Goal: Use online tool/utility: Use online tool/utility

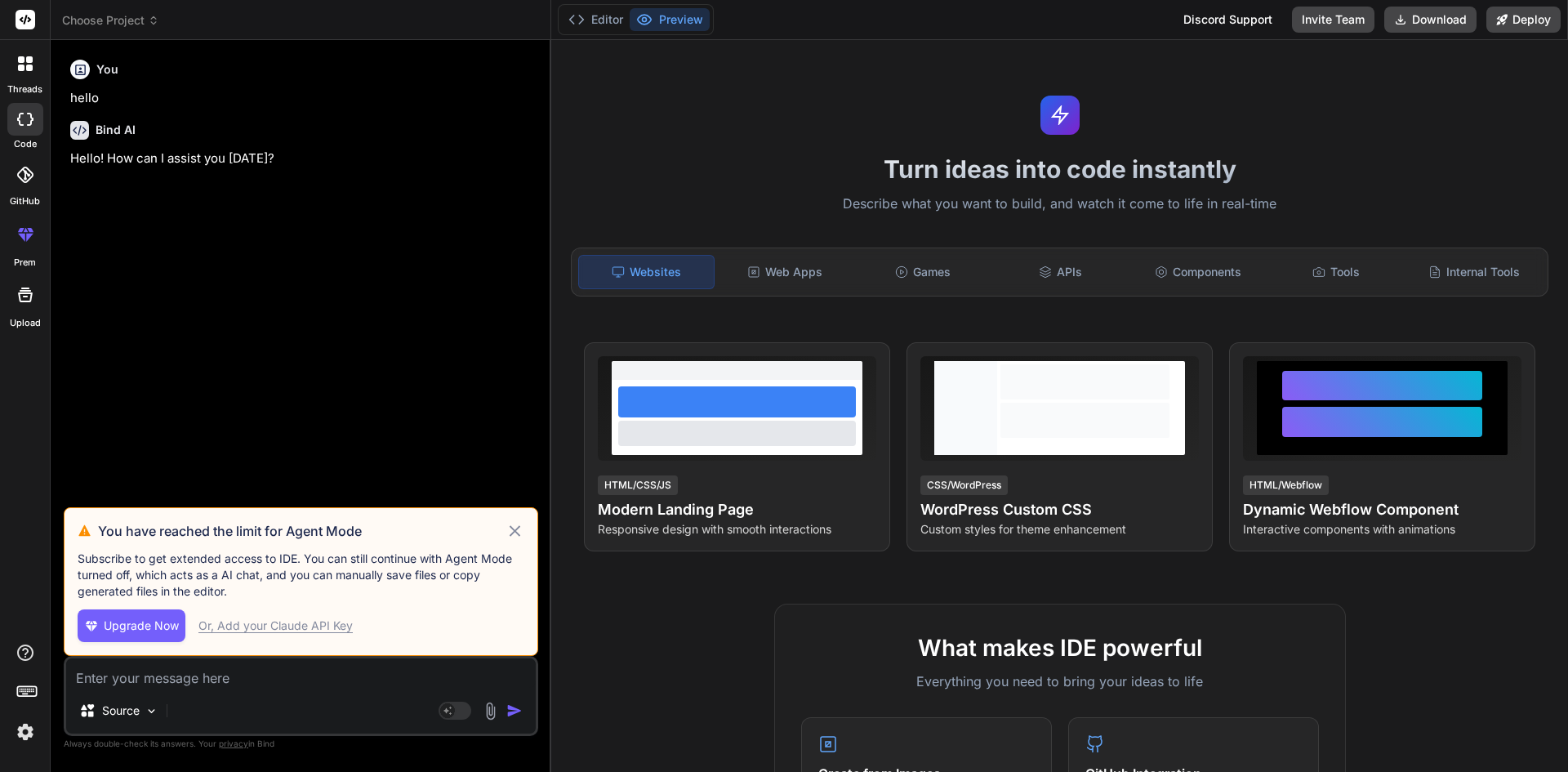
click at [239, 625] on div "Or, Add your Claude API Key" at bounding box center [275, 626] width 154 height 17
type textarea "x"
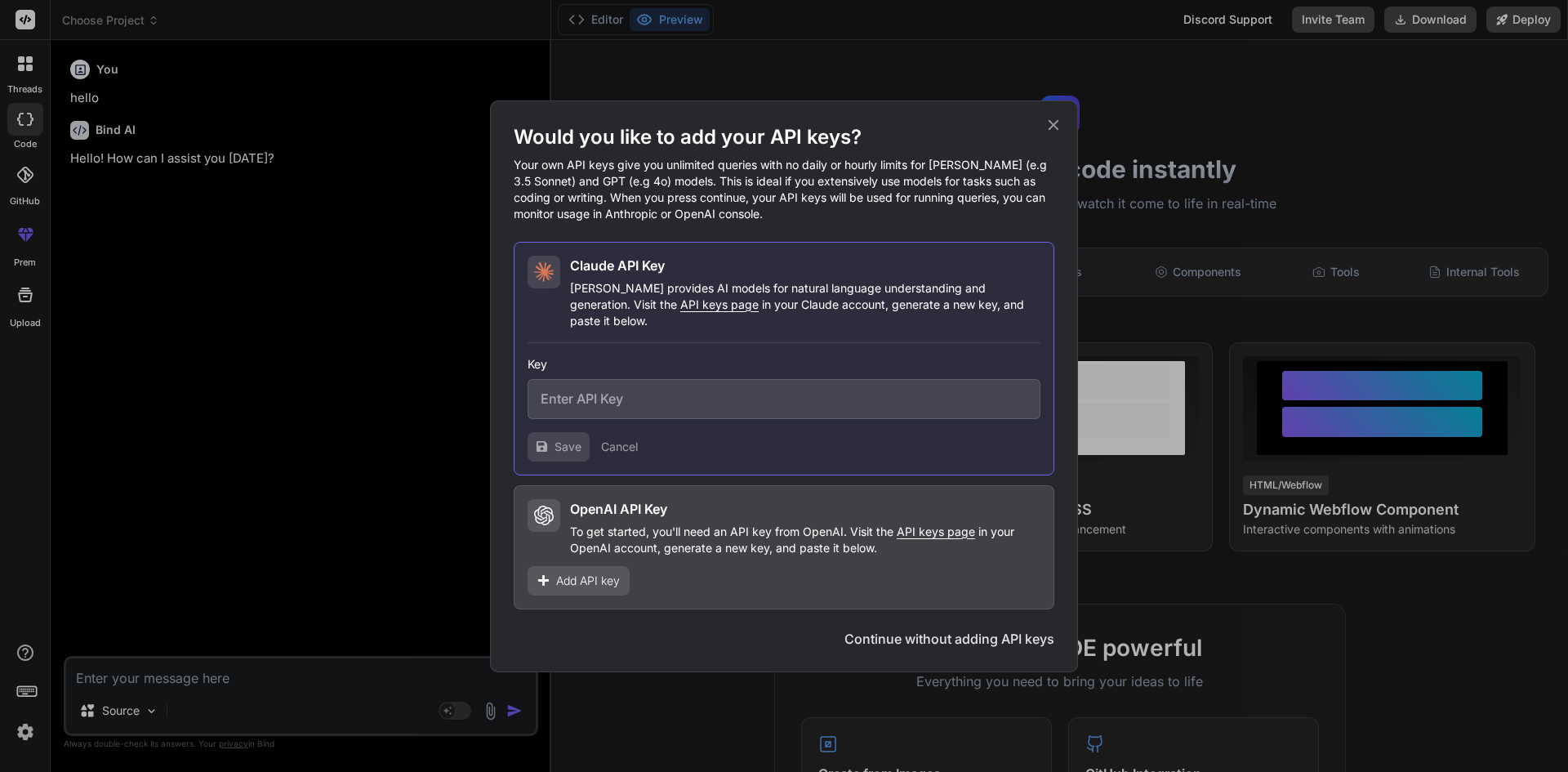
click at [1050, 133] on icon at bounding box center [1053, 124] width 18 height 18
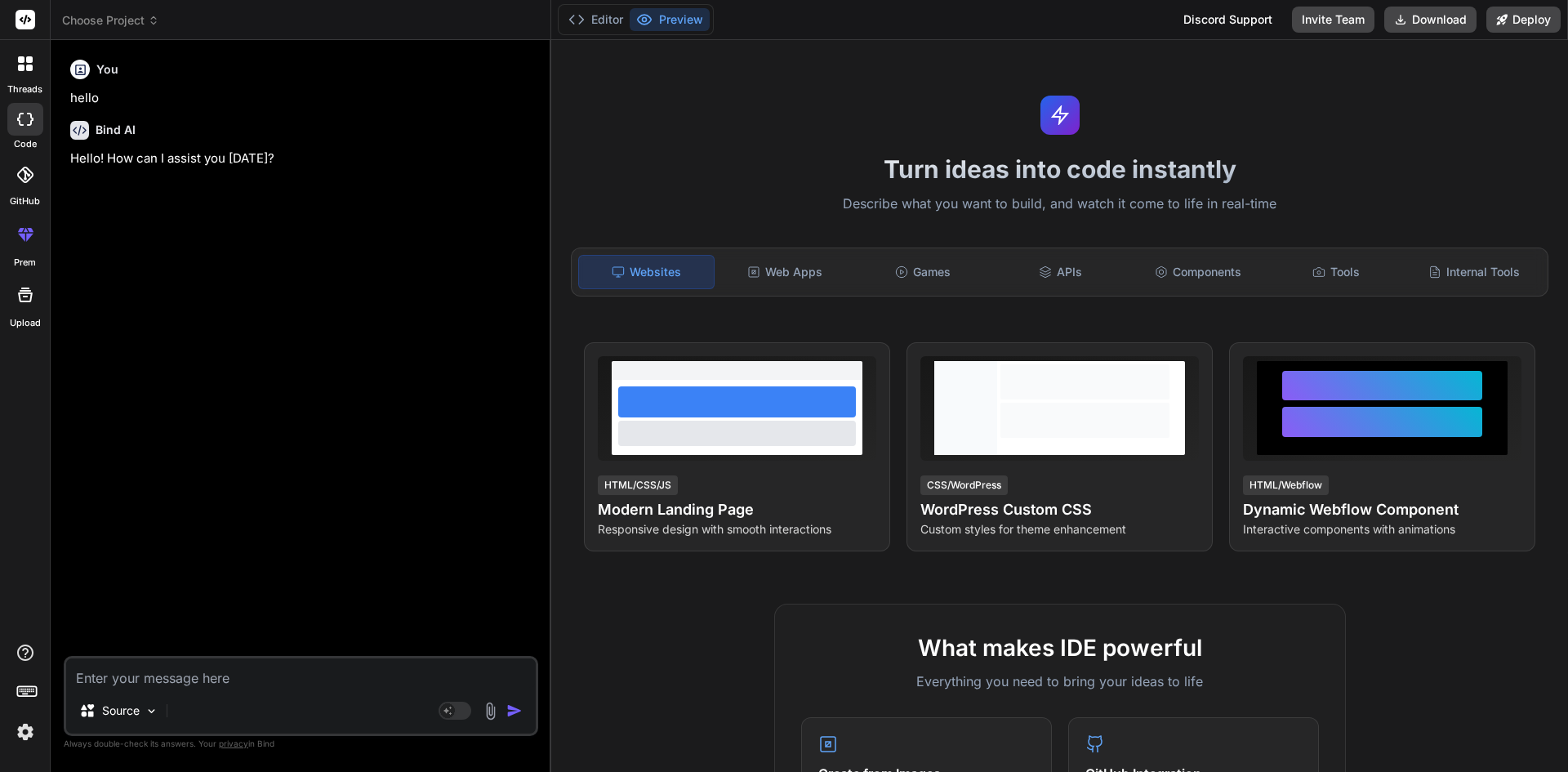
click at [177, 680] on textarea at bounding box center [301, 673] width 469 height 30
paste textarea "[ { "activityID": "CEI001", "activityName": "Ceilings Activity", "dateOfLastSta…"
type textarea "[ { "activityID": "CEI001", "activityName": "Ceilings Activity", "dateOfLastSta…"
type textarea "x"
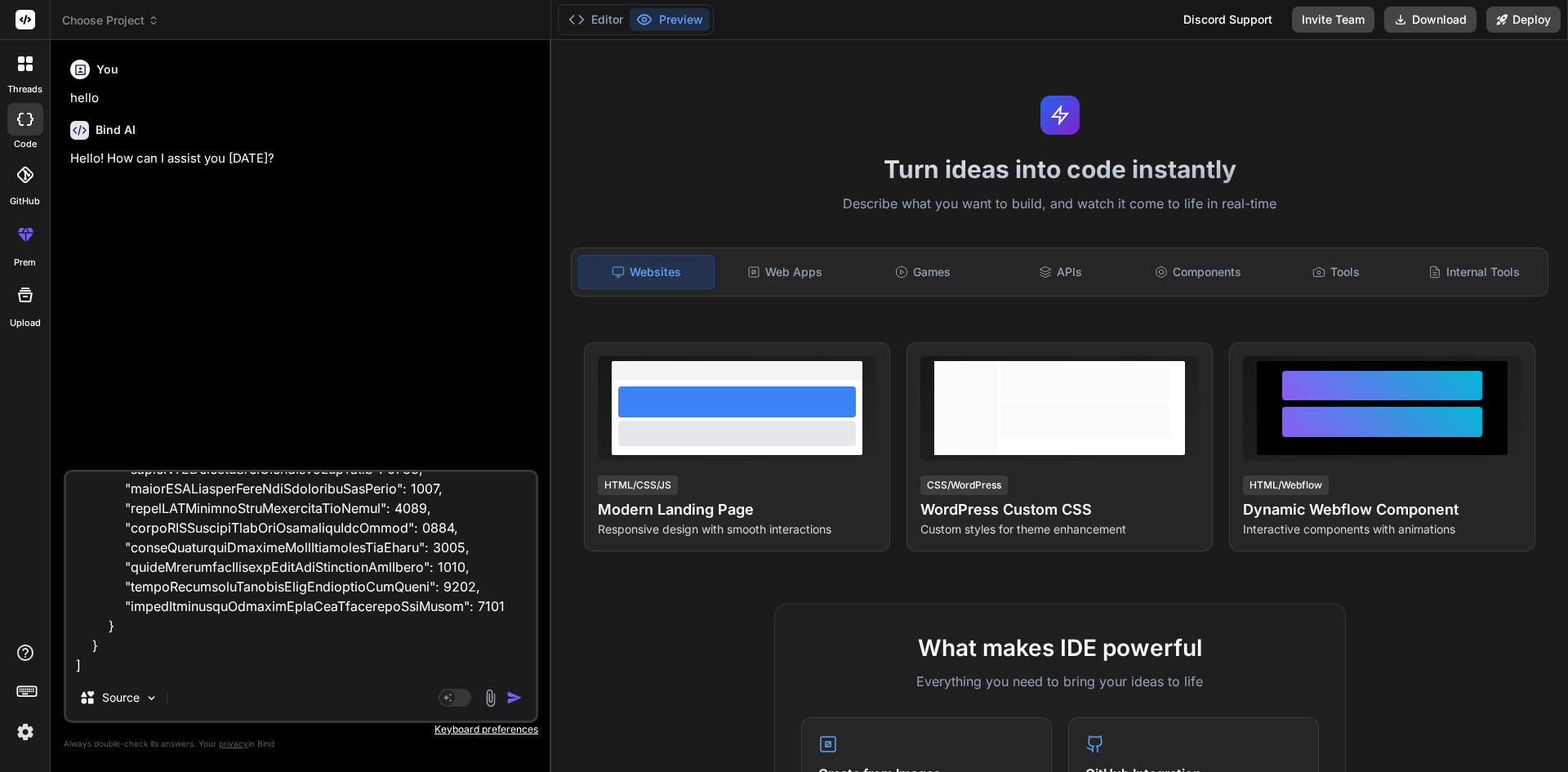
type textarea "[ { "activityID": "CEI001", "activityName": "Ceilings Activity", "dateOfLastSta…"
type textarea "x"
type textarea "[ { "activityID": "CEI001", "activityName": "Ceilings Activity", "dateOfLastSta…"
type textarea "x"
type textarea "[ { "activityID": "CEI001", "activityName": "Ceilings Activity", "dateOfLastSta…"
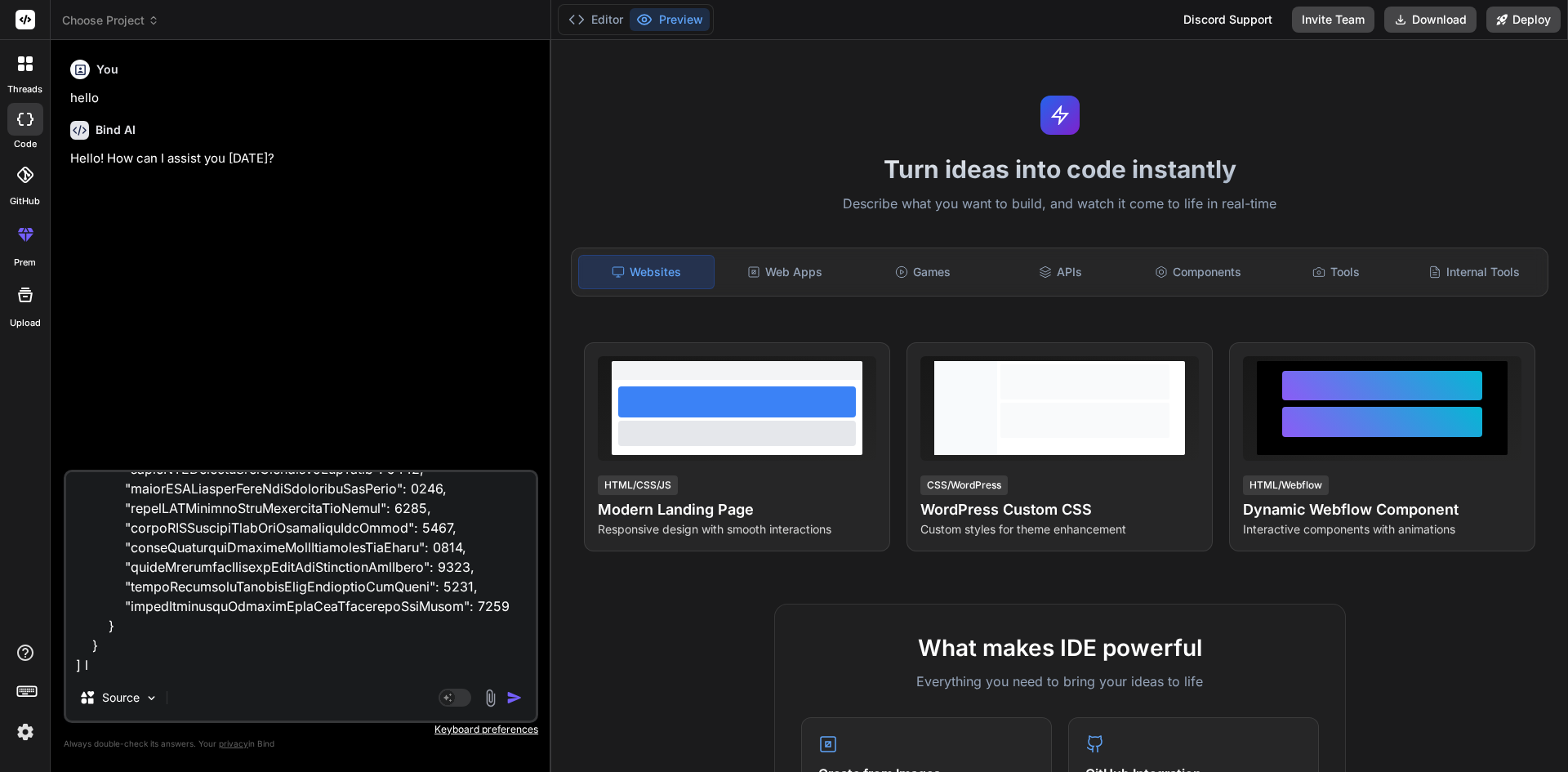
type textarea "x"
type textarea "[ { "activityID": "CEI001", "activityName": "Ceilings Activity", "dateOfLastSta…"
type textarea "x"
type textarea "[ { "activityID": "CEI001", "activityName": "Ceilings Activity", "dateOfLastSta…"
type textarea "x"
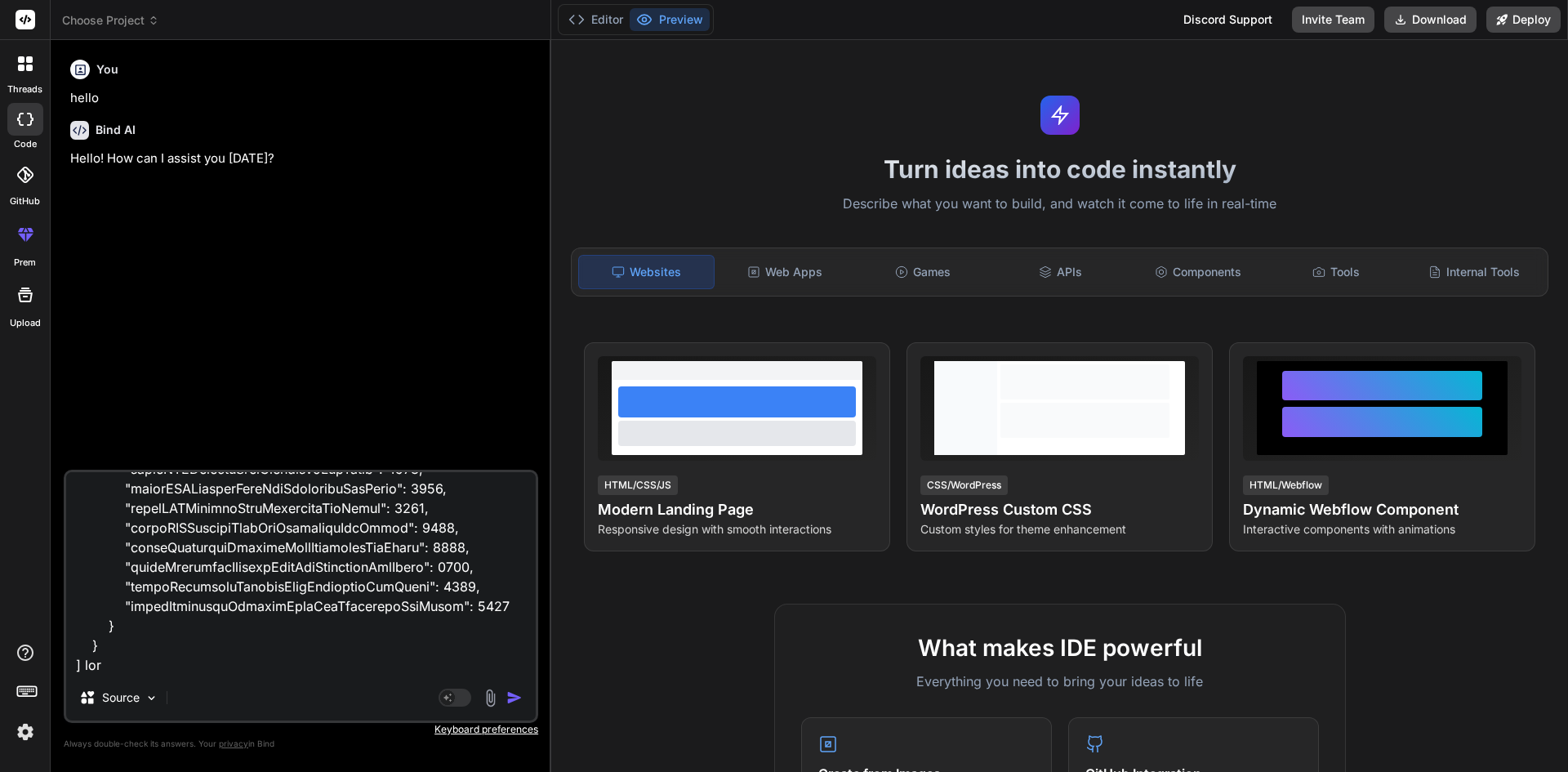
type textarea "[ { "activityID": "CEI001", "activityName": "Ceilings Activity", "dateOfLastSta…"
type textarea "x"
type textarea "[ { "activityID": "CEI001", "activityName": "Ceilings Activity", "dateOfLastSta…"
type textarea "x"
type textarea "[ { "activityID": "CEI001", "activityName": "Ceilings Activity", "dateOfLastSta…"
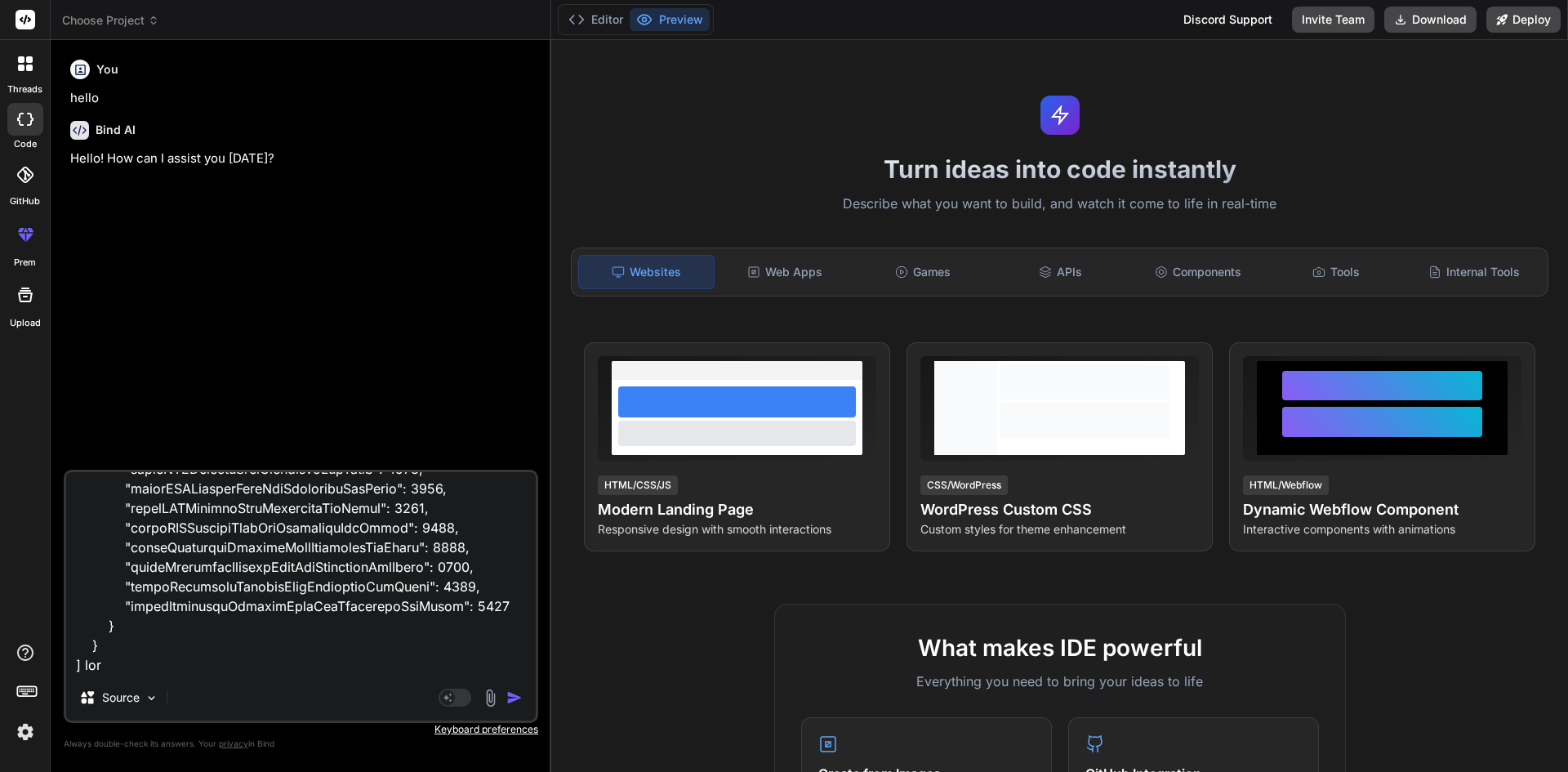
type textarea "x"
type textarea "[ { "activityID": "CEI001", "activityName": "Ceilings Activity", "dateOfLastSta…"
type textarea "x"
type textarea "[ { "activityID": "CEI001", "activityName": "Ceilings Activity", "dateOfLastSta…"
type textarea "x"
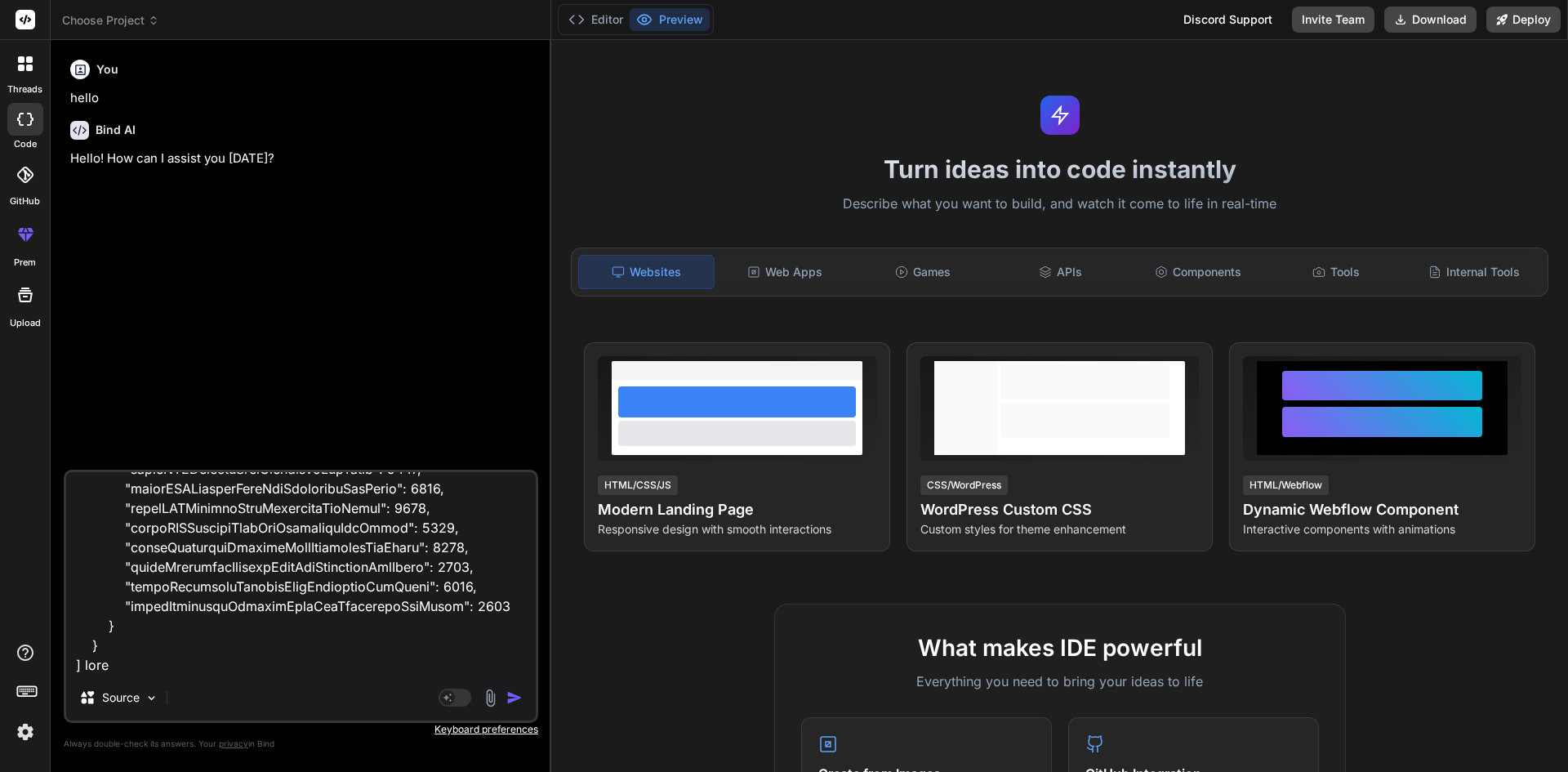
type textarea "[ { "activityID": "CEI001", "activityName": "Ceilings Activity", "dateOfLastSta…"
type textarea "x"
type textarea "[ { "activityID": "CEI001", "activityName": "Ceilings Activity", "dateOfLastSta…"
type textarea "x"
type textarea "[ { "activityID": "CEI001", "activityName": "Ceilings Activity", "dateOfLastSta…"
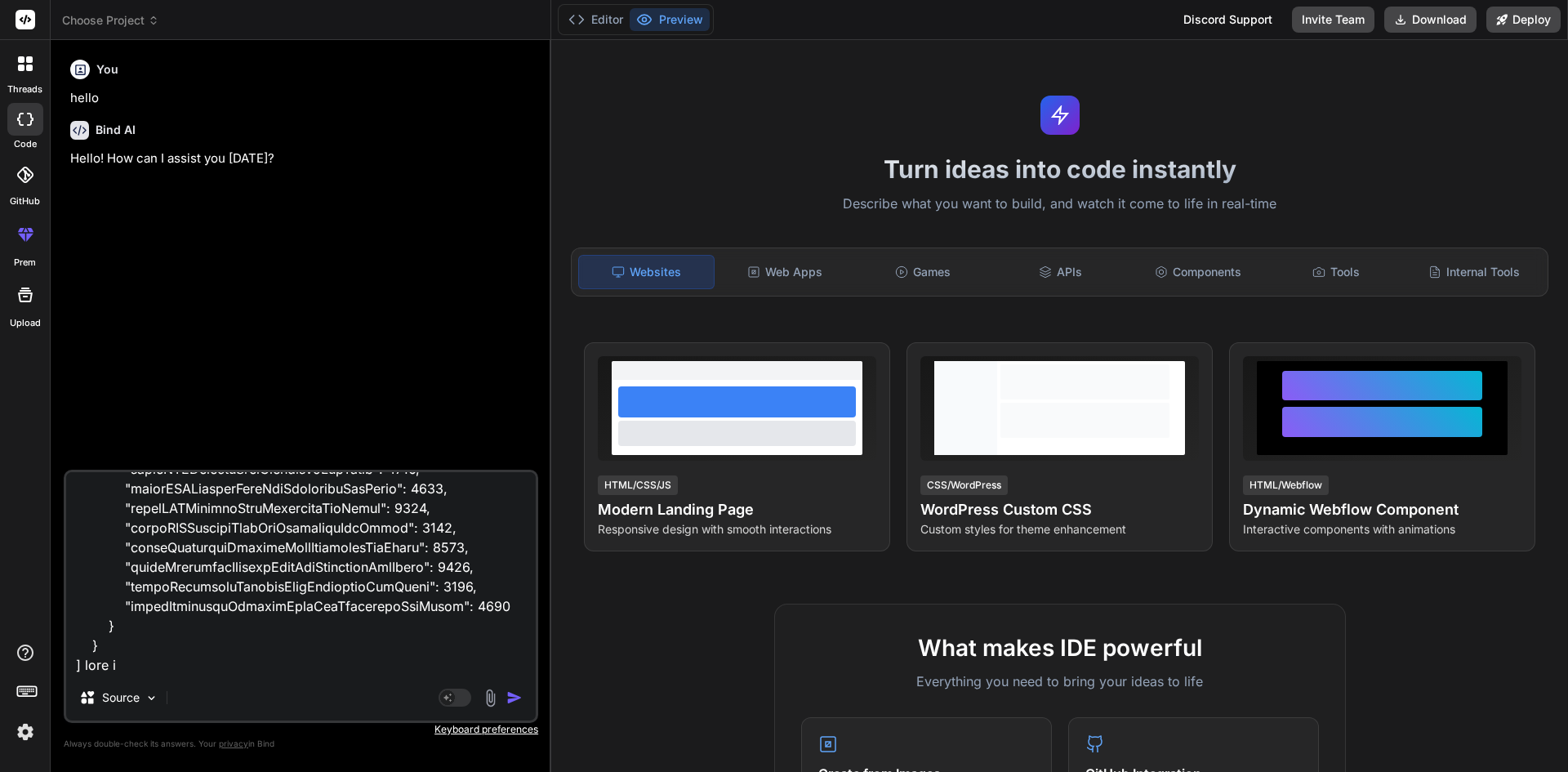
type textarea "x"
type textarea "[ { "activityID": "CEI001", "activityName": "Ceilings Activity", "dateOfLastSta…"
type textarea "x"
type textarea "[ { "activityID": "CEI001", "activityName": "Ceilings Activity", "dateOfLastSta…"
type textarea "x"
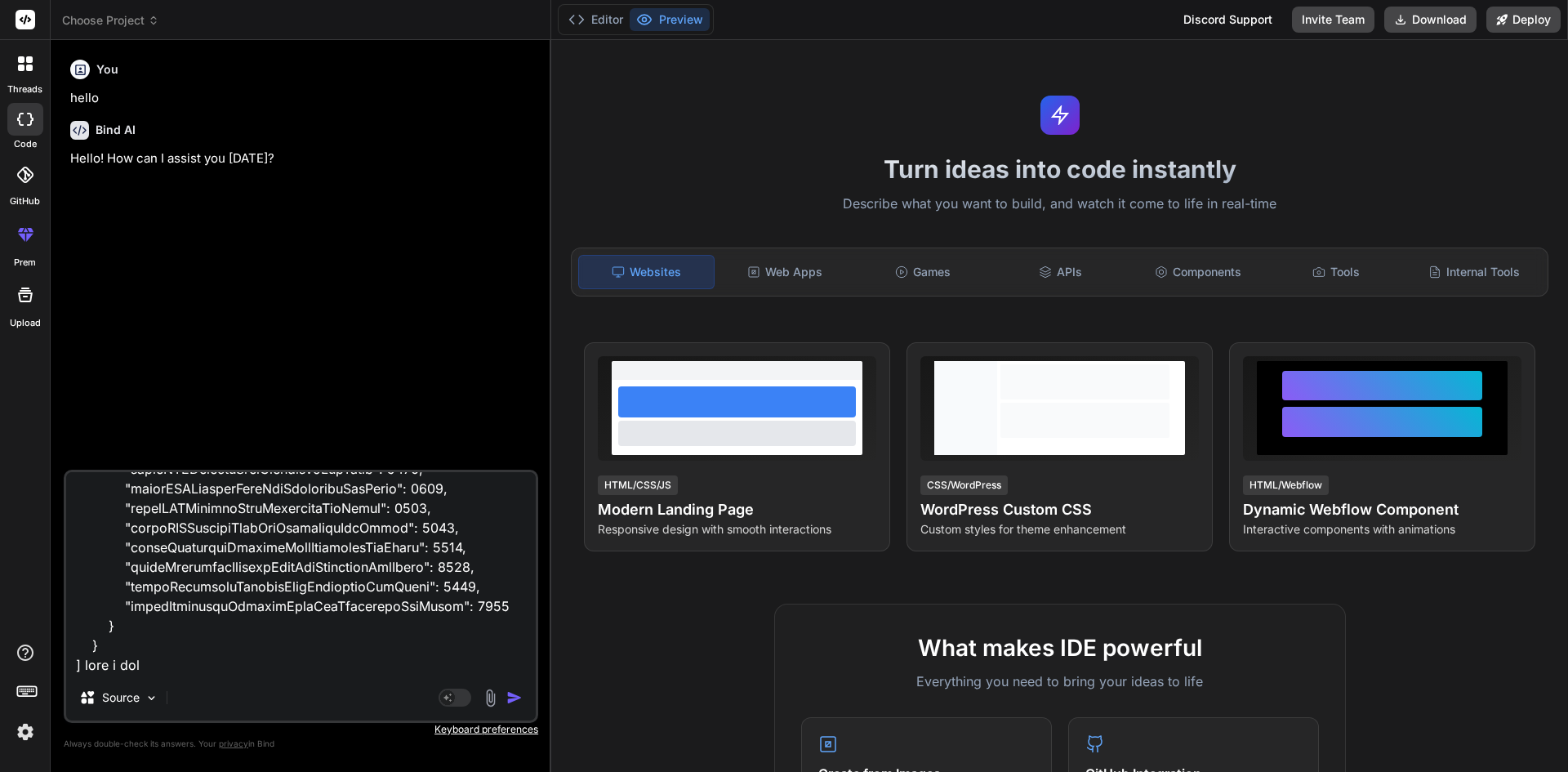
type textarea "[ { "activityID": "CEI001", "activityName": "Ceilings Activity", "dateOfLastSta…"
type textarea "x"
type textarea "[ { "activityID": "CEI001", "activityName": "Ceilings Activity", "dateOfLastSta…"
type textarea "x"
type textarea "[ { "activityID": "CEI001", "activityName": "Ceilings Activity", "dateOfLastSta…"
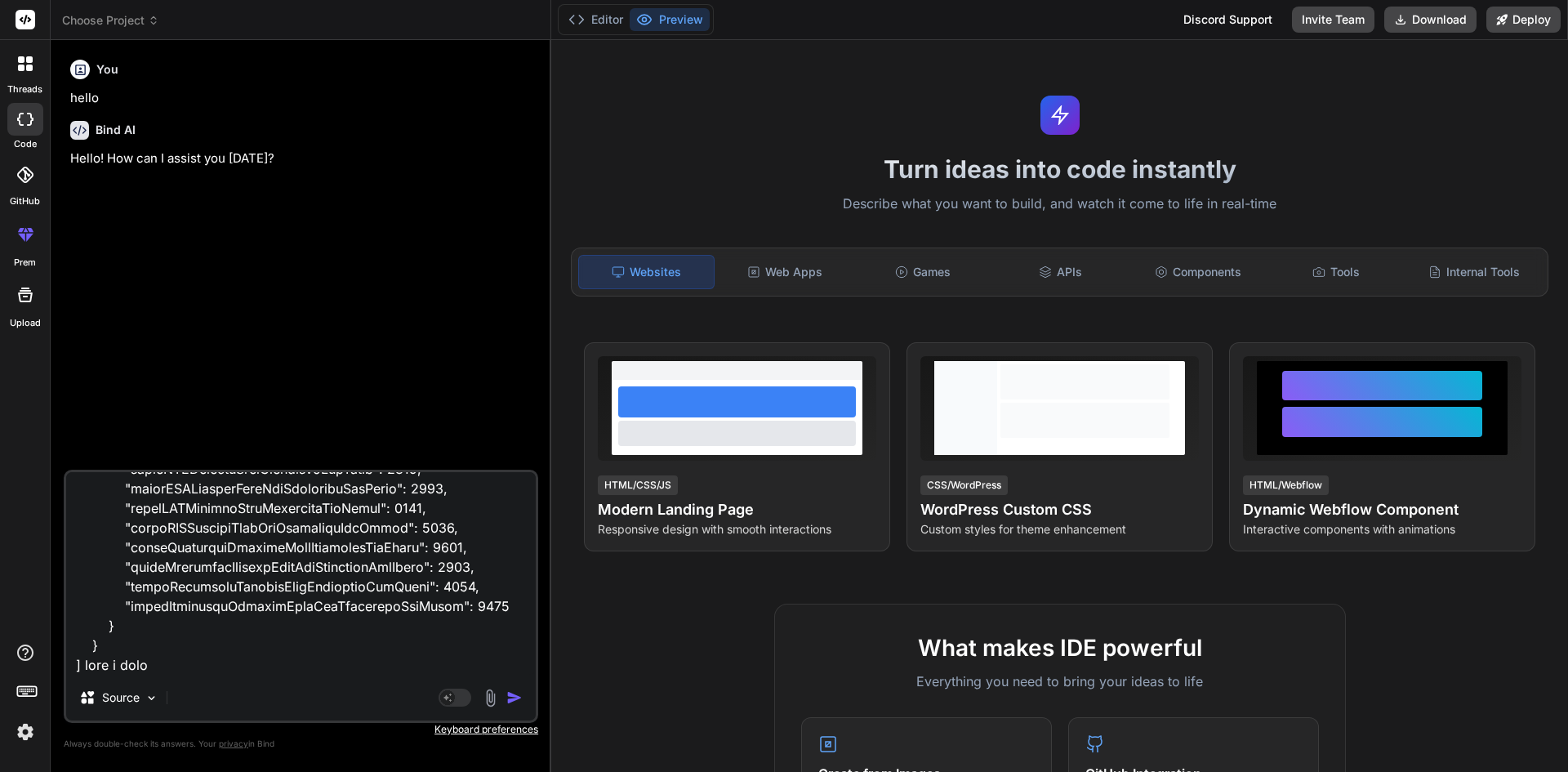
type textarea "x"
type textarea "[ { "activityID": "CEI001", "activityName": "Ceilings Activity", "dateOfLastSta…"
type textarea "x"
type textarea "[ { "activityID": "CEI001", "activityName": "Ceilings Activity", "dateOfLastSta…"
type textarea "x"
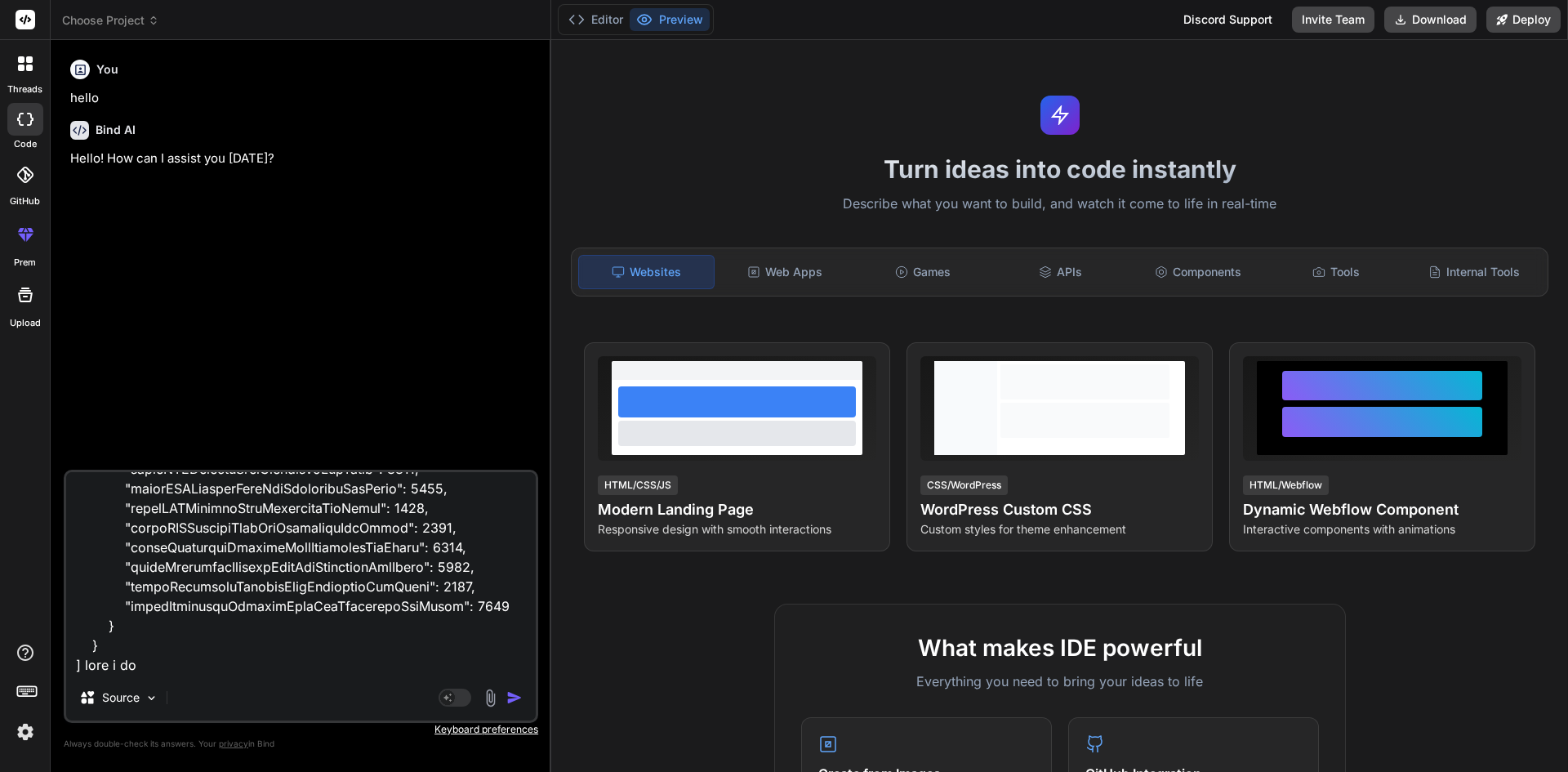
type textarea "[ { "activityID": "CEI001", "activityName": "Ceilings Activity", "dateOfLastSta…"
type textarea "x"
type textarea "[ { "activityID": "CEI001", "activityName": "Ceilings Activity", "dateOfLastSta…"
type textarea "x"
type textarea "[ { "activityID": "CEI001", "activityName": "Ceilings Activity", "dateOfLastSta…"
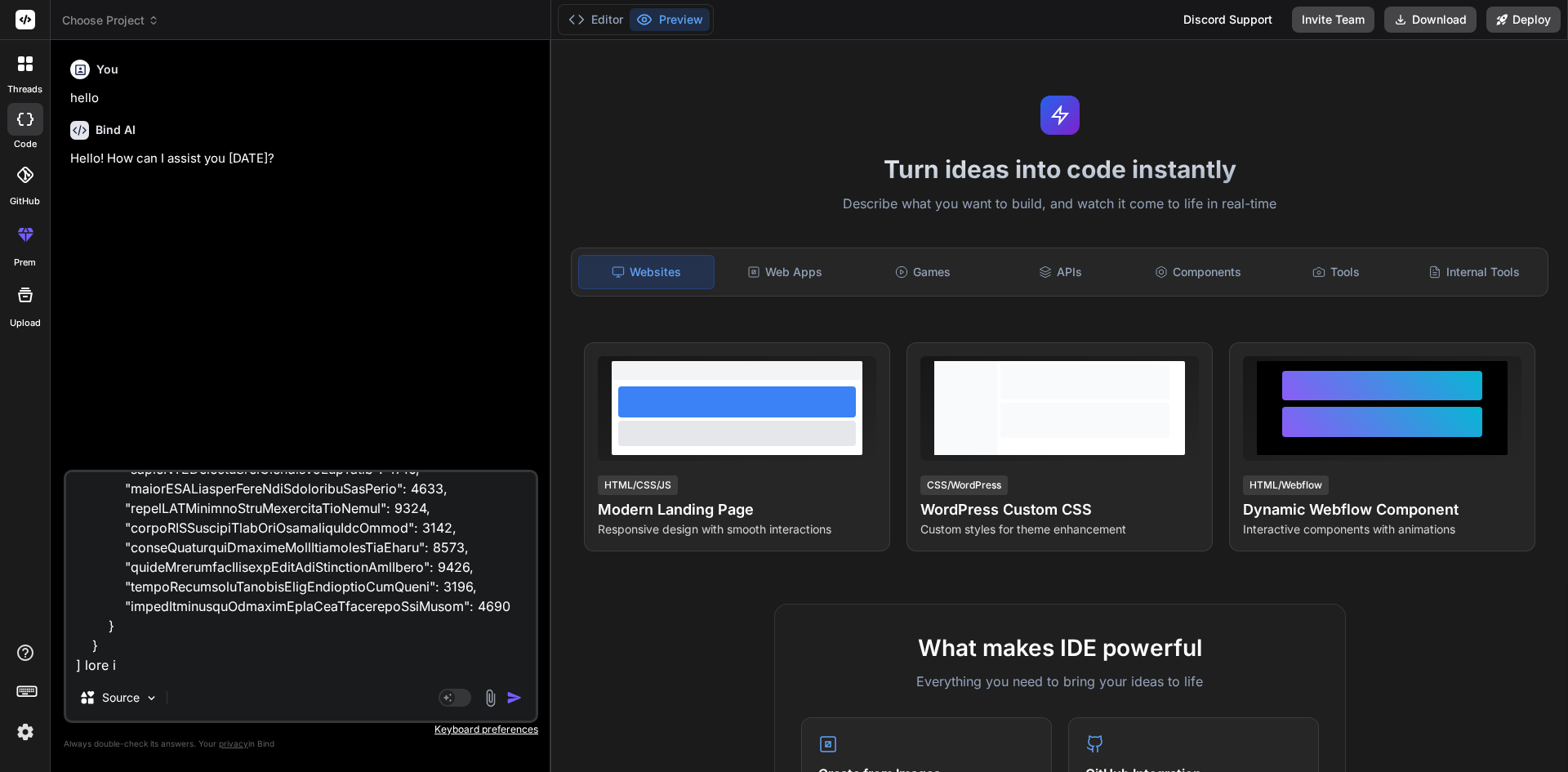
type textarea "x"
type textarea "[ { "activityID": "CEI001", "activityName": "Ceilings Activity", "dateOfLastSta…"
type textarea "x"
type textarea "[ { "activityID": "CEI001", "activityName": "Ceilings Activity", "dateOfLastSta…"
type textarea "x"
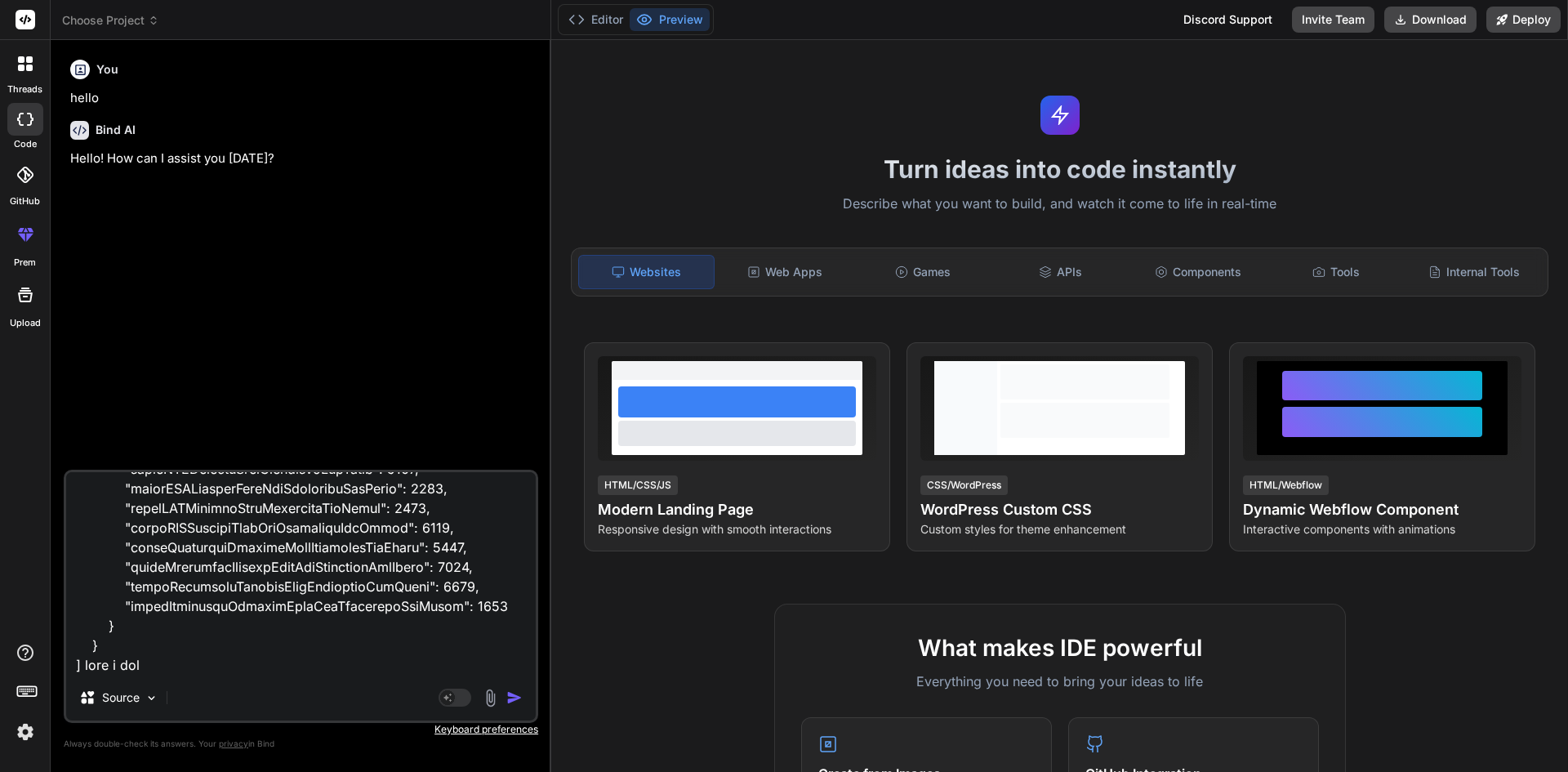
type textarea "[ { "activityID": "CEI001", "activityName": "Ceilings Activity", "dateOfLastSta…"
type textarea "x"
type textarea "[ { "activityID": "CEI001", "activityName": "Ceilings Activity", "dateOfLastSta…"
type textarea "x"
type textarea "[ { "activityID": "CEI001", "activityName": "Ceilings Activity", "dateOfLastSta…"
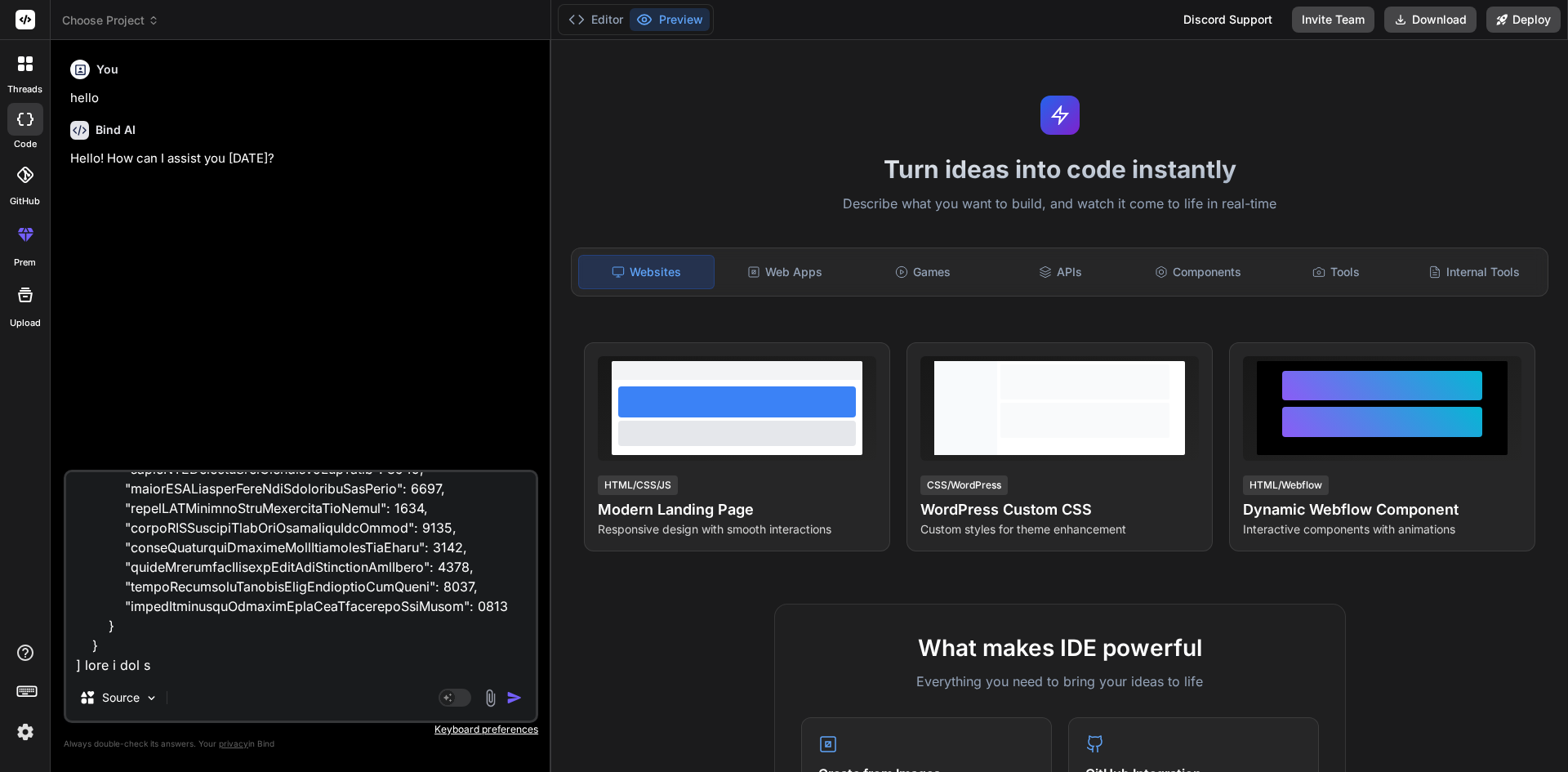
type textarea "x"
type textarea "[ { "activityID": "CEI001", "activityName": "Ceilings Activity", "dateOfLastSta…"
type textarea "x"
type textarea "[ { "activityID": "CEI001", "activityName": "Ceilings Activity", "dateOfLastSta…"
type textarea "x"
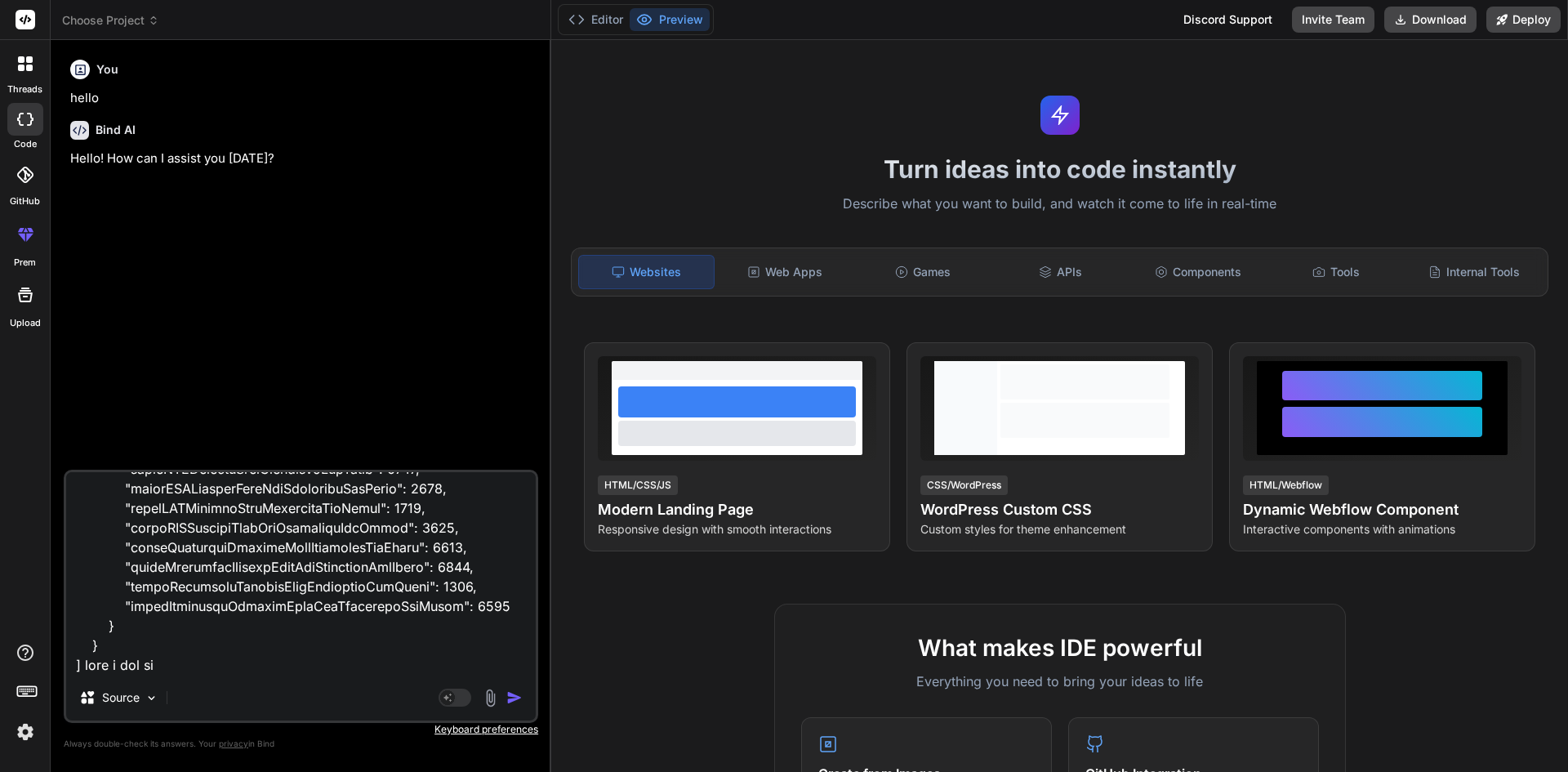
type textarea "[ { "activityID": "CEI001", "activityName": "Ceilings Activity", "dateOfLastSta…"
type textarea "x"
type textarea "[ { "activityID": "CEI001", "activityName": "Ceilings Activity", "dateOfLastSta…"
type textarea "x"
type textarea "[ { "activityID": "CEI001", "activityName": "Ceilings Activity", "dateOfLastSta…"
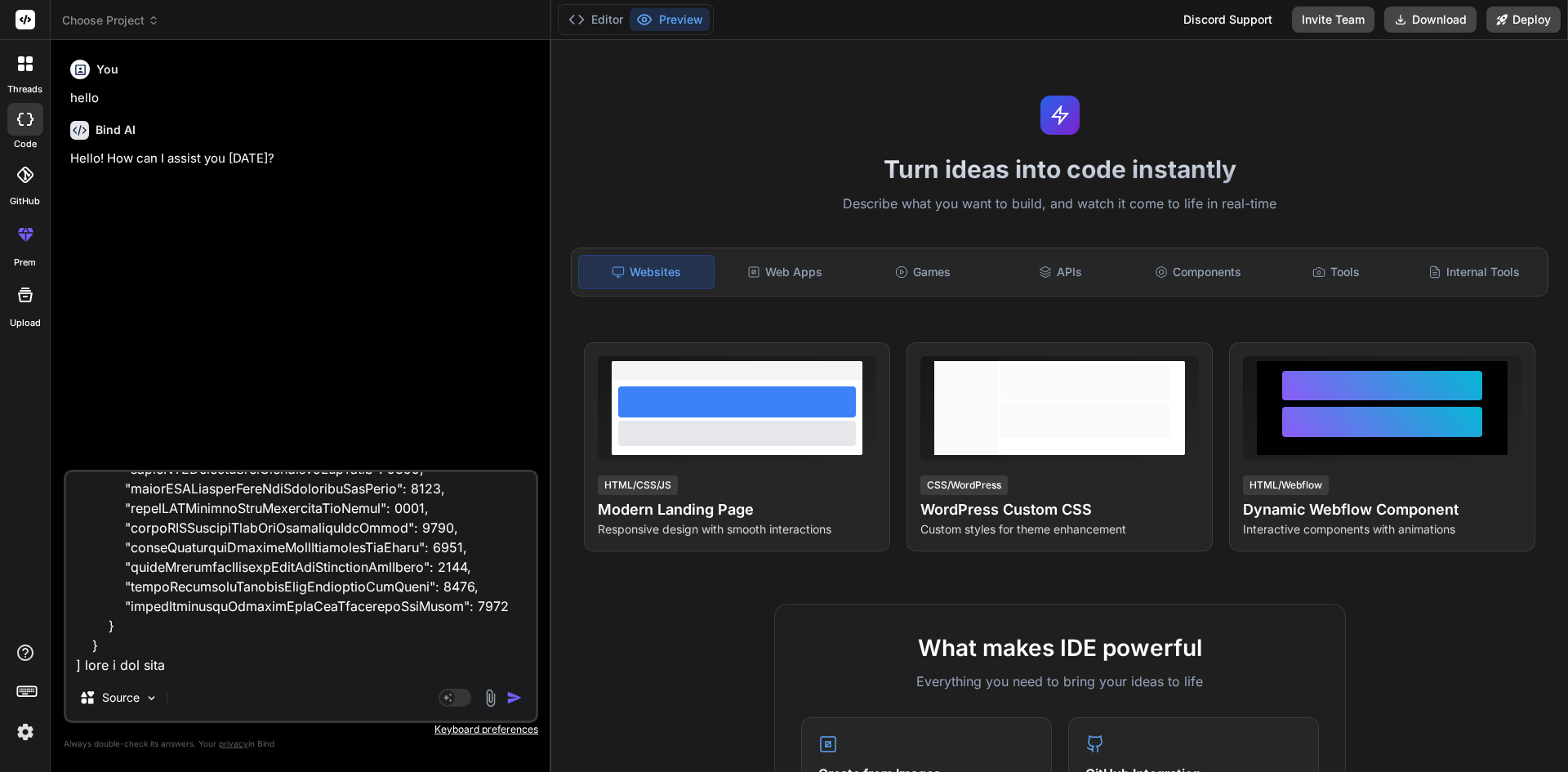
type textarea "x"
type textarea "[ { "activityID": "CEI001", "activityName": "Ceilings Activity", "dateOfLastSta…"
type textarea "x"
type textarea "[ { "activityID": "CEI001", "activityName": "Ceilings Activity", "dateOfLastSta…"
type textarea "x"
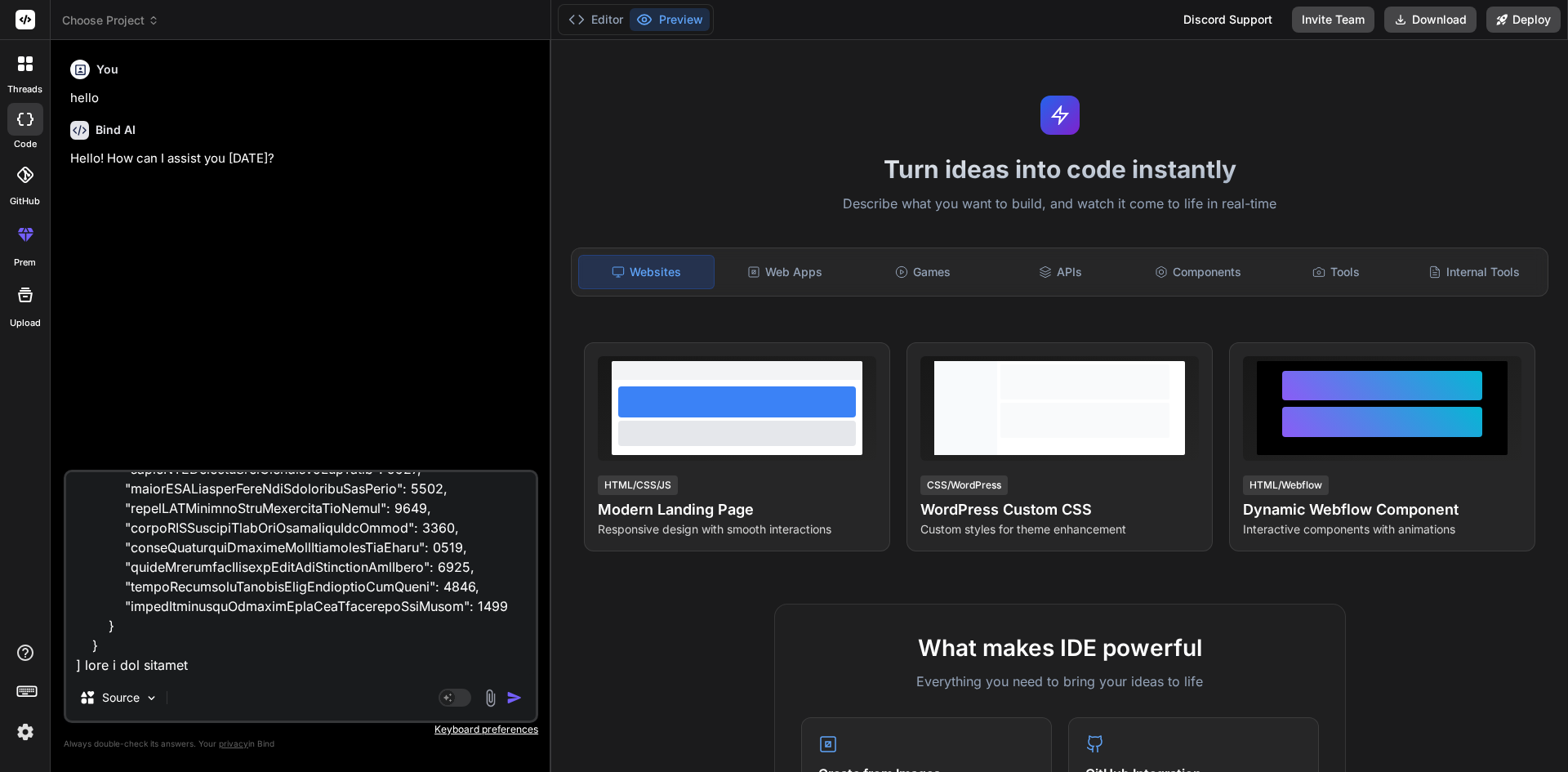
type textarea "[ { "activityID": "CEI001", "activityName": "Ceilings Activity", "dateOfLastSta…"
type textarea "x"
type textarea "[ { "activityID": "CEI001", "activityName": "Ceilings Activity", "dateOfLastSta…"
click at [392, 671] on textarea at bounding box center [301, 573] width 469 height 203
type textarea "x"
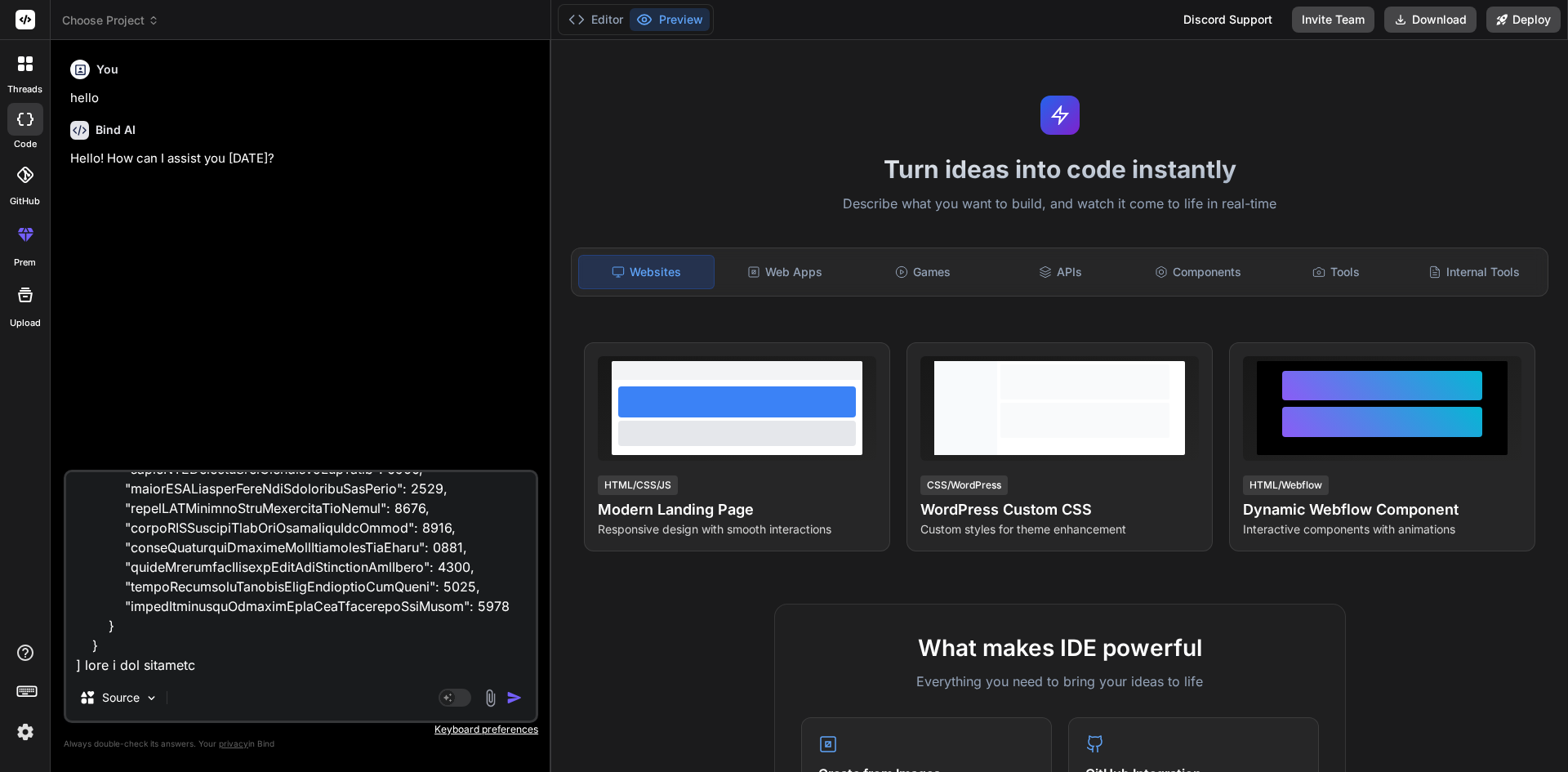
type textarea "[ { "activityID": "CEI001", "activityName": "Ceilings Activity", "dateOfLastSta…"
type textarea "x"
paste textarea "import { useState, useEffect } from "react"; import { DataTable } from "primere…"
type textarea "[ { "activityID": "CEI001", "activityName": "Ceilings Activity", "dateOfLastSta…"
type textarea "x"
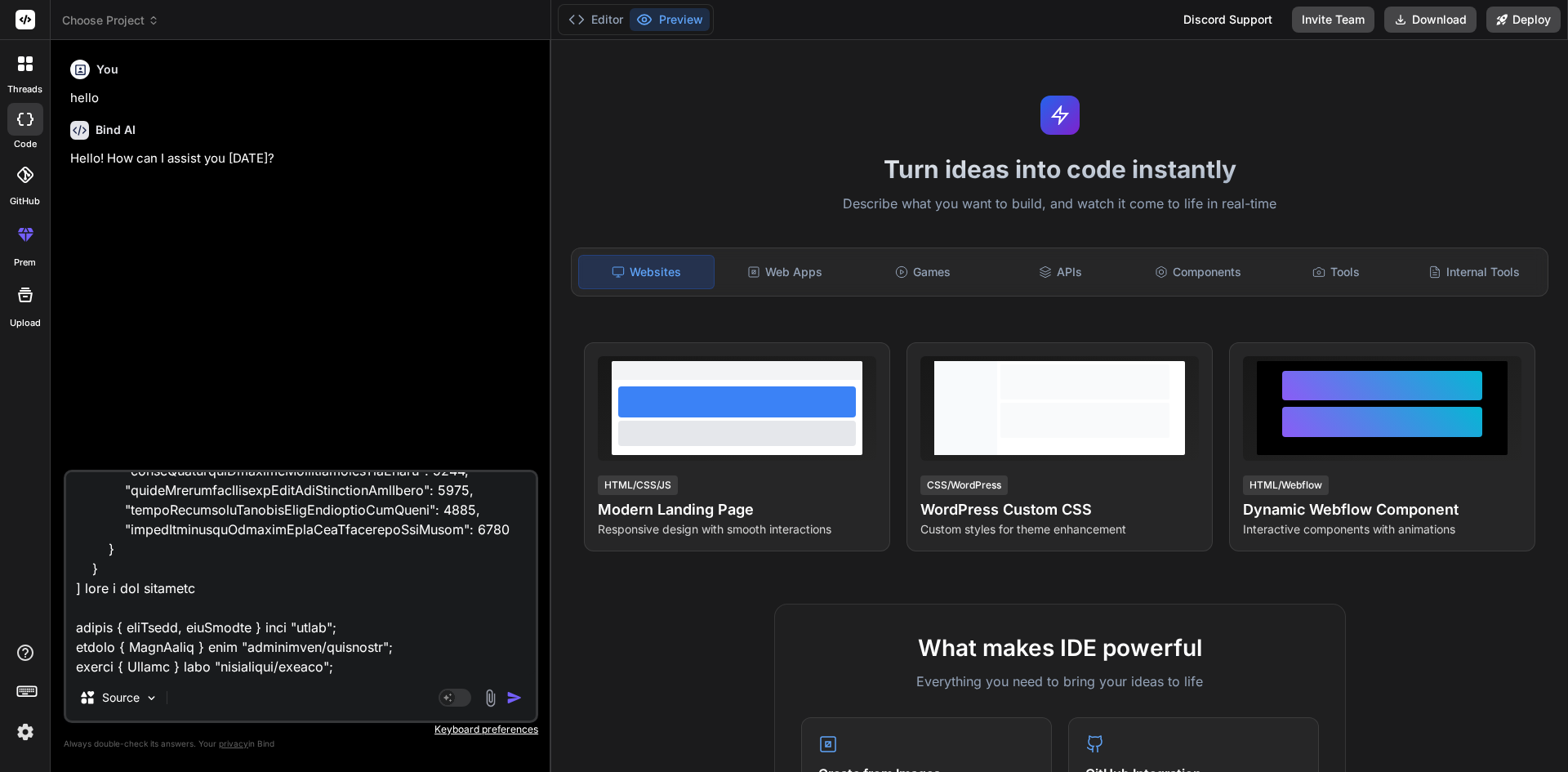
scroll to position [32447, 0]
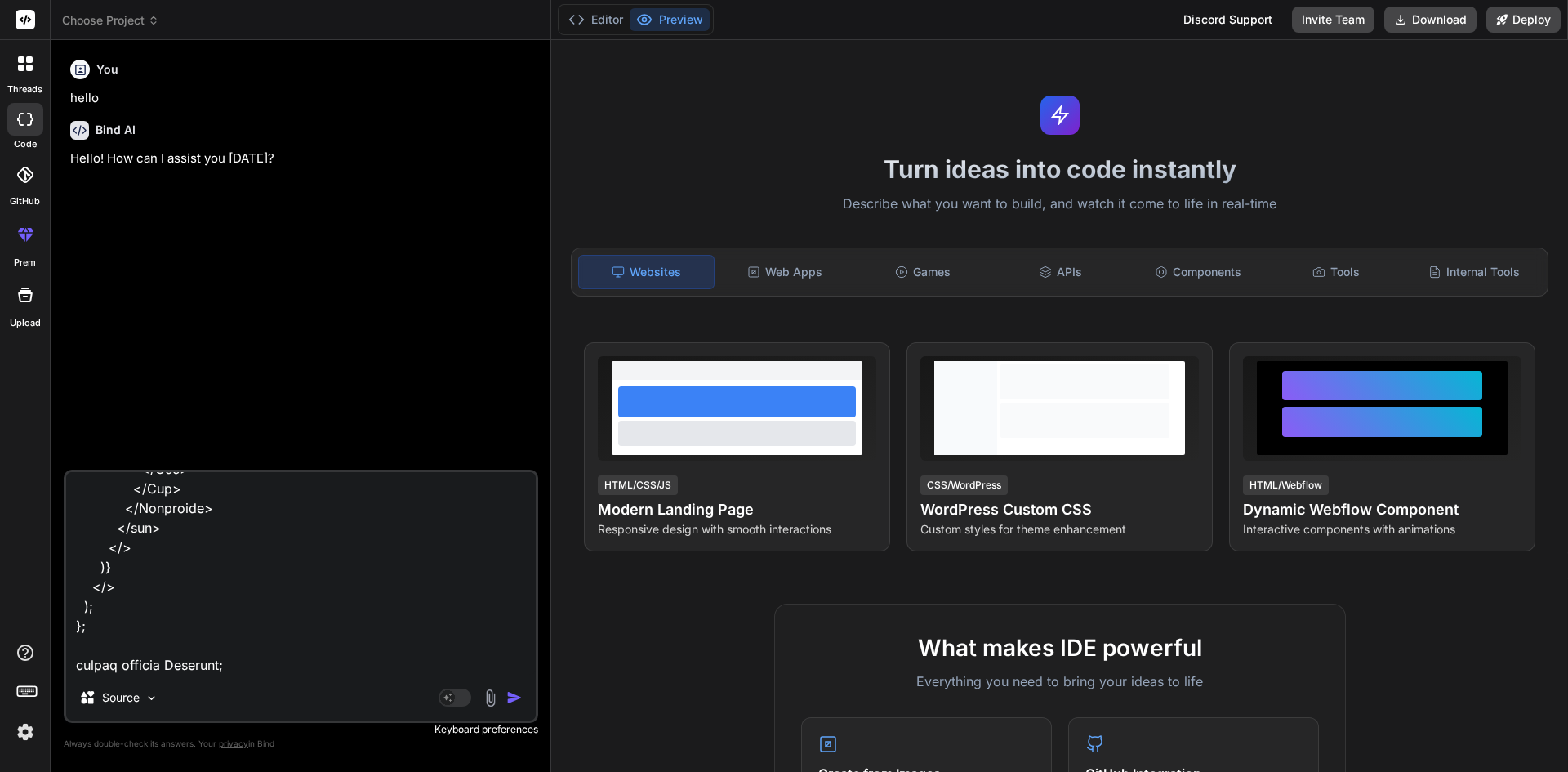
type textarea "[ { "activityID": "CEI001", "activityName": "Ceilings Activity", "dateOfLastSta…"
type textarea "x"
type textarea "[ { "activityID": "CEI001", "activityName": "Ceilings Activity", "dateOfLastSta…"
type textarea "x"
type textarea "[ { "activityID": "CEI001", "activityName": "Ceilings Activity", "dateOfLastSta…"
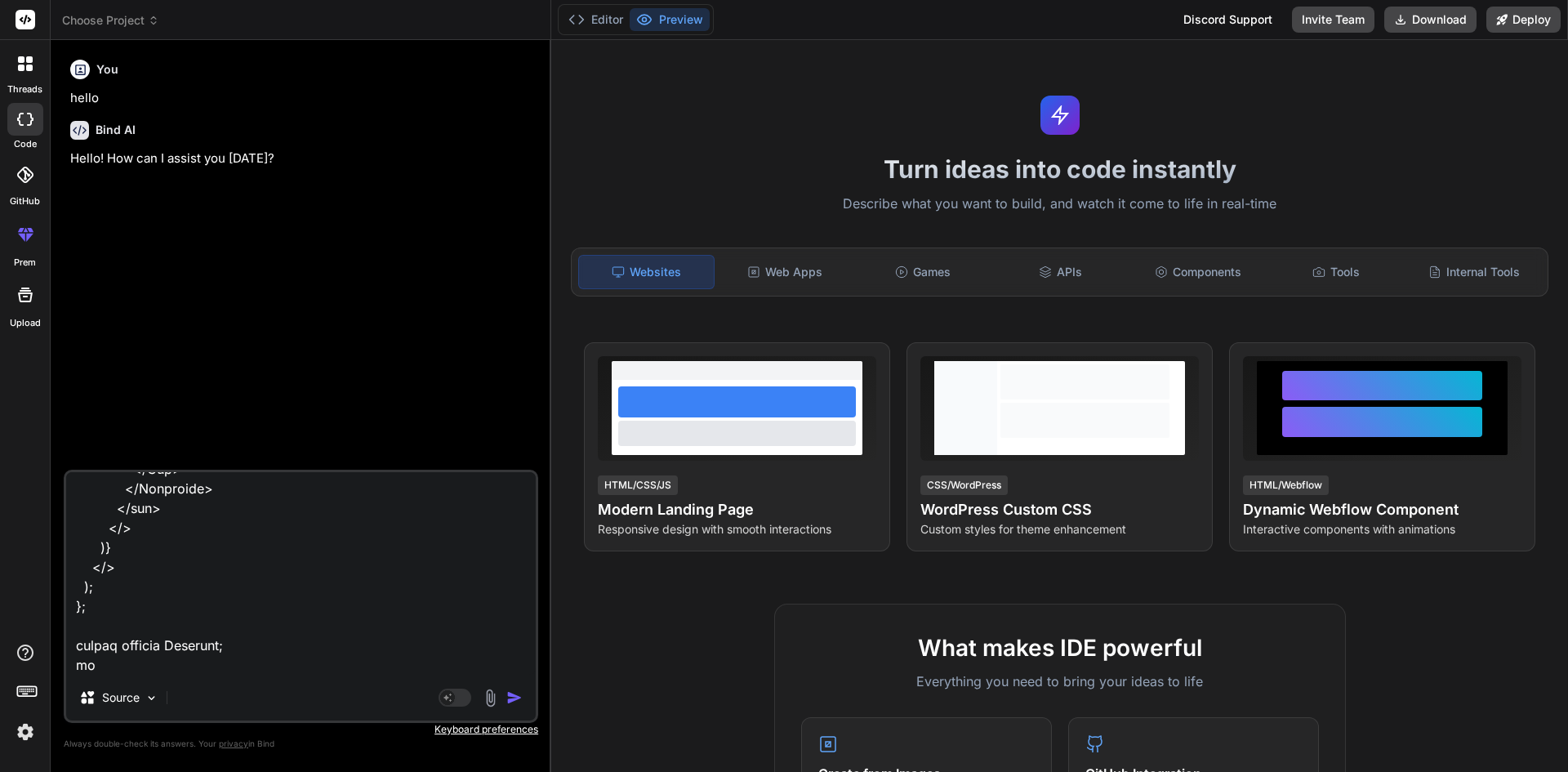
type textarea "x"
type textarea "[ { "activityID": "CEI001", "activityName": "Ceilings Activity", "dateOfLastSta…"
type textarea "x"
type textarea "[ { "activityID": "CEI001", "activityName": "Ceilings Activity", "dateOfLastSta…"
type textarea "x"
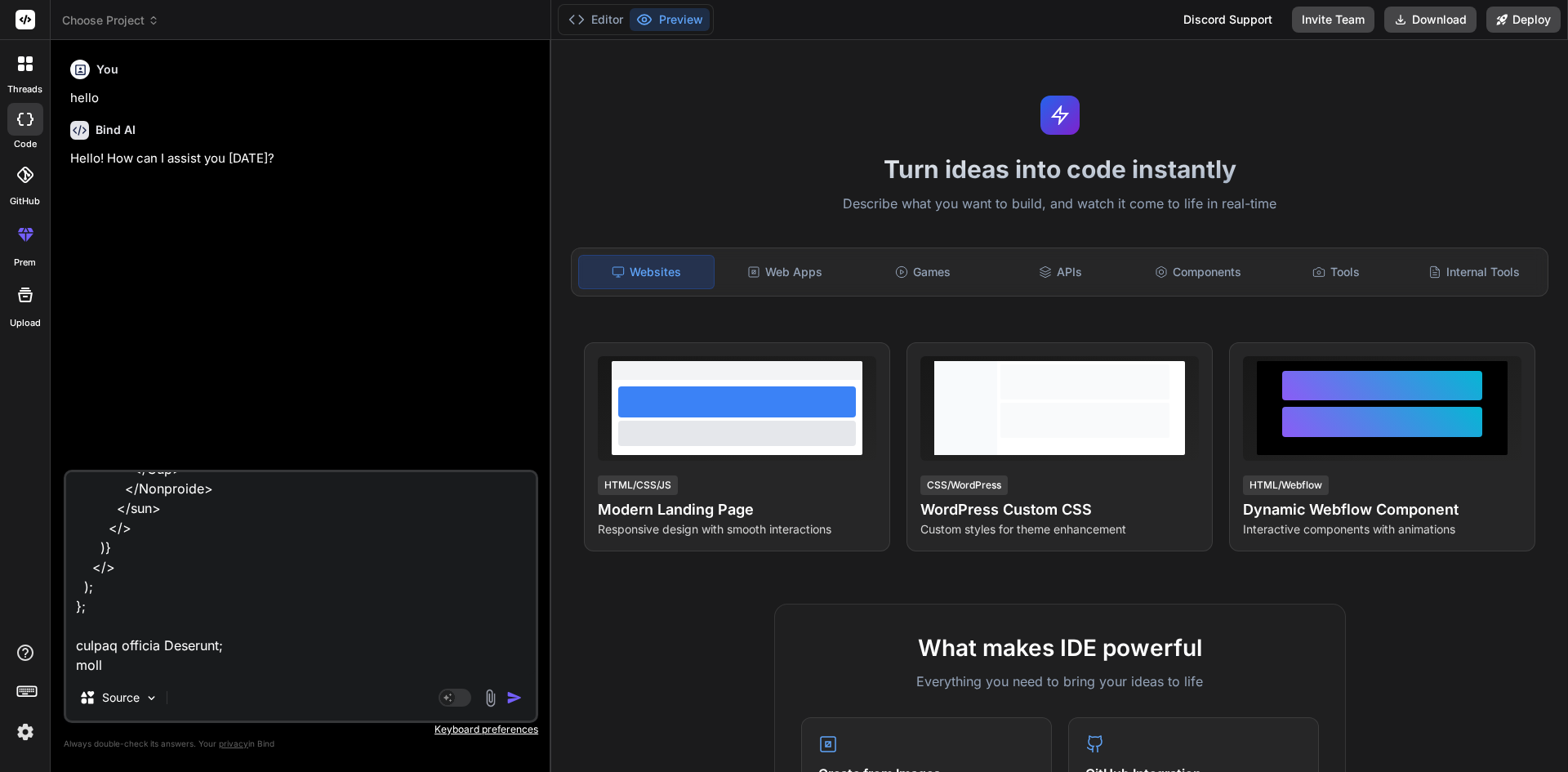
type textarea "[ { "activityID": "CEI001", "activityName": "Ceilings Activity", "dateOfLastSta…"
type textarea "x"
type textarea "[ { "activityID": "CEI001", "activityName": "Ceilings Activity", "dateOfLastSta…"
type textarea "x"
type textarea "[ { "activityID": "CEI001", "activityName": "Ceilings Activity", "dateOfLastSta…"
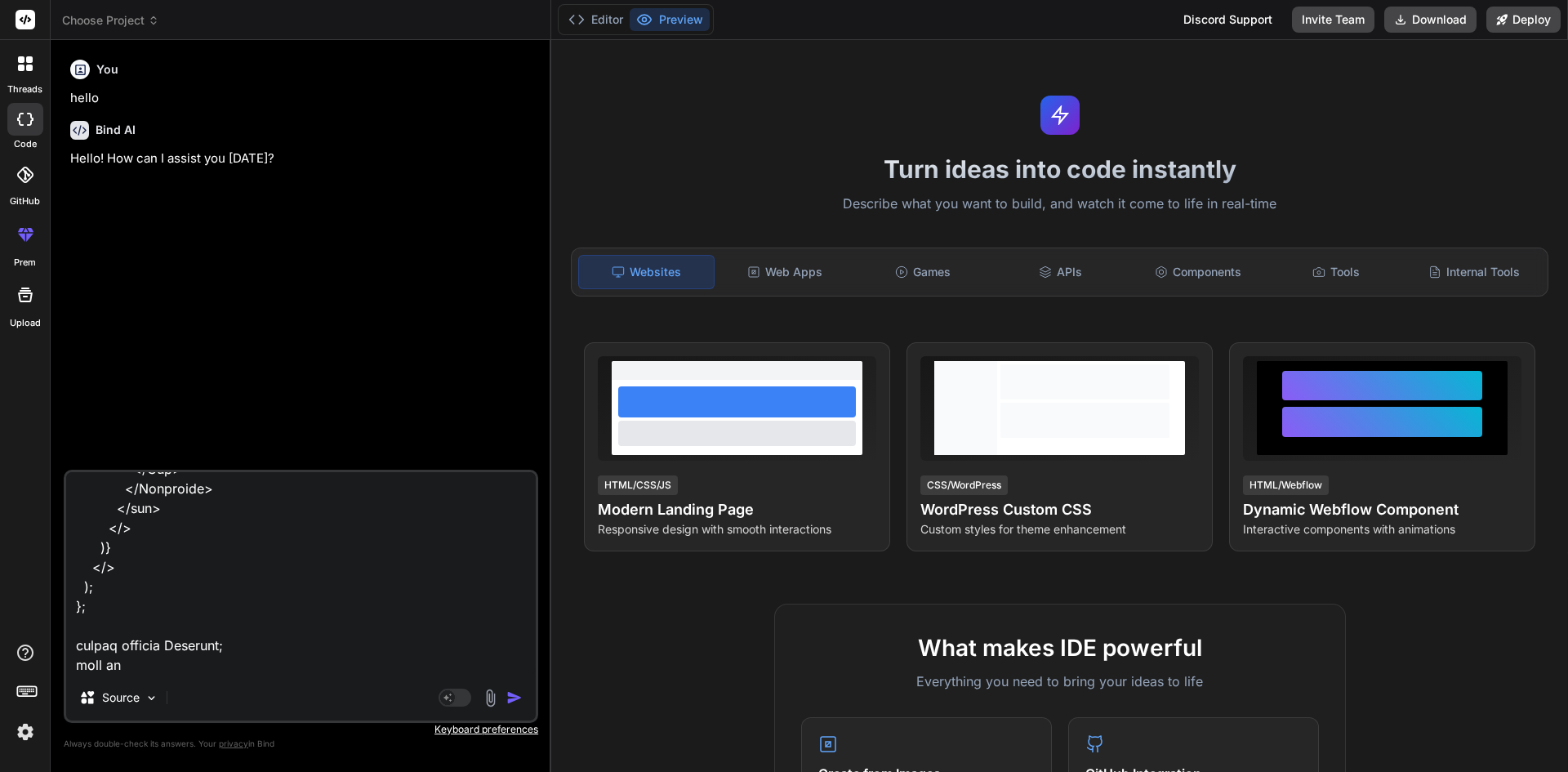
type textarea "x"
type textarea "[ { "activityID": "CEI001", "activityName": "Ceilings Activity", "dateOfLastSta…"
type textarea "x"
type textarea "[ { "activityID": "CEI001", "activityName": "Ceilings Activity", "dateOfLastSta…"
type textarea "x"
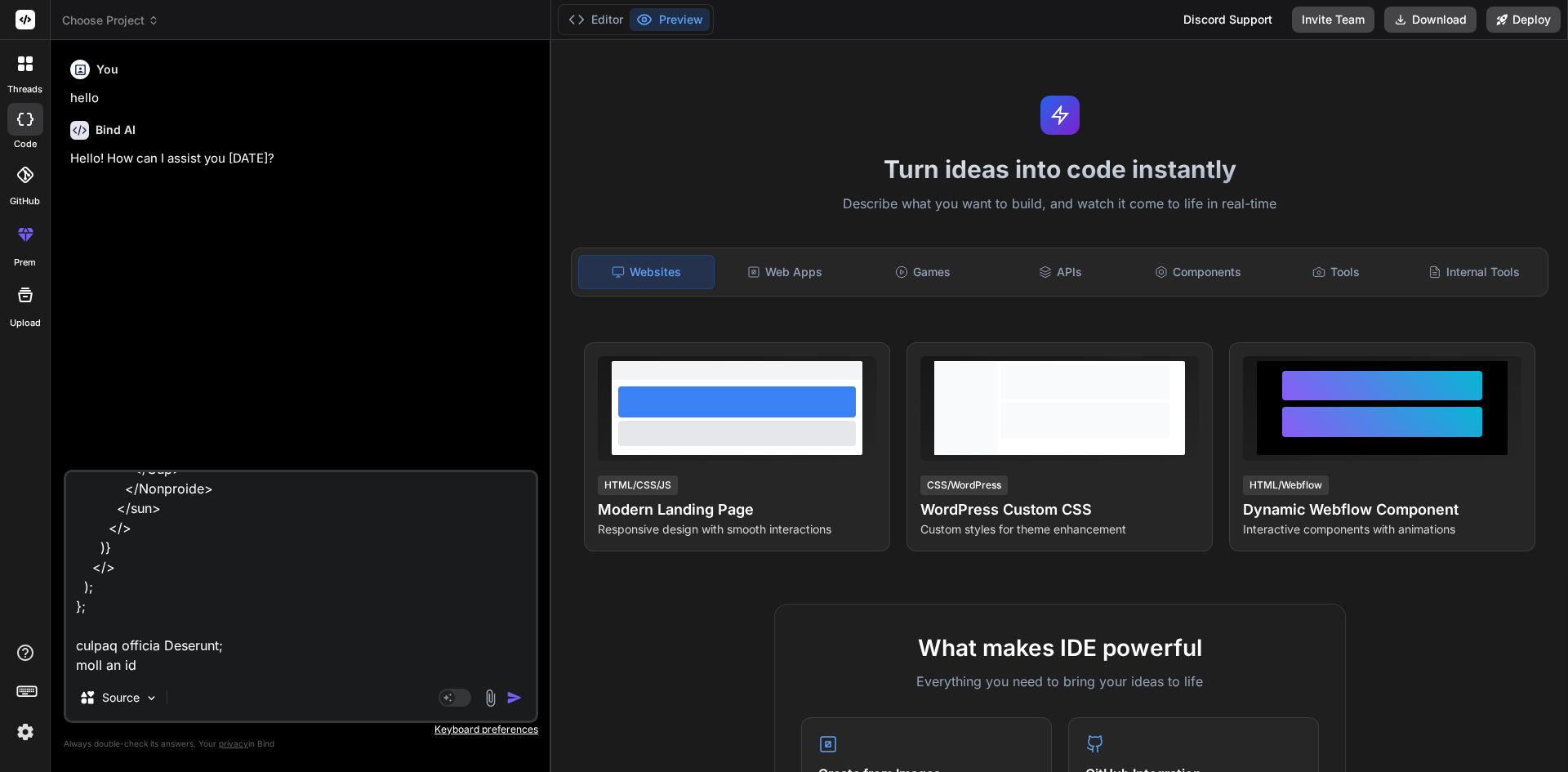
type textarea "[ { "activityID": "CEI001", "activityName": "Ceilings Activity", "dateOfLastSta…"
type textarea "x"
type textarea "[ { "activityID": "CEI001", "activityName": "Ceilings Activity", "dateOfLastSta…"
type textarea "x"
type textarea "[ { "activityID": "CEI001", "activityName": "Ceilings Activity", "dateOfLastSta…"
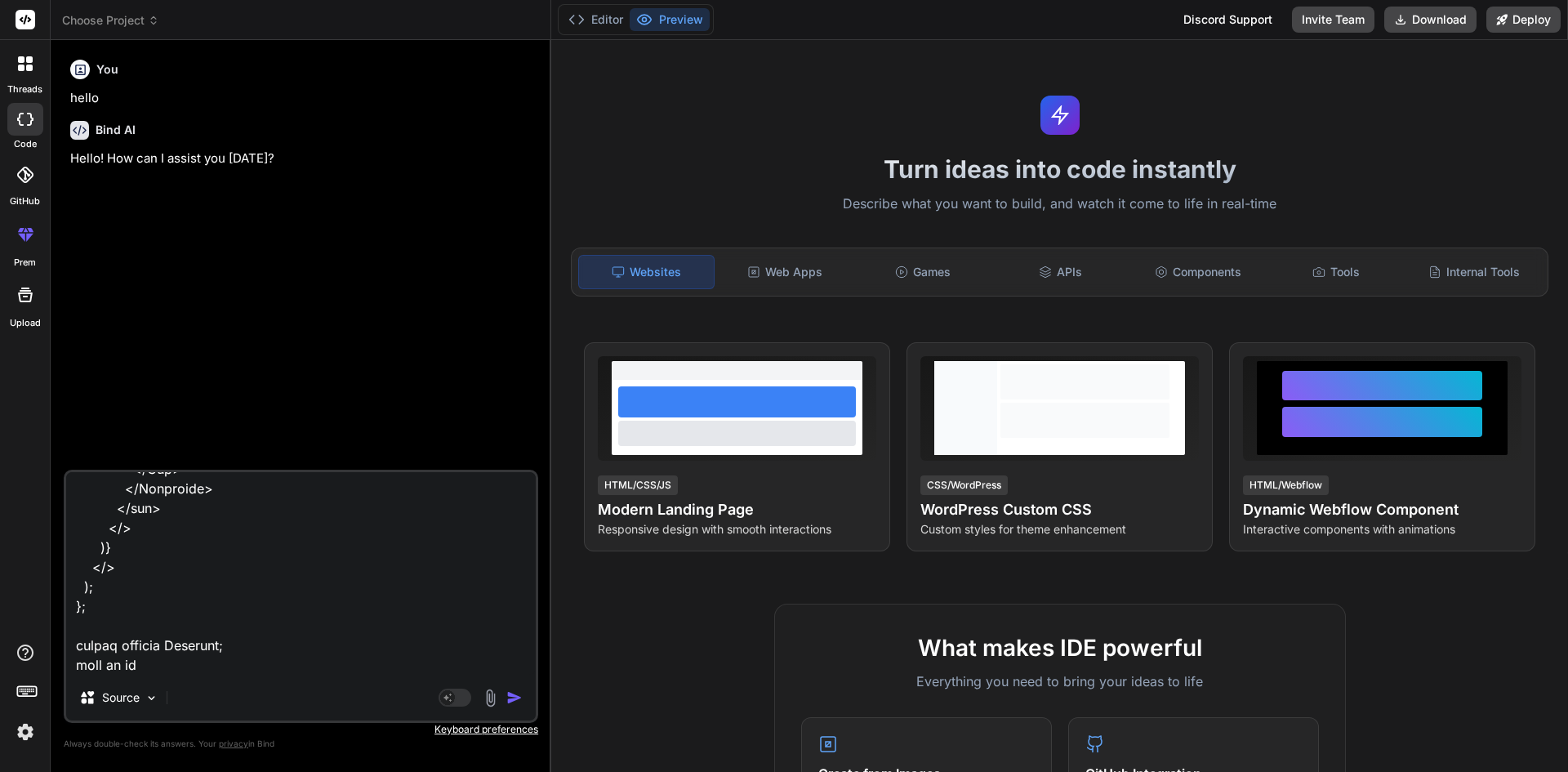
type textarea "x"
type textarea "[ { "activityID": "CEI001", "activityName": "Ceilings Activity", "dateOfLastSta…"
type textarea "x"
type textarea "[ { "activityID": "CEI001", "activityName": "Ceilings Activity", "dateOfLastSta…"
type textarea "x"
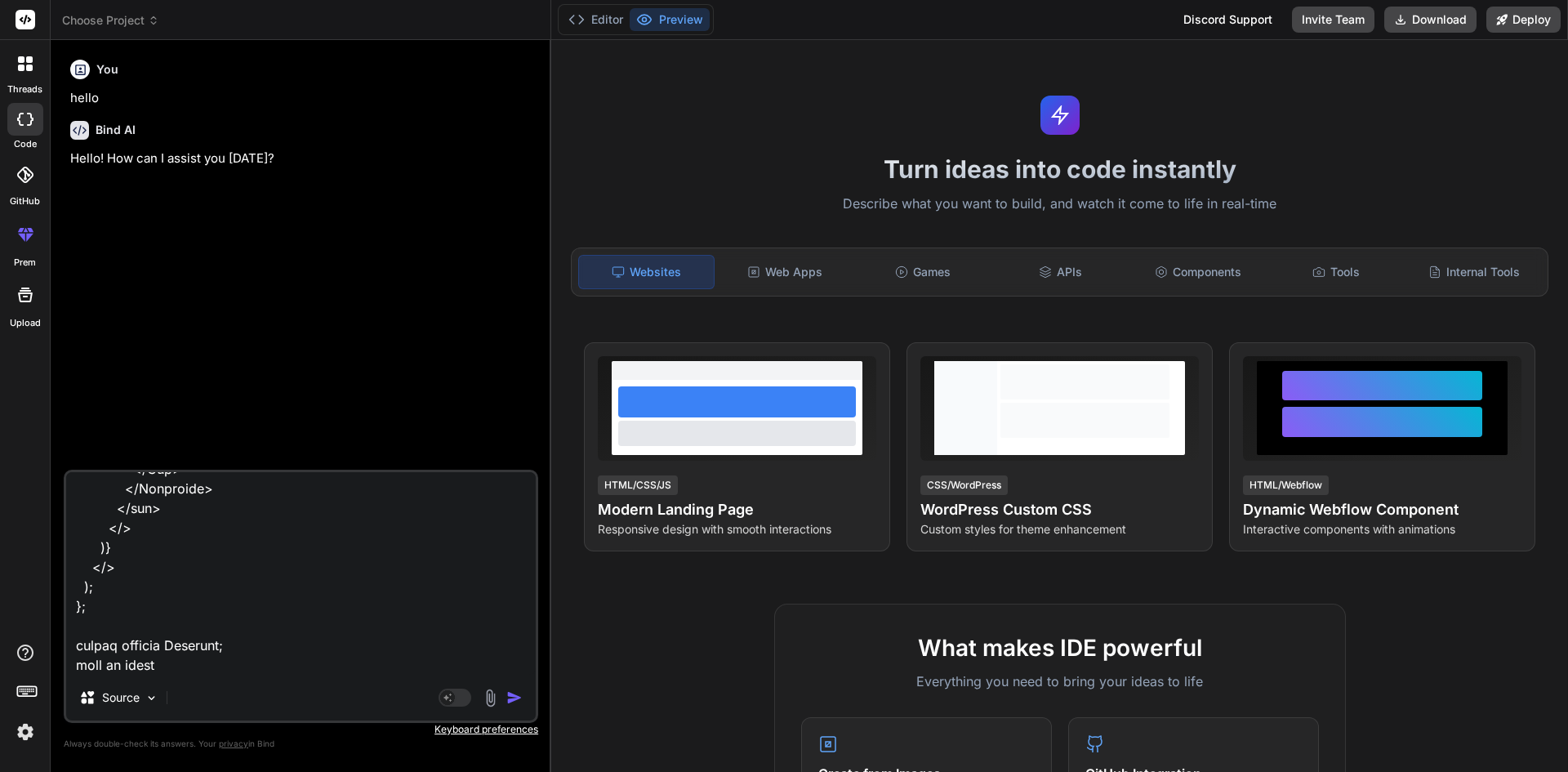
type textarea "[ { "activityID": "CEI001", "activityName": "Ceilings Activity", "dateOfLastSta…"
type textarea "x"
type textarea "[ { "activityID": "CEI001", "activityName": "Ceilings Activity", "dateOfLastSta…"
type textarea "x"
type textarea "[ { "activityID": "CEI001", "activityName": "Ceilings Activity", "dateOfLastSta…"
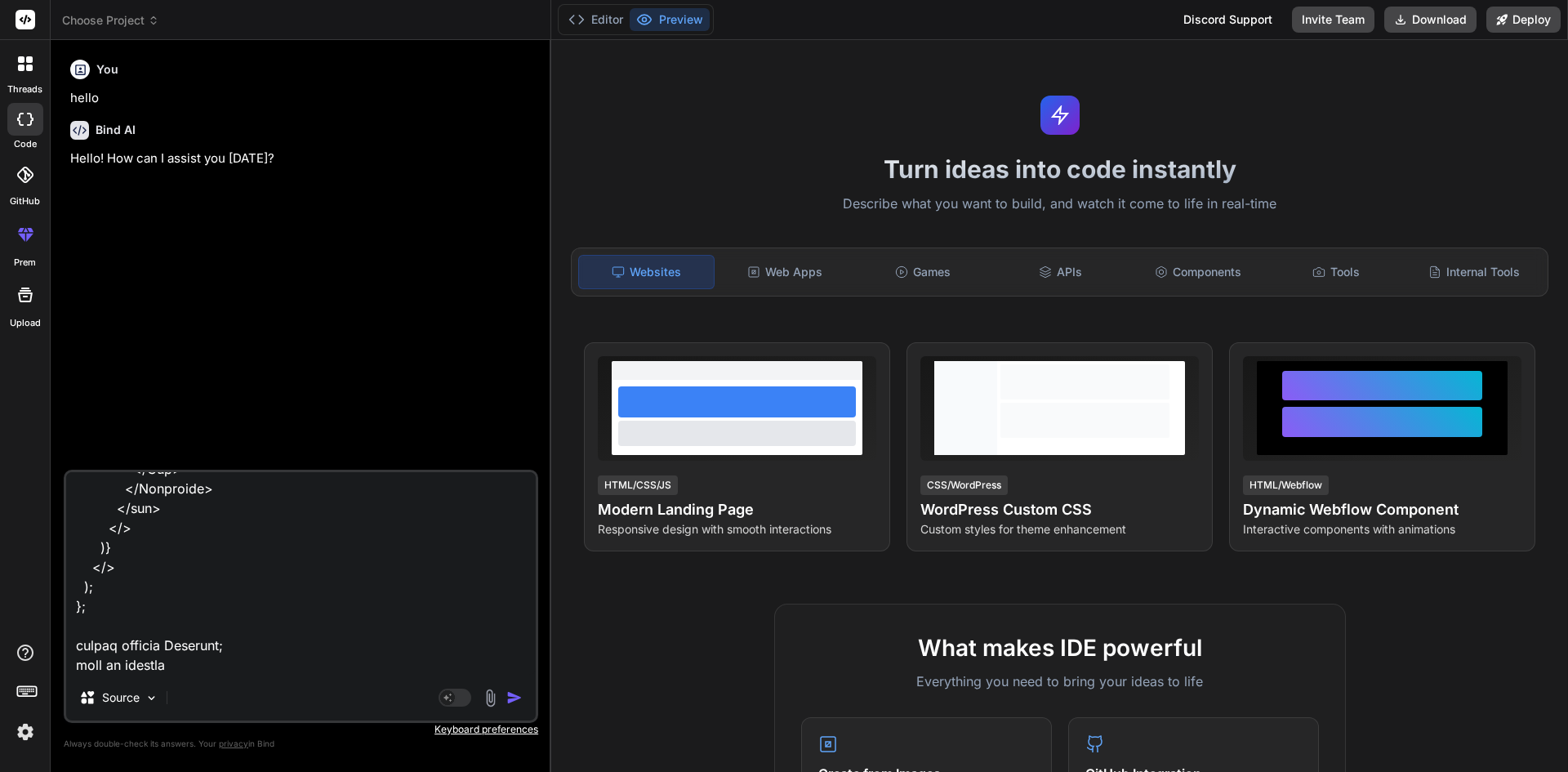
type textarea "x"
type textarea "[ { "activityID": "CEI001", "activityName": "Ceilings Activity", "dateOfLastSta…"
type textarea "x"
type textarea "[ { "activityID": "CEI001", "activityName": "Ceilings Activity", "dateOfLastSta…"
type textarea "x"
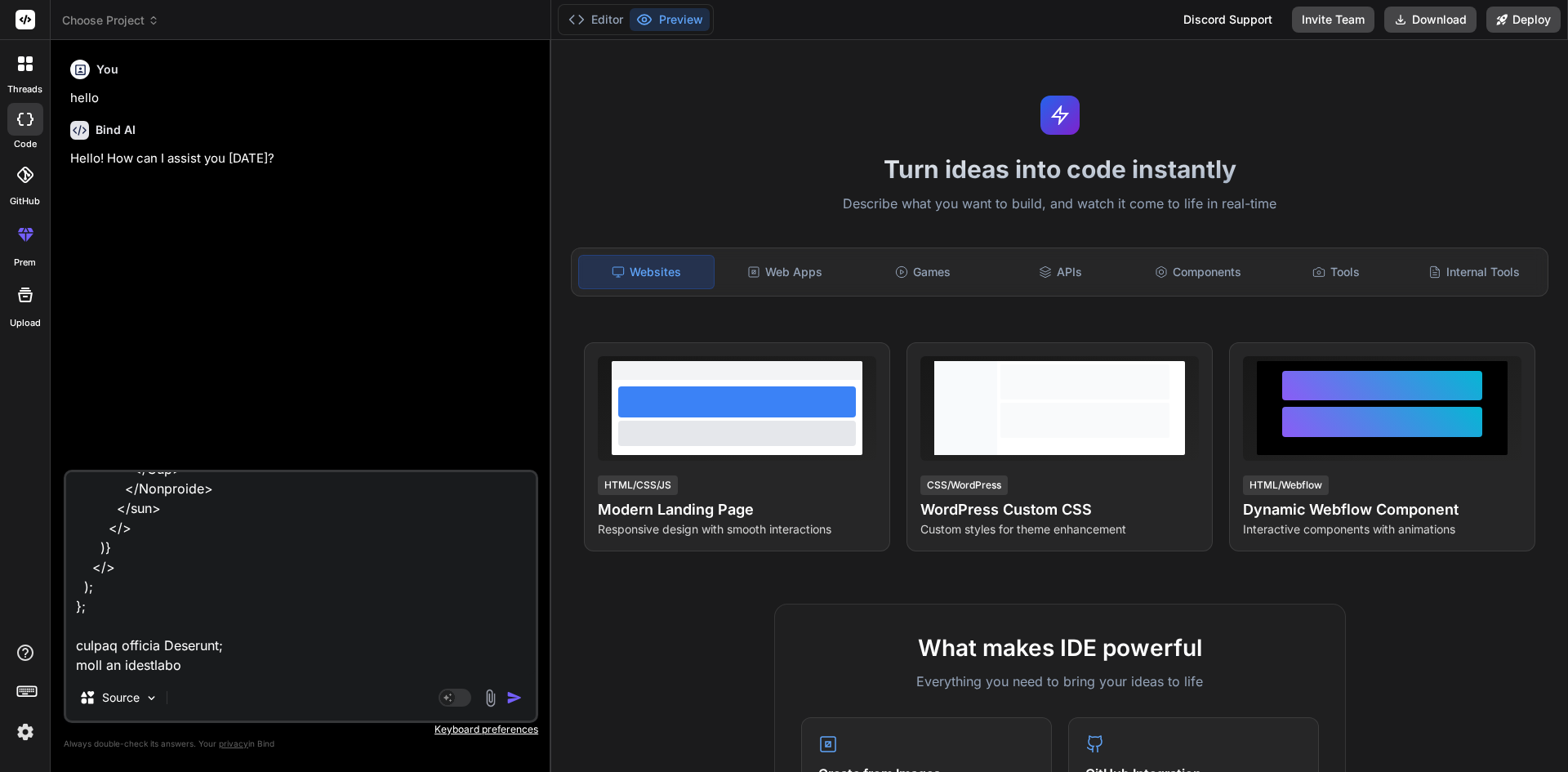
type textarea "[ { "activityID": "CEI001", "activityName": "Ceilings Activity", "dateOfLastSta…"
type textarea "x"
type textarea "[ { "activityID": "CEI001", "activityName": "Ceilings Activity", "dateOfLastSta…"
type textarea "x"
type textarea "[ { "activityID": "CEI001", "activityName": "Ceilings Activity", "dateOfLastSta…"
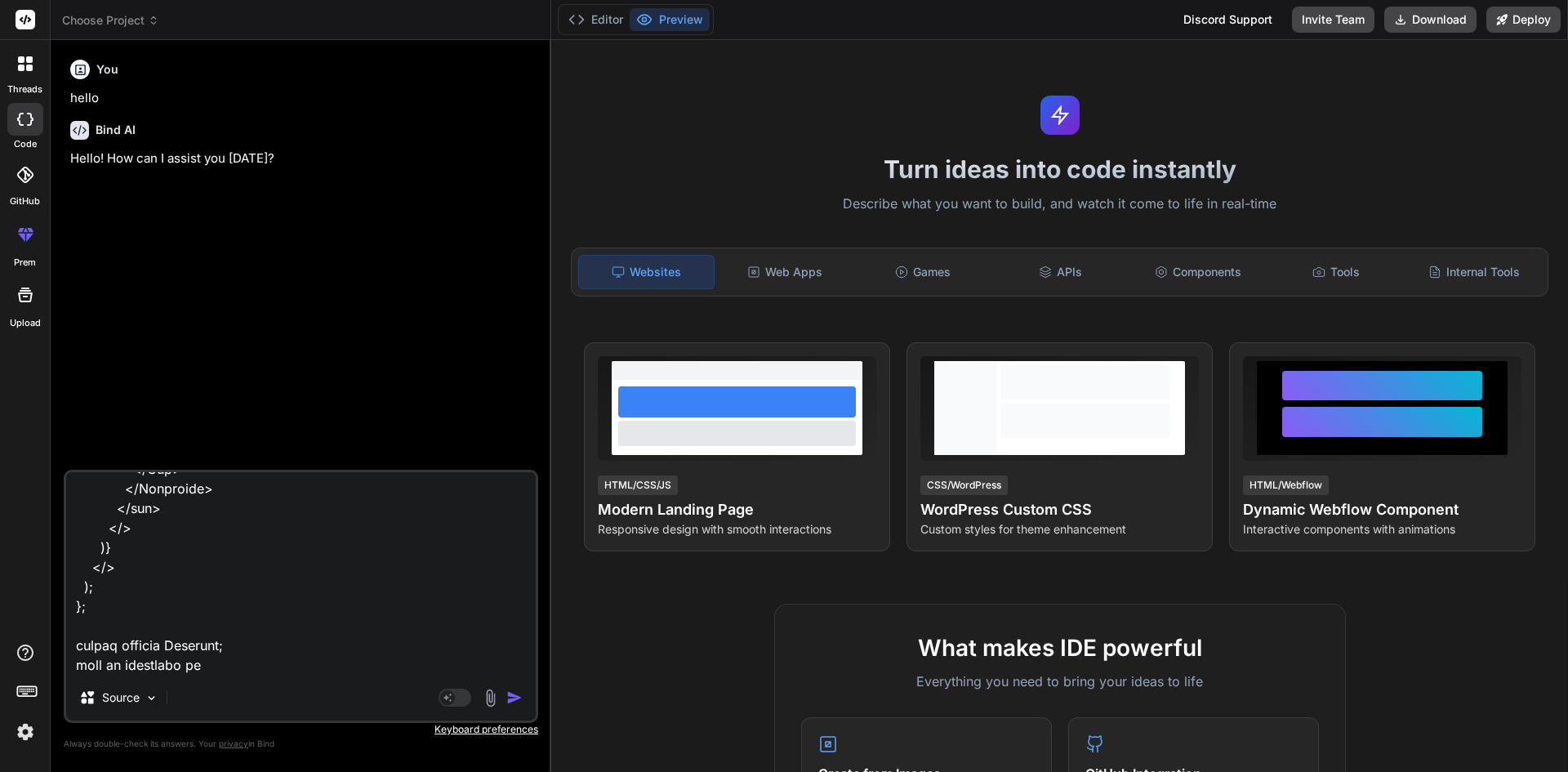
type textarea "x"
type textarea "[ { "activityID": "CEI001", "activityName": "Ceilings Activity", "dateOfLastSta…"
type textarea "x"
type textarea "[ { "activityID": "CEI001", "activityName": "Ceilings Activity", "dateOfLastSta…"
type textarea "x"
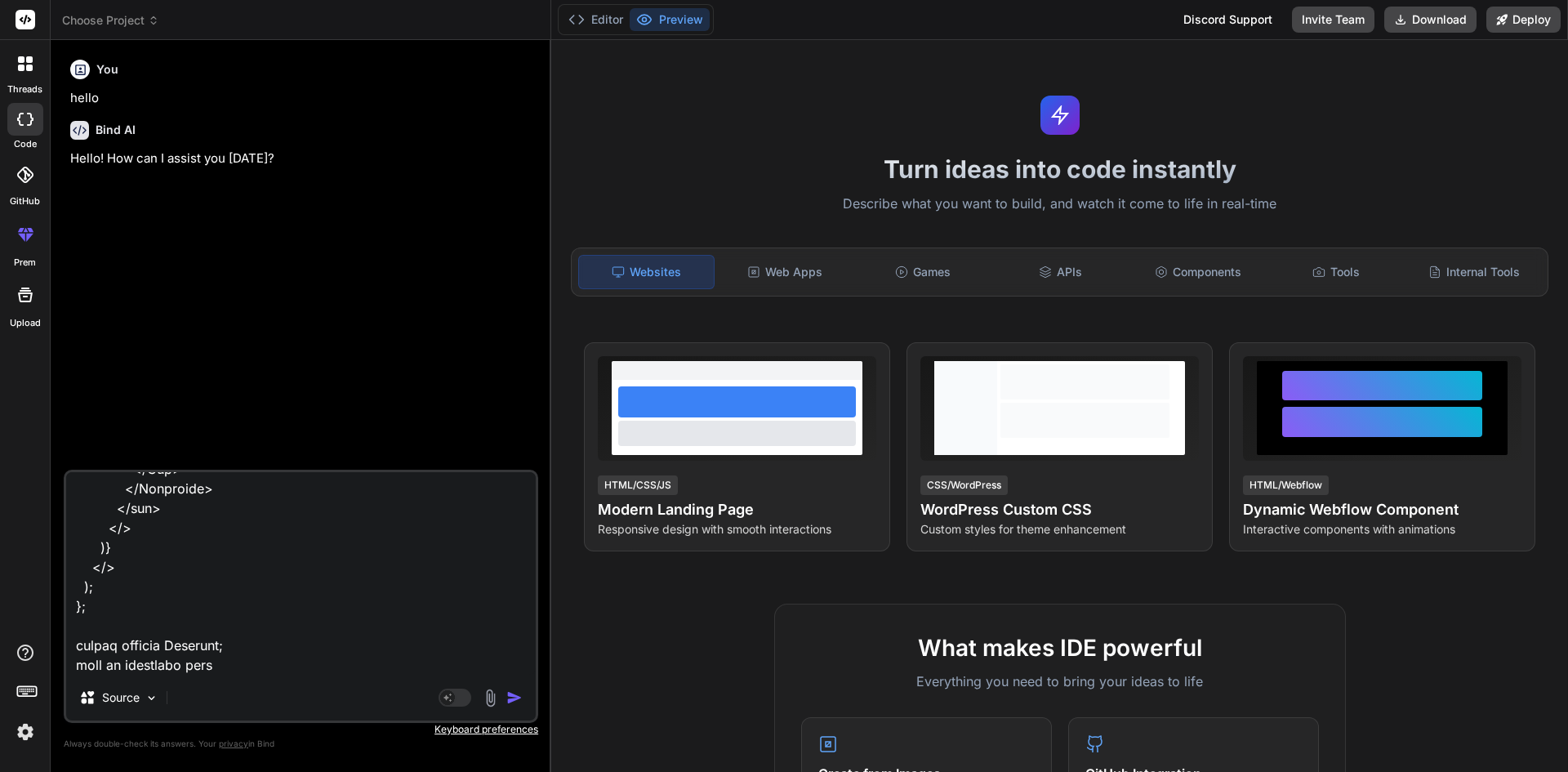
type textarea "[ { "activityID": "CEI001", "activityName": "Ceilings Activity", "dateOfLastSta…"
type textarea "x"
type textarea "[ { "activityID": "CEI001", "activityName": "Ceilings Activity", "dateOfLastSta…"
type textarea "x"
type textarea "[ { "activityID": "CEI001", "activityName": "Ceilings Activity", "dateOfLastSta…"
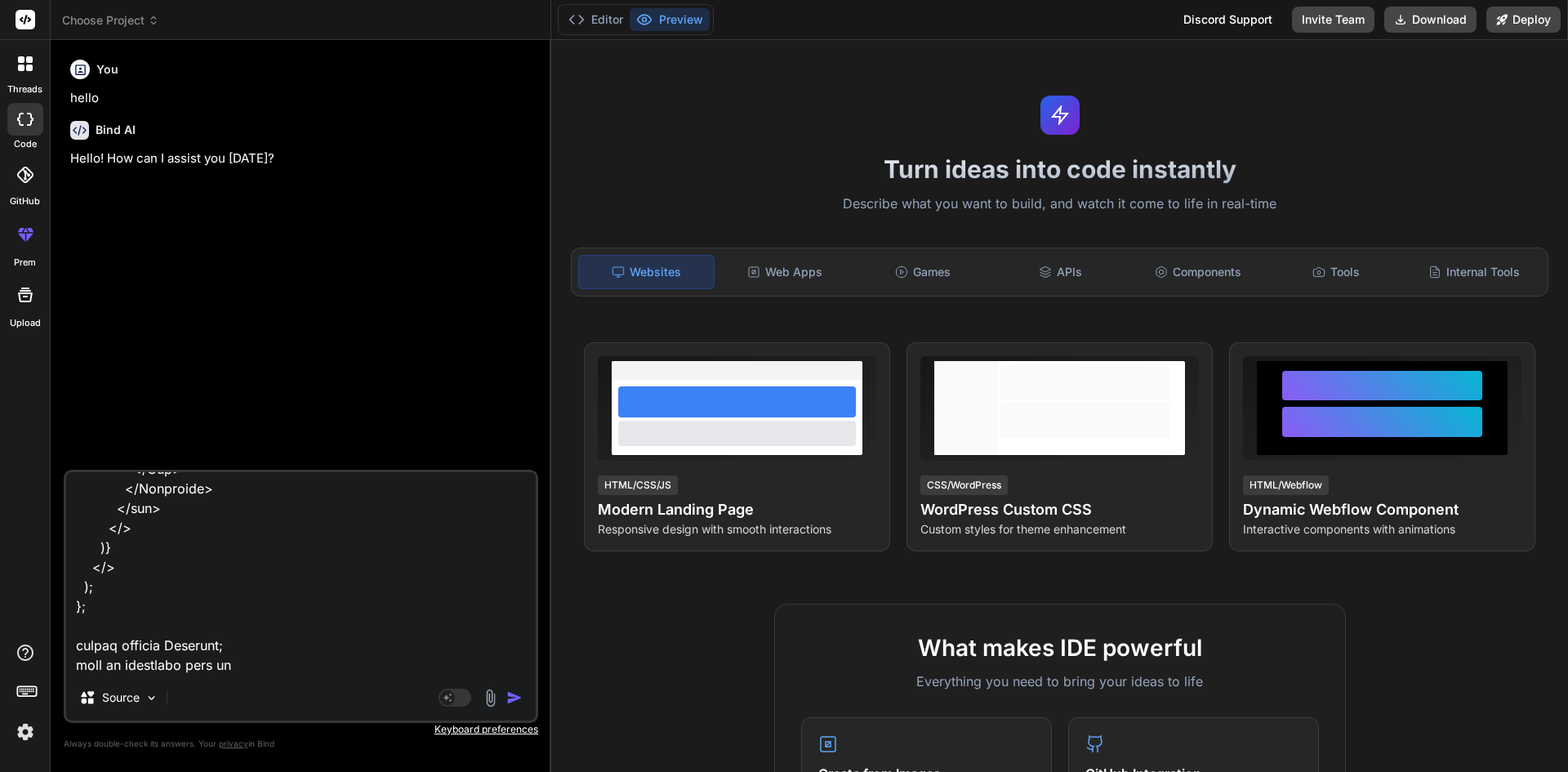
type textarea "x"
type textarea "[ { "activityID": "CEI001", "activityName": "Ceilings Activity", "dateOfLastSta…"
type textarea "x"
type textarea "[ { "activityID": "CEI001", "activityName": "Ceilings Activity", "dateOfLastSta…"
type textarea "x"
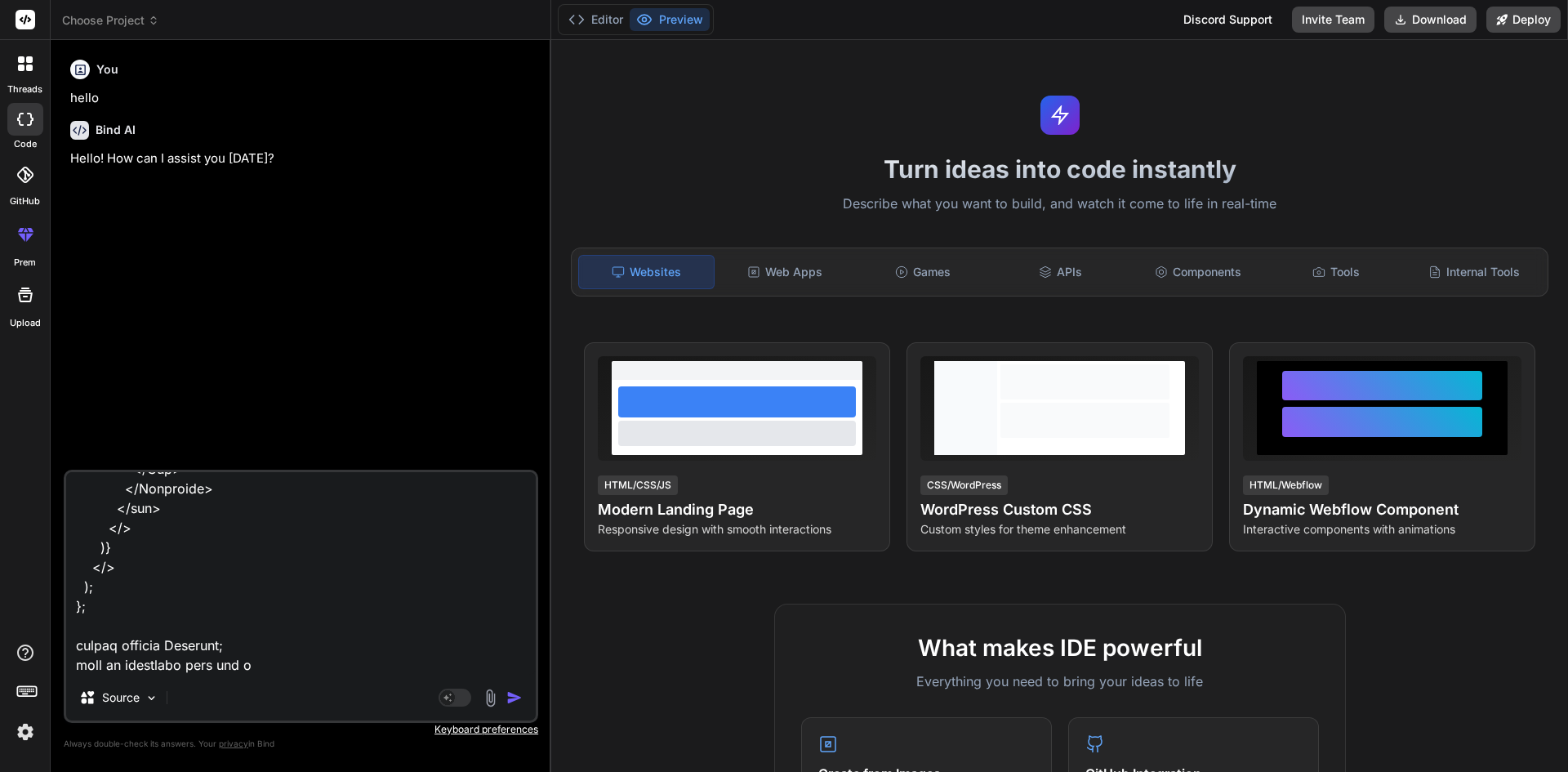
type textarea "[ { "activityID": "CEI001", "activityName": "Ceilings Activity", "dateOfLastSta…"
type textarea "x"
type textarea "[ { "activityID": "CEI001", "activityName": "Ceilings Activity", "dateOfLastSta…"
type textarea "x"
type textarea "[ { "activityID": "CEI001", "activityName": "Ceilings Activity", "dateOfLastSta…"
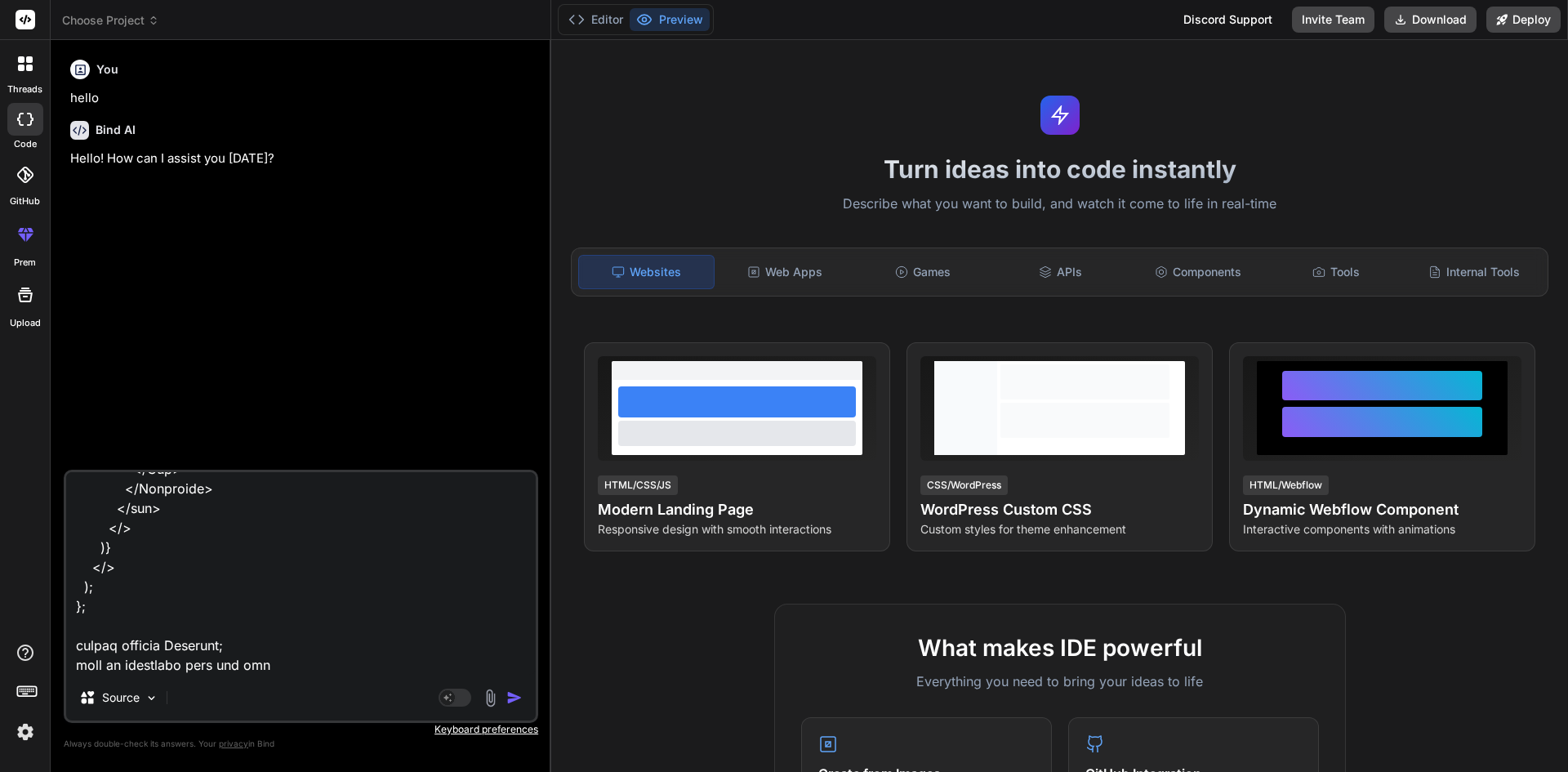
type textarea "x"
type textarea "[ { "activityID": "CEI001", "activityName": "Ceilings Activity", "dateOfLastSta…"
type textarea "x"
type textarea "[ { "activityID": "CEI001", "activityName": "Ceilings Activity", "dateOfLastSta…"
type textarea "x"
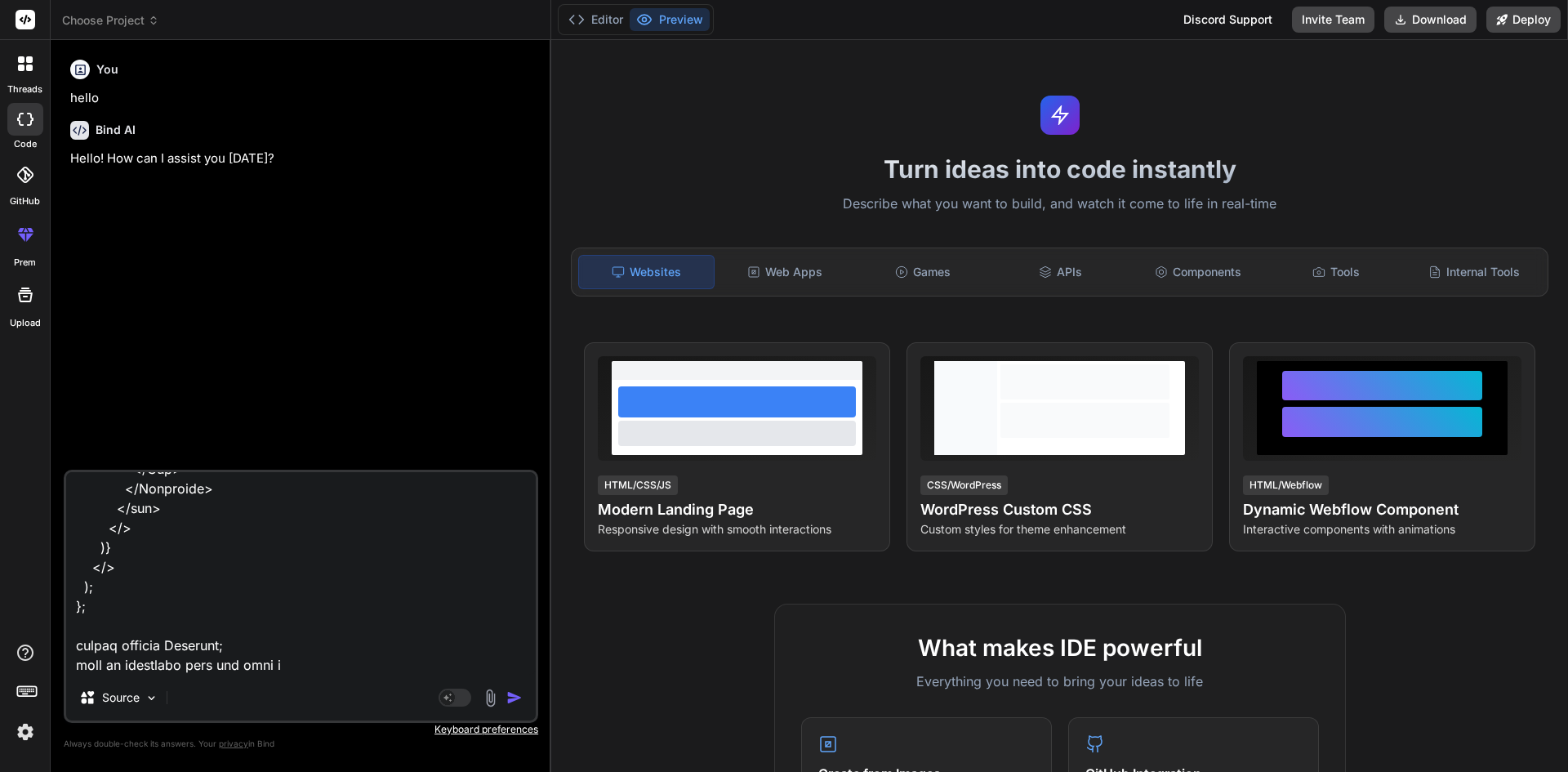
type textarea "[ { "activityID": "CEI001", "activityName": "Ceilings Activity", "dateOfLastSta…"
type textarea "x"
type textarea "[ { "activityID": "CEI001", "activityName": "Ceilings Activity", "dateOfLastSta…"
type textarea "x"
type textarea "[ { "activityID": "CEI001", "activityName": "Ceilings Activity", "dateOfLastSta…"
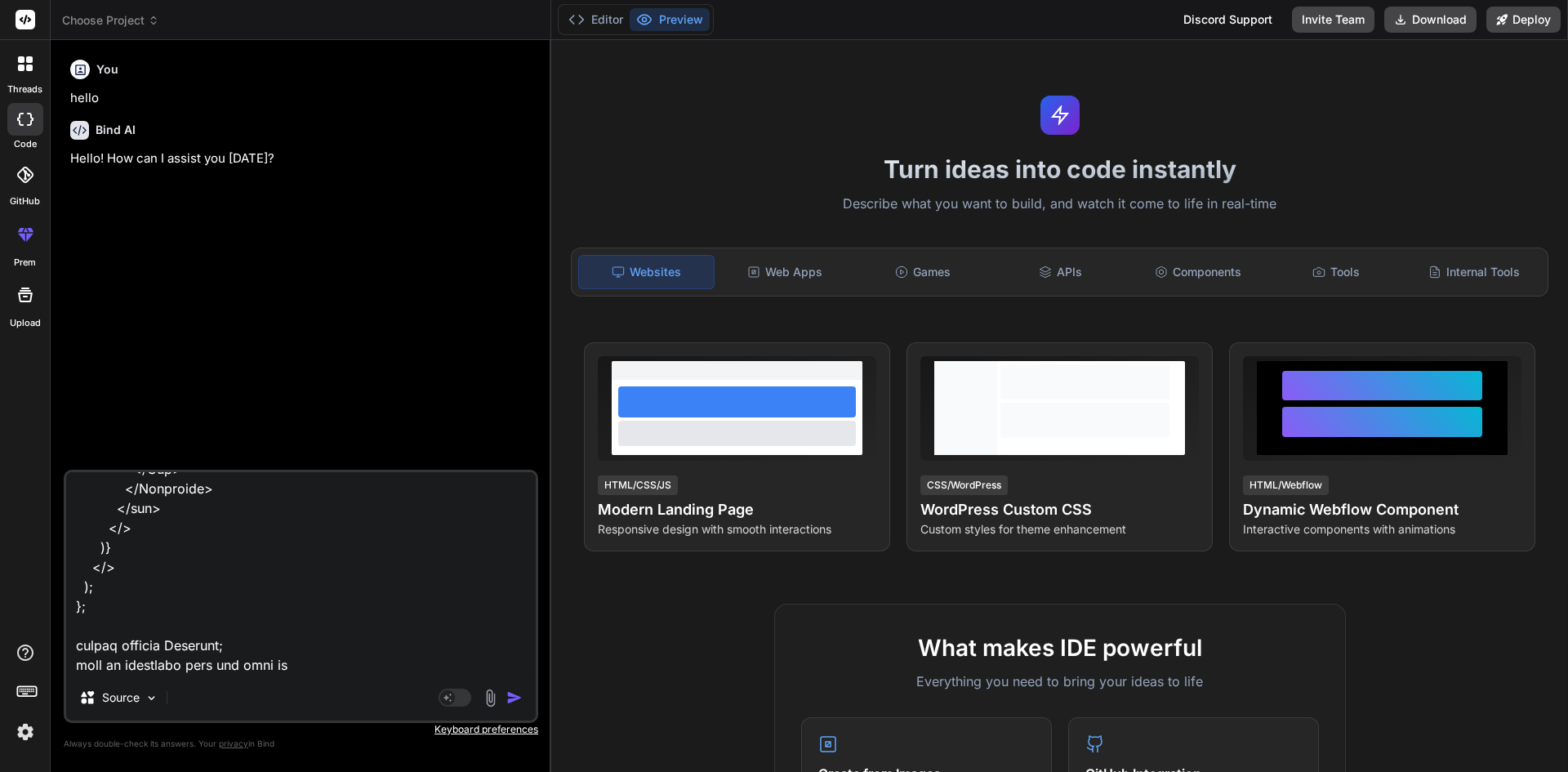
type textarea "x"
type textarea "[ { "activityID": "CEI001", "activityName": "Ceilings Activity", "dateOfLastSta…"
type textarea "x"
type textarea "[ { "activityID": "CEI001", "activityName": "Ceilings Activity", "dateOfLastSta…"
type textarea "x"
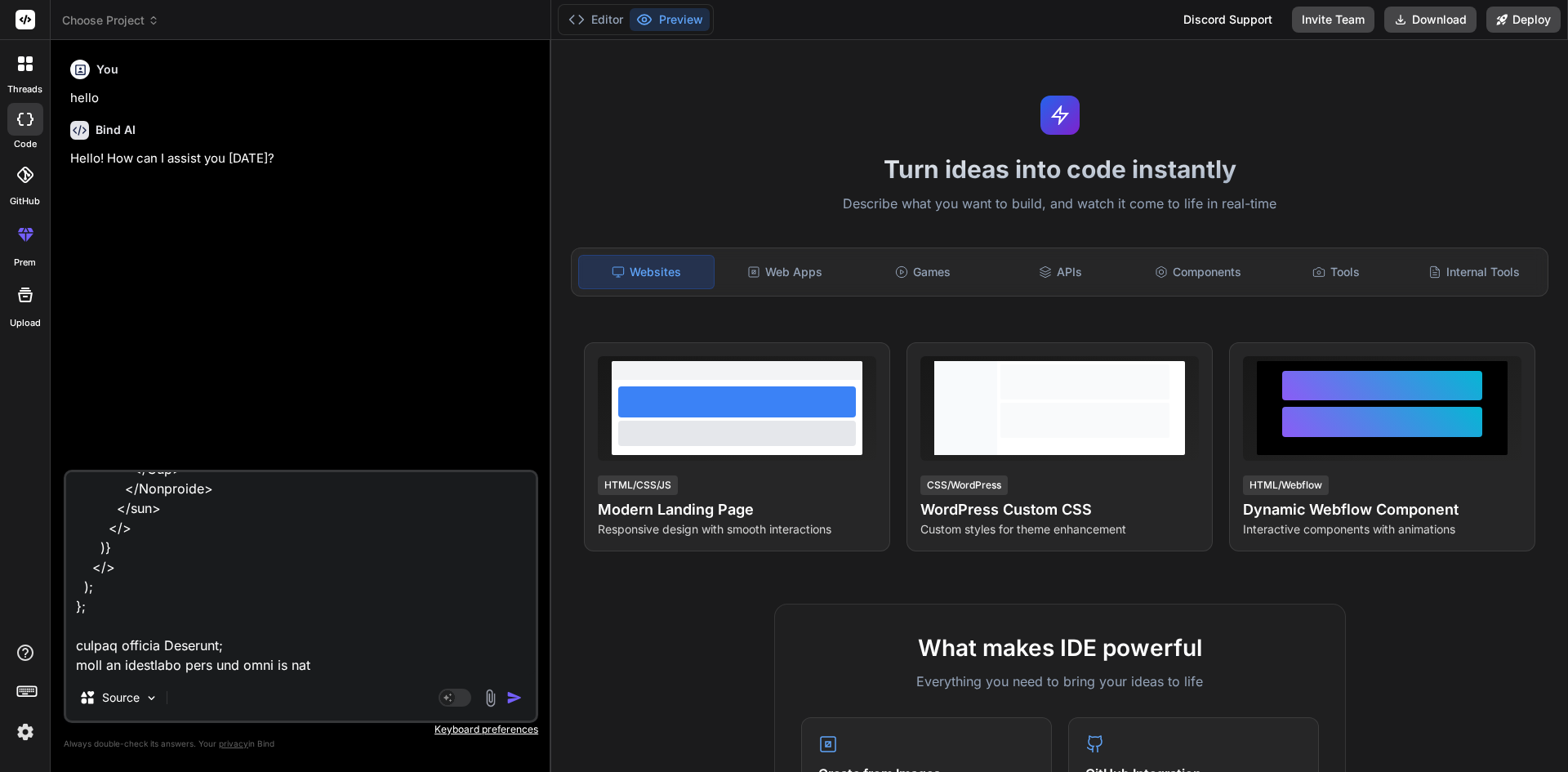
type textarea "[ { "activityID": "CEI001", "activityName": "Ceilings Activity", "dateOfLastSta…"
type textarea "x"
type textarea "[ { "activityID": "CEI001", "activityName": "Ceilings Activity", "dateOfLastSta…"
type textarea "x"
type textarea "[ { "activityID": "CEI001", "activityName": "Ceilings Activity", "dateOfLastSta…"
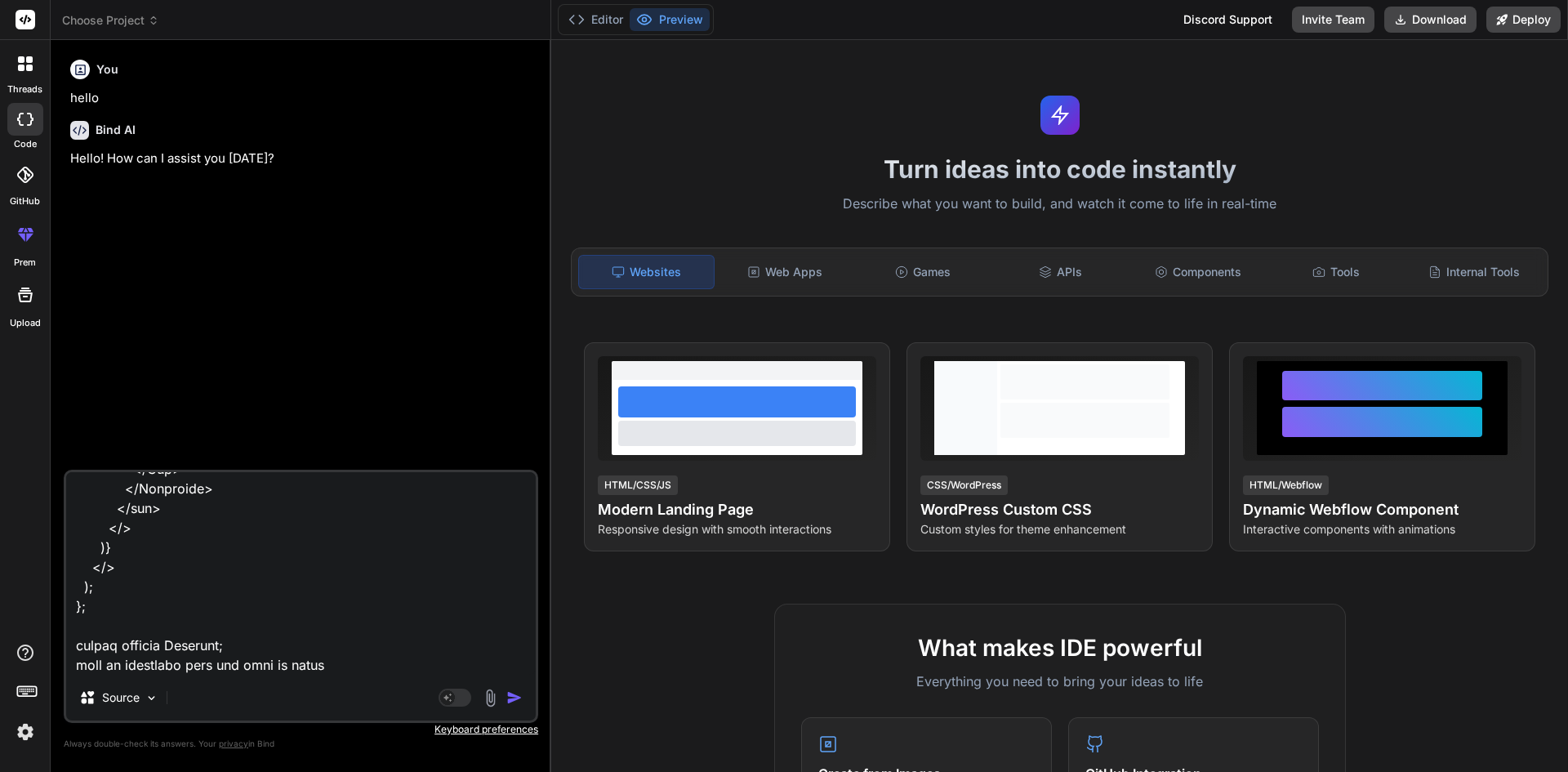
type textarea "x"
type textarea "[ { "activityID": "CEI001", "activityName": "Ceilings Activity", "dateOfLastSta…"
type textarea "x"
type textarea "[ { "activityID": "CEI001", "activityName": "Ceilings Activity", "dateOfLastSta…"
type textarea "x"
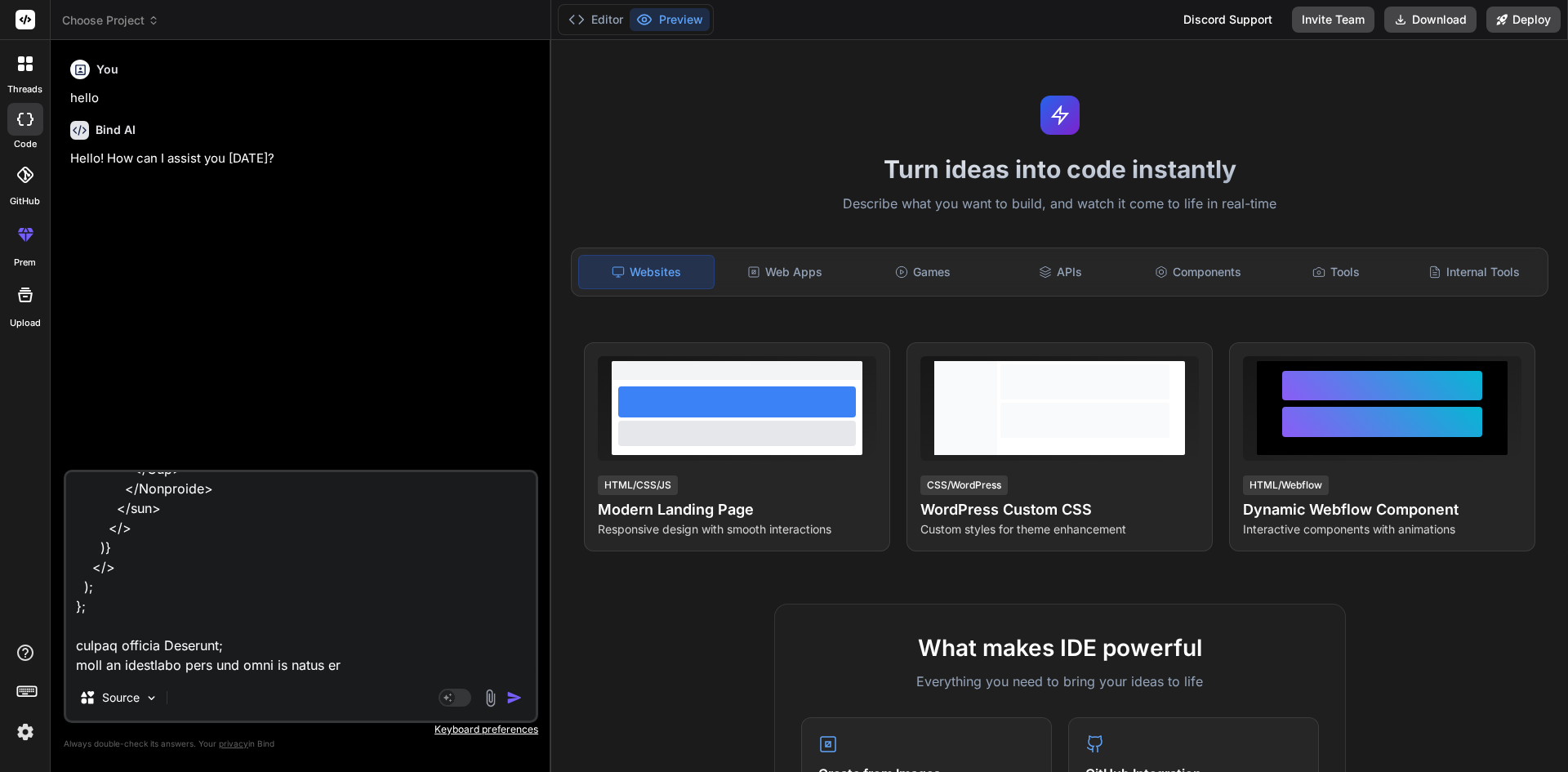
type textarea "[ { "activityID": "CEI001", "activityName": "Ceilings Activity", "dateOfLastSta…"
type textarea "x"
type textarea "[ { "activityID": "CEI001", "activityName": "Ceilings Activity", "dateOfLastSta…"
type textarea "x"
type textarea "[ { "activityID": "CEI001", "activityName": "Ceilings Activity", "dateOfLastSta…"
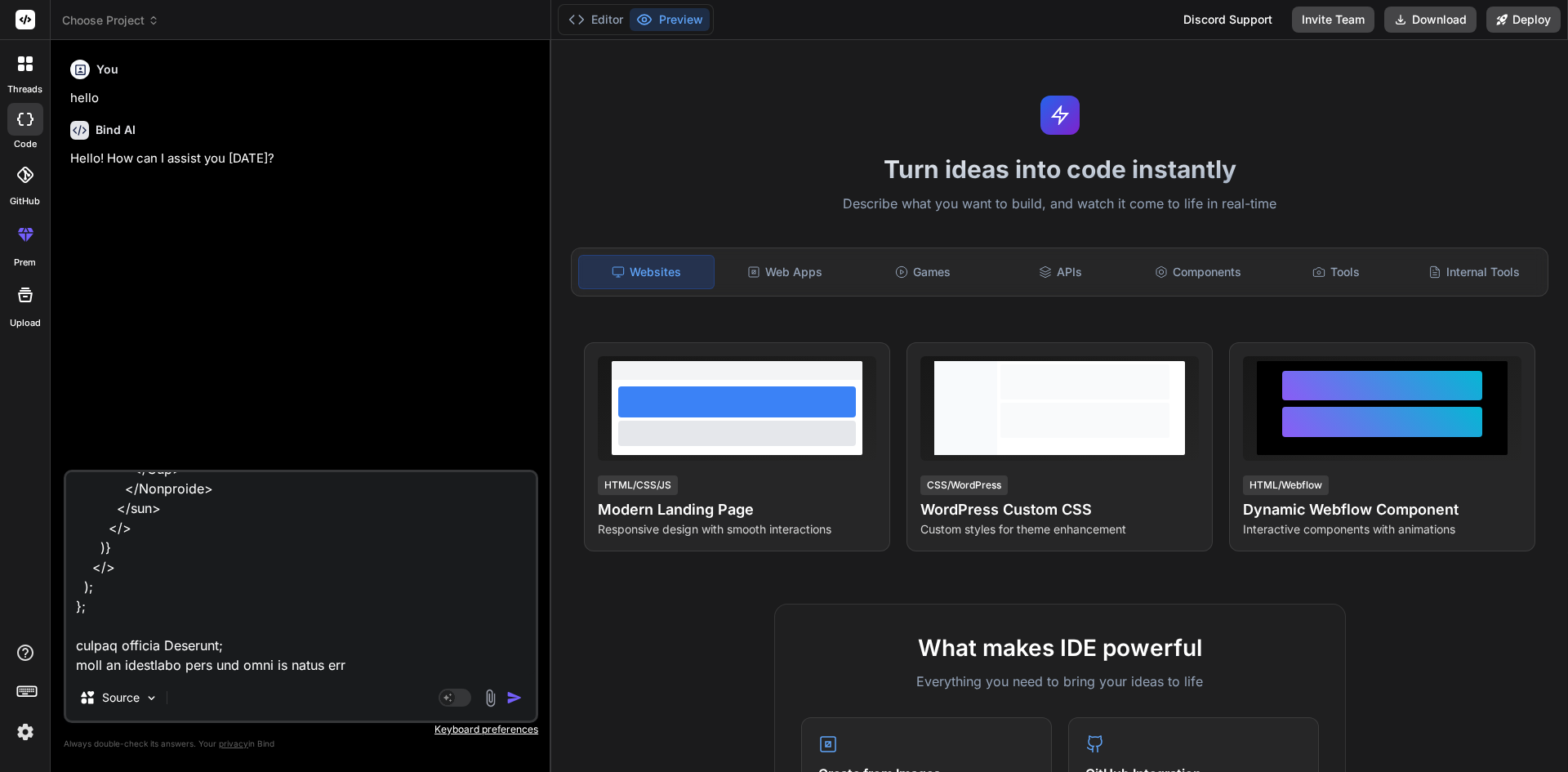
type textarea "x"
type textarea "[ { "activityID": "CEI001", "activityName": "Ceilings Activity", "dateOfLastSta…"
type textarea "x"
type textarea "[ { "activityID": "CEI001", "activityName": "Ceilings Activity", "dateOfLastSta…"
type textarea "x"
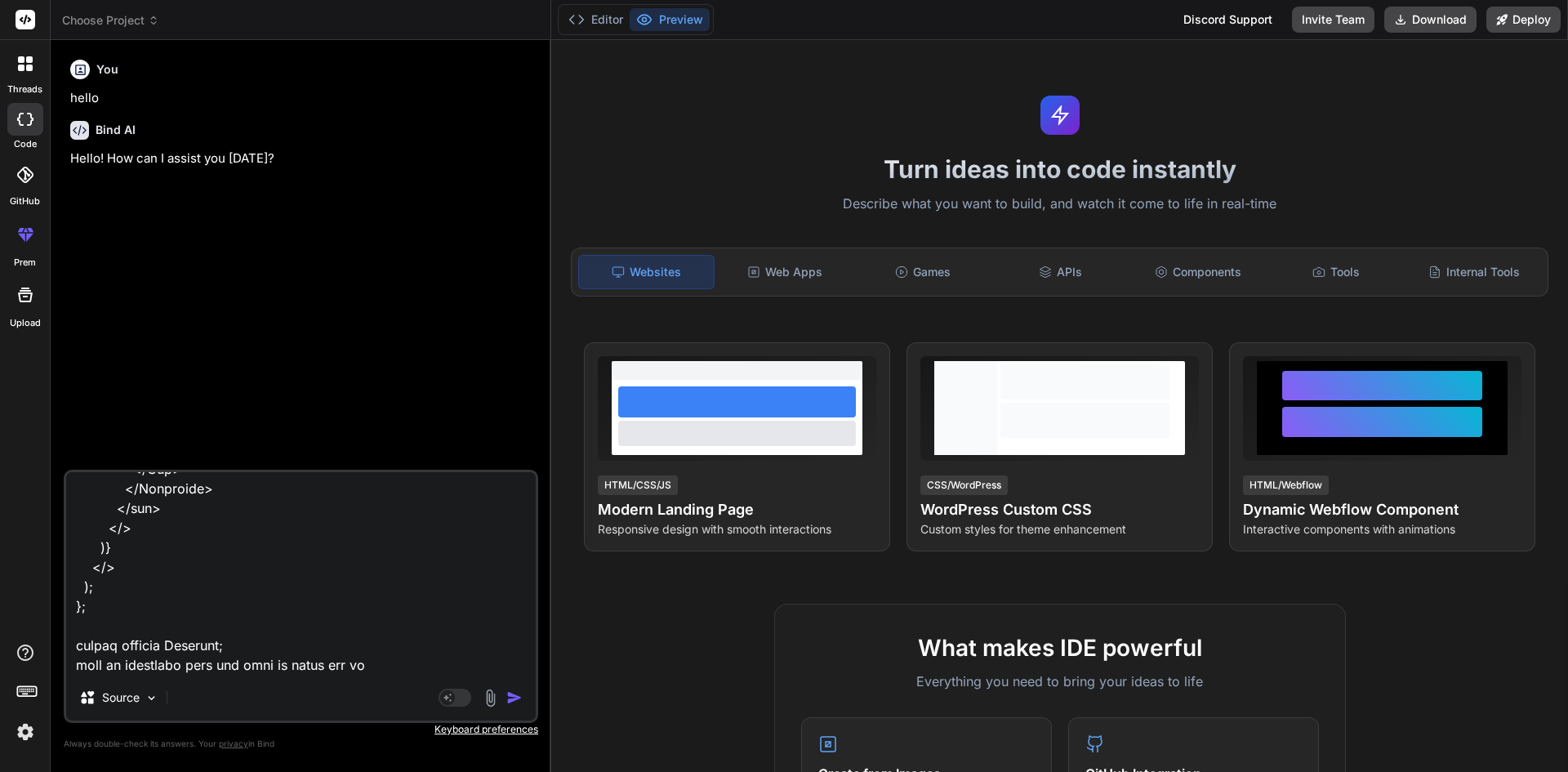
type textarea "[ { "activityID": "CEI001", "activityName": "Ceilings Activity", "dateOfLastSta…"
type textarea "x"
type textarea "[ { "activityID": "CEI001", "activityName": "Ceilings Activity", "dateOfLastSta…"
type textarea "x"
type textarea "[ { "activityID": "CEI001", "activityName": "Ceilings Activity", "dateOfLastSta…"
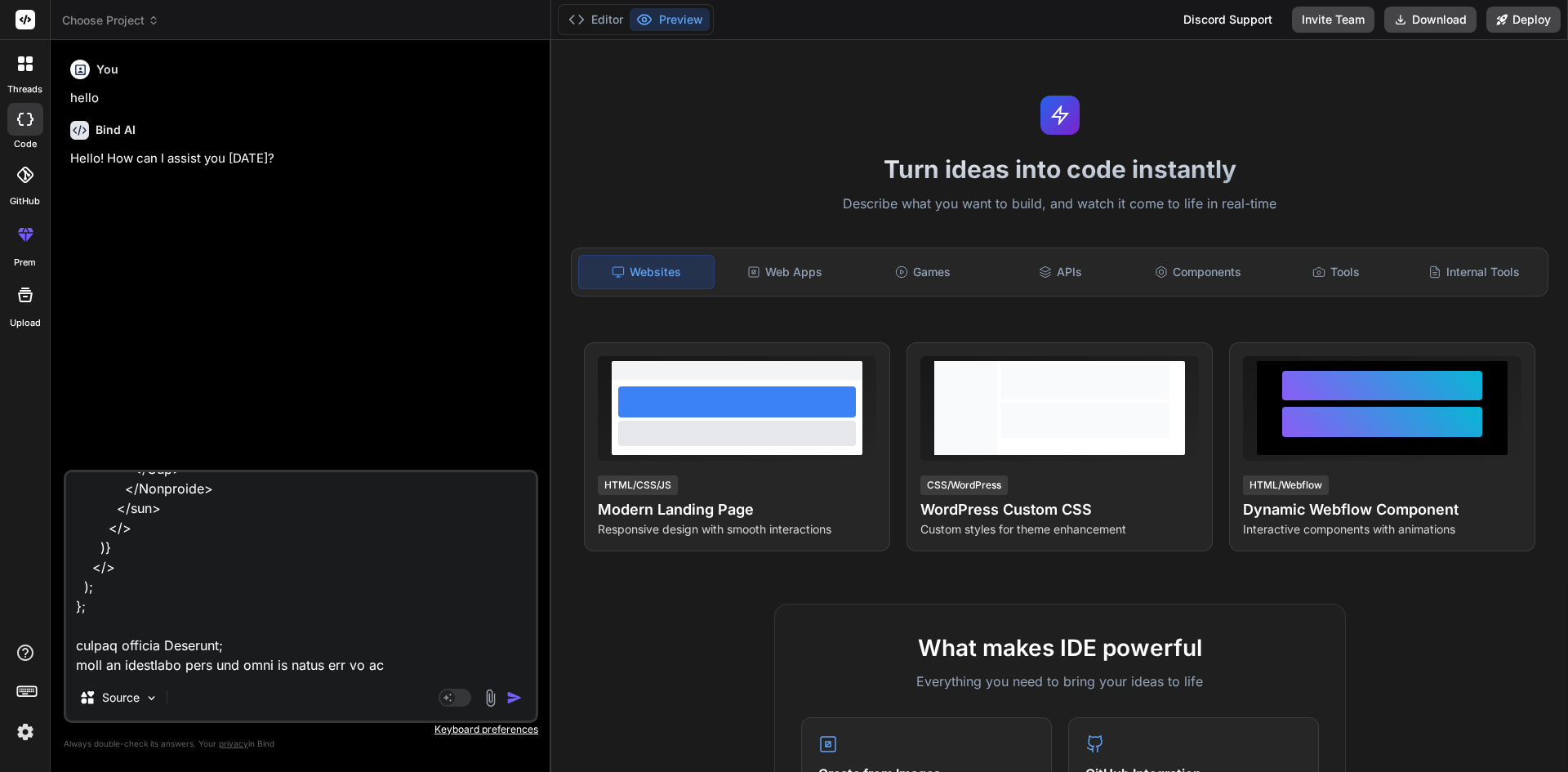
type textarea "x"
type textarea "[ { "activityID": "CEI001", "activityName": "Ceilings Activity", "dateOfLastSta…"
type textarea "x"
type textarea "[ { "activityID": "CEI001", "activityName": "Ceilings Activity", "dateOfLastSta…"
type textarea "x"
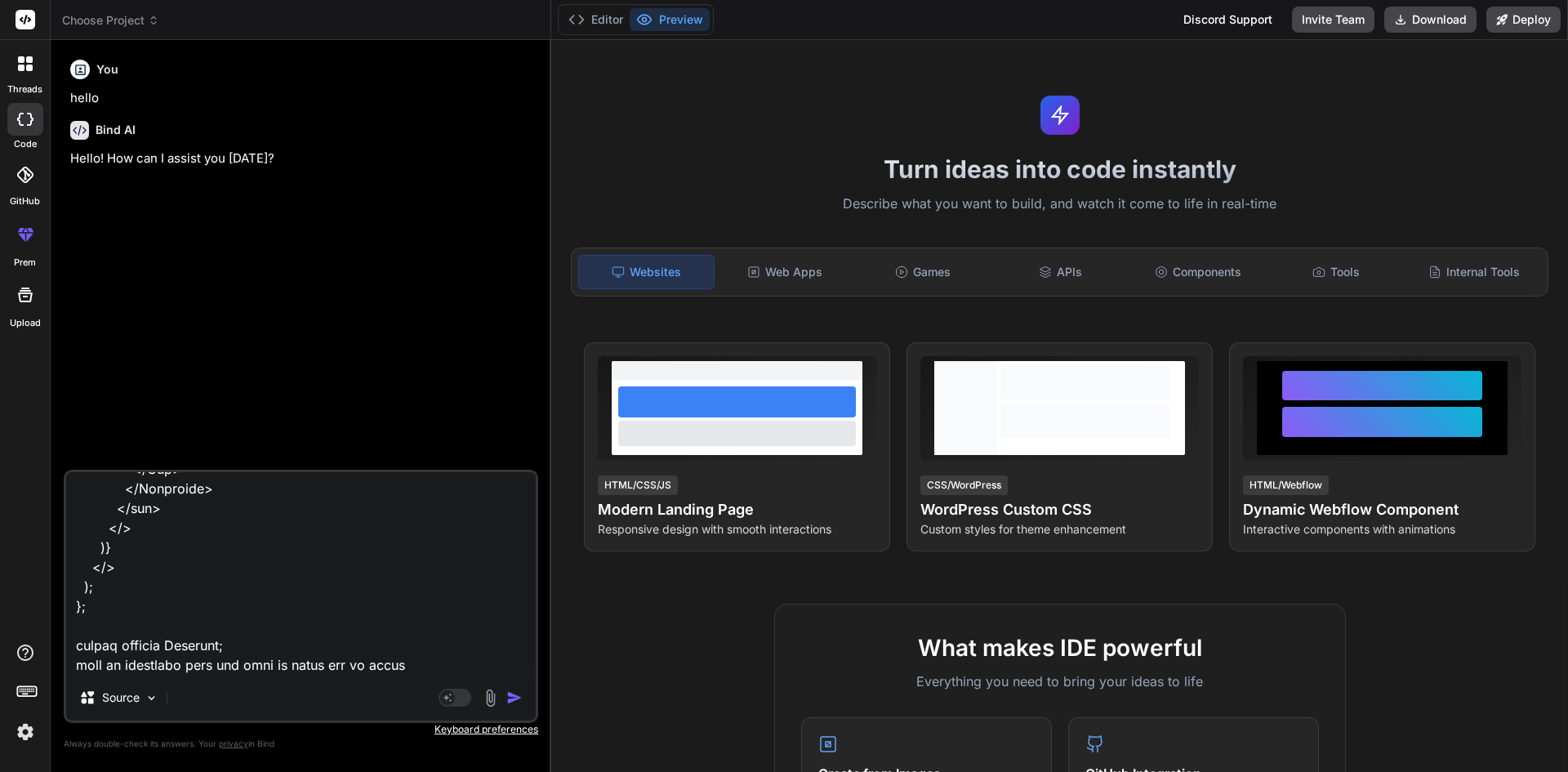
type textarea "[ { "activityID": "CEI001", "activityName": "Ceilings Activity", "dateOfLastSta…"
type textarea "x"
type textarea "[ { "activityID": "CEI001", "activityName": "Ceilings Activity", "dateOfLastSta…"
type textarea "x"
type textarea "[ { "activityID": "CEI001", "activityName": "Ceilings Activity", "dateOfLastSta…"
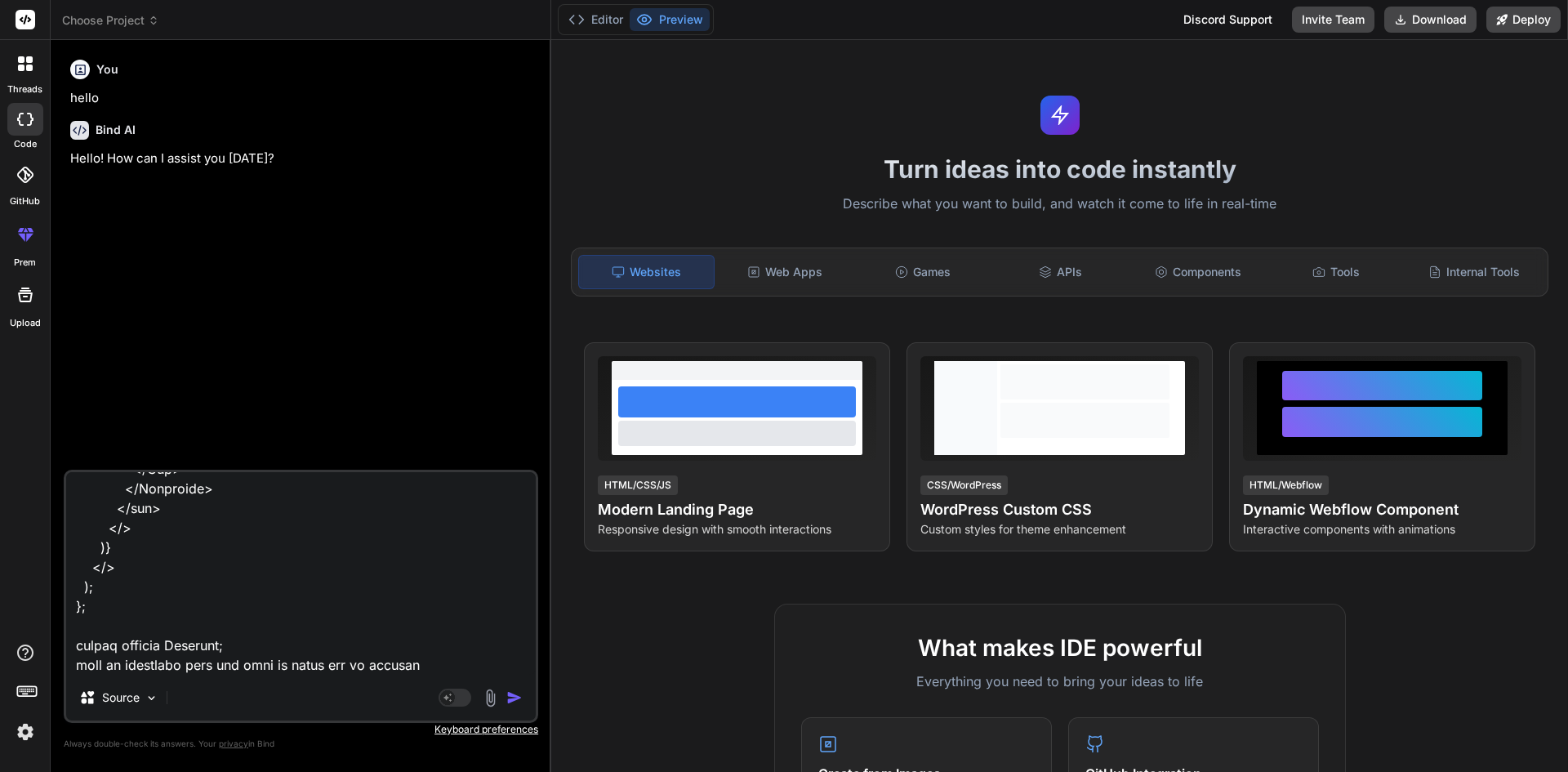
type textarea "x"
type textarea "[ { "activityID": "CEI001", "activityName": "Ceilings Activity", "dateOfLastSta…"
type textarea "x"
type textarea "[ { "activityID": "CEI001", "activityName": "Ceilings Activity", "dateOfLastSta…"
click at [512, 700] on img "button" at bounding box center [515, 698] width 17 height 17
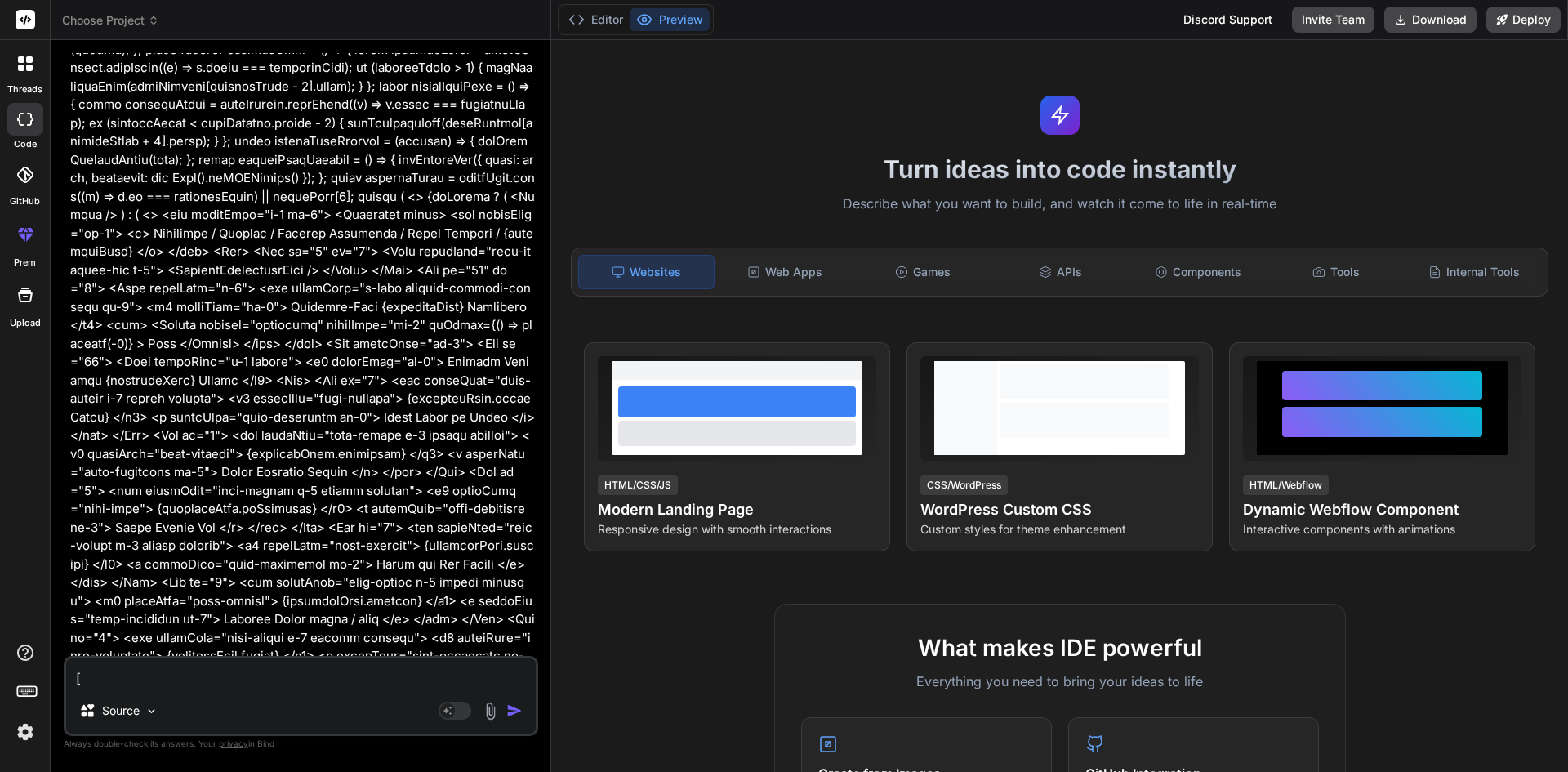
scroll to position [6081, 0]
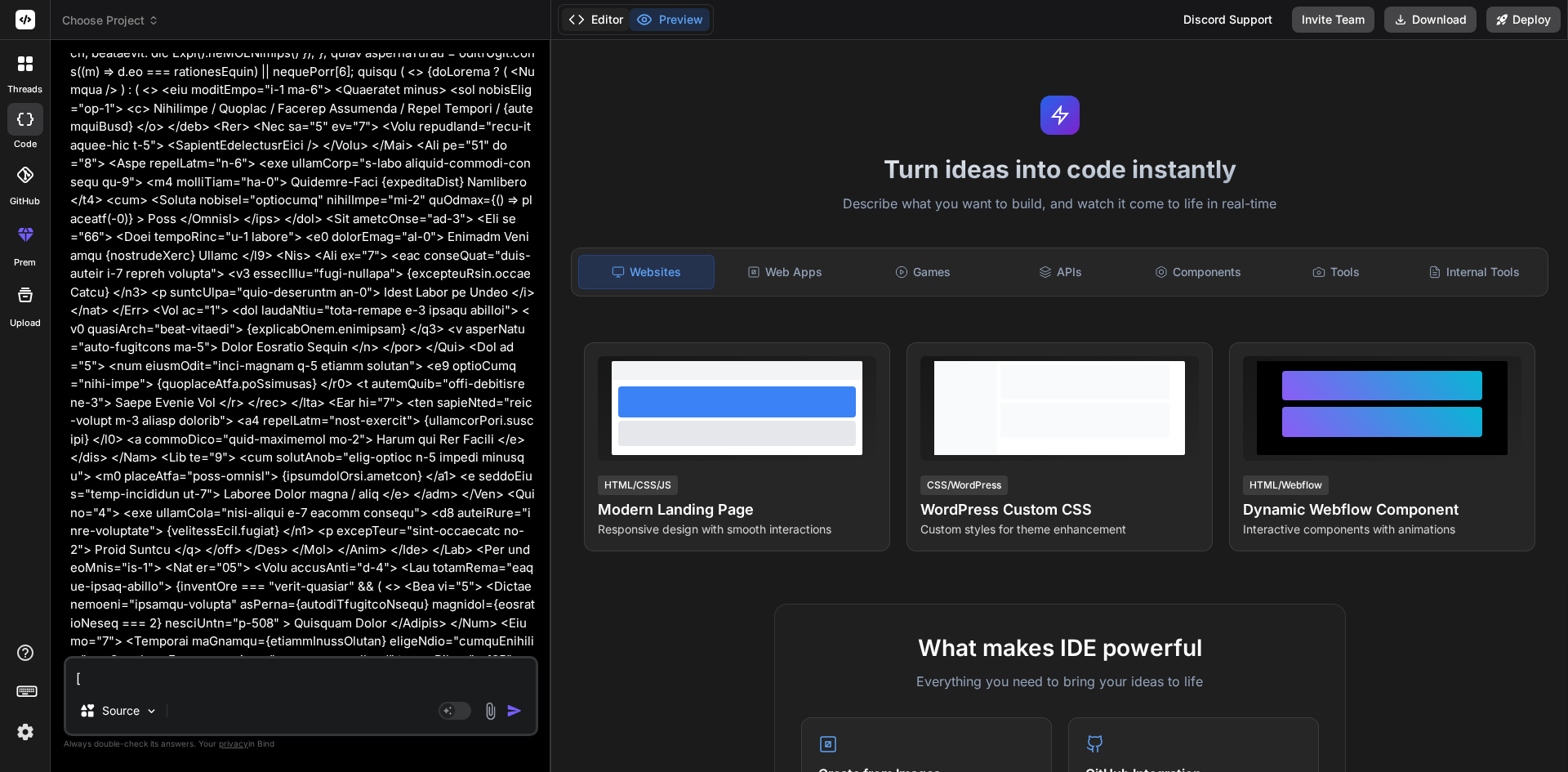
click at [611, 23] on button "Editor" at bounding box center [595, 20] width 68 height 23
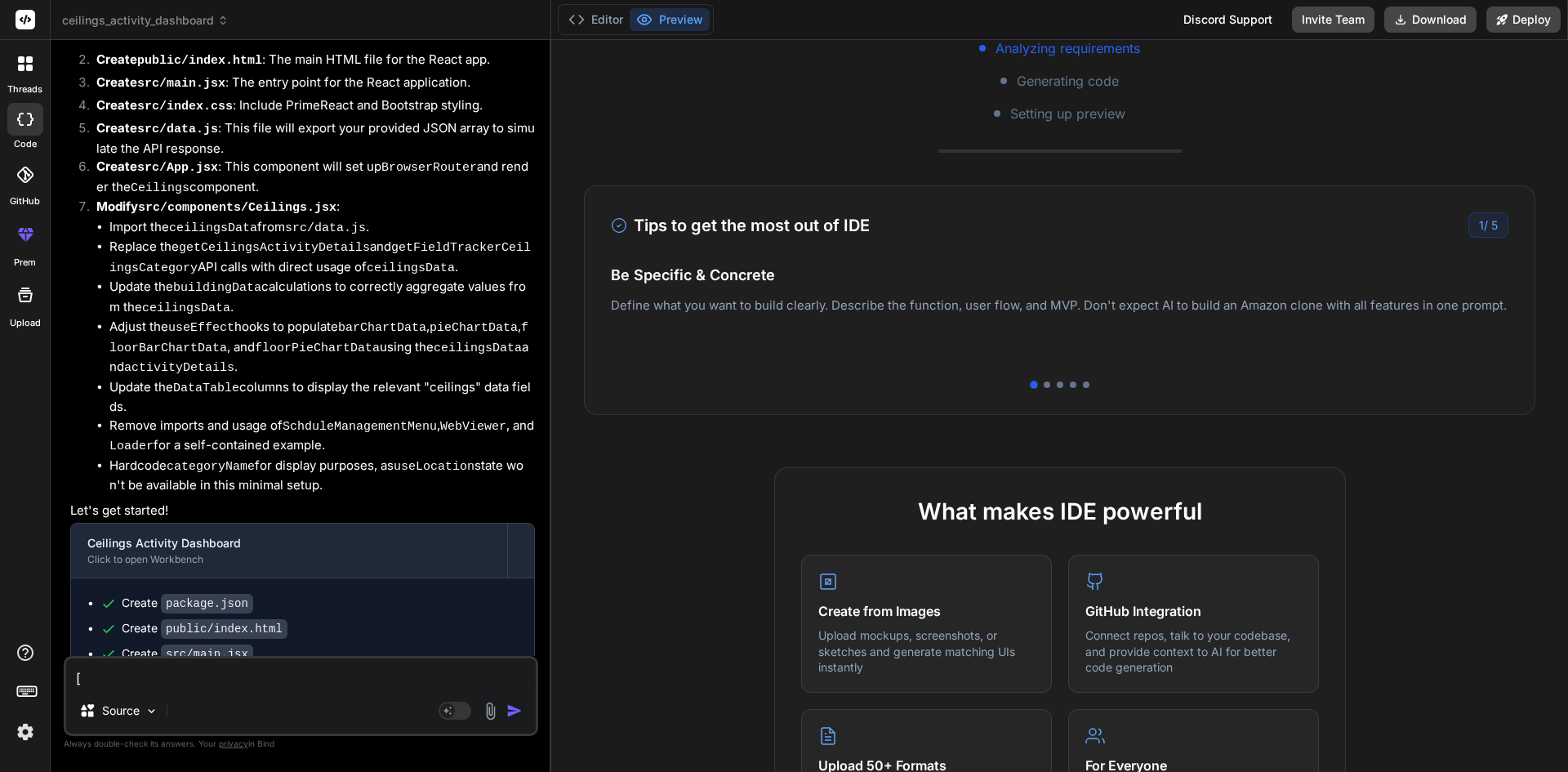
scroll to position [0, 0]
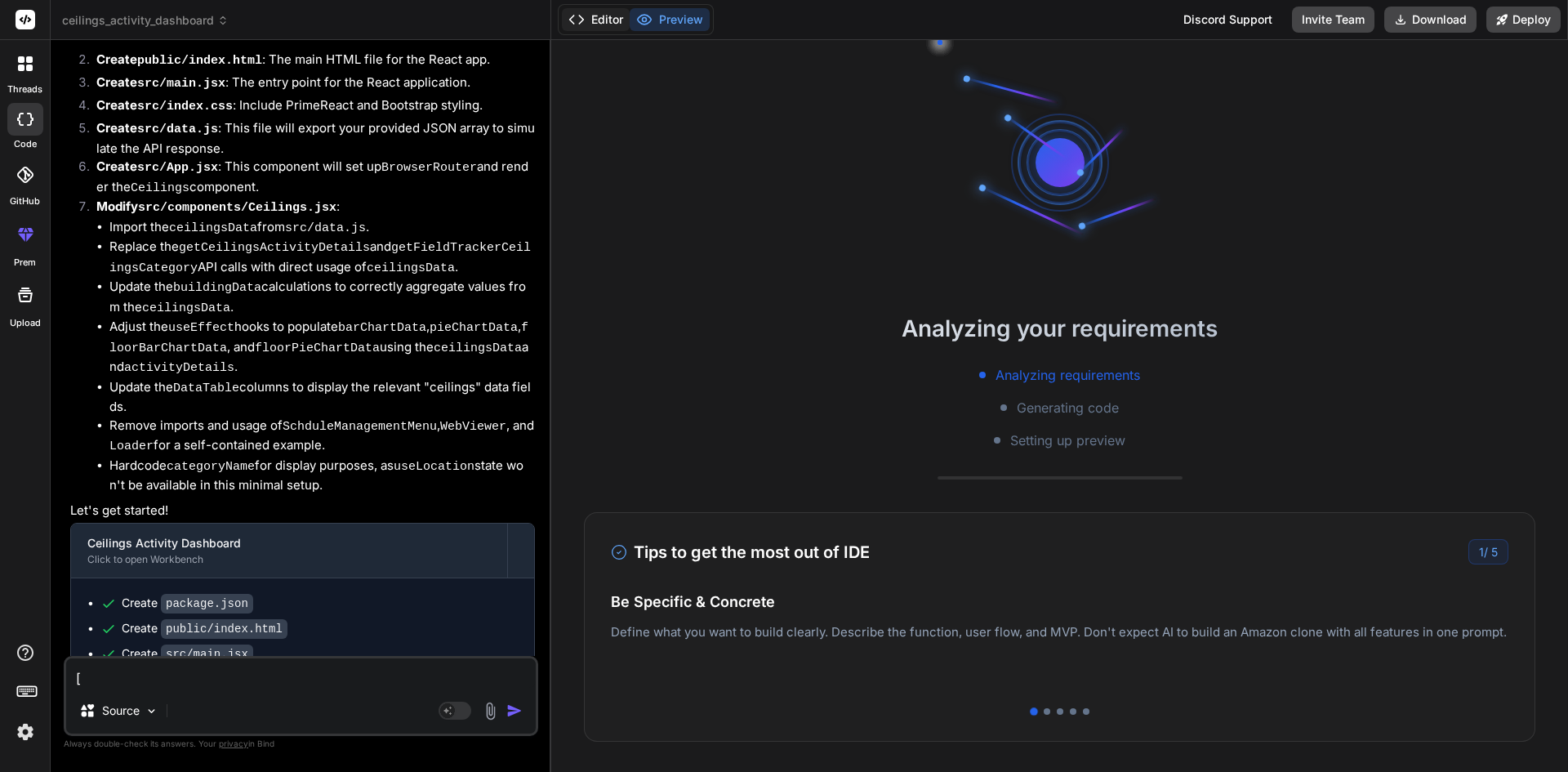
click at [593, 19] on button "Editor" at bounding box center [595, 20] width 68 height 23
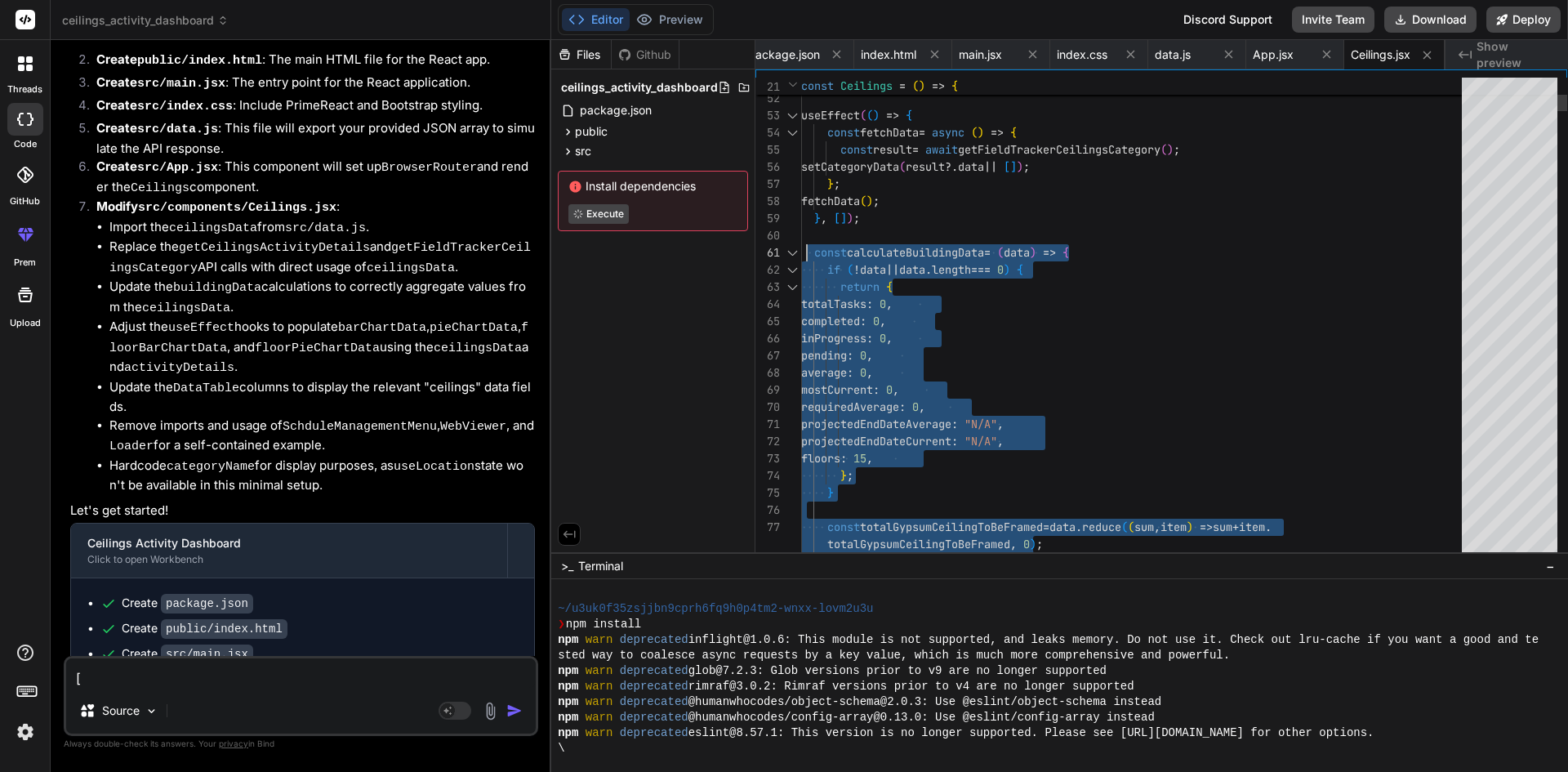
drag, startPoint x: 1410, startPoint y: 416, endPoint x: 810, endPoint y: 250, distance: 622.5
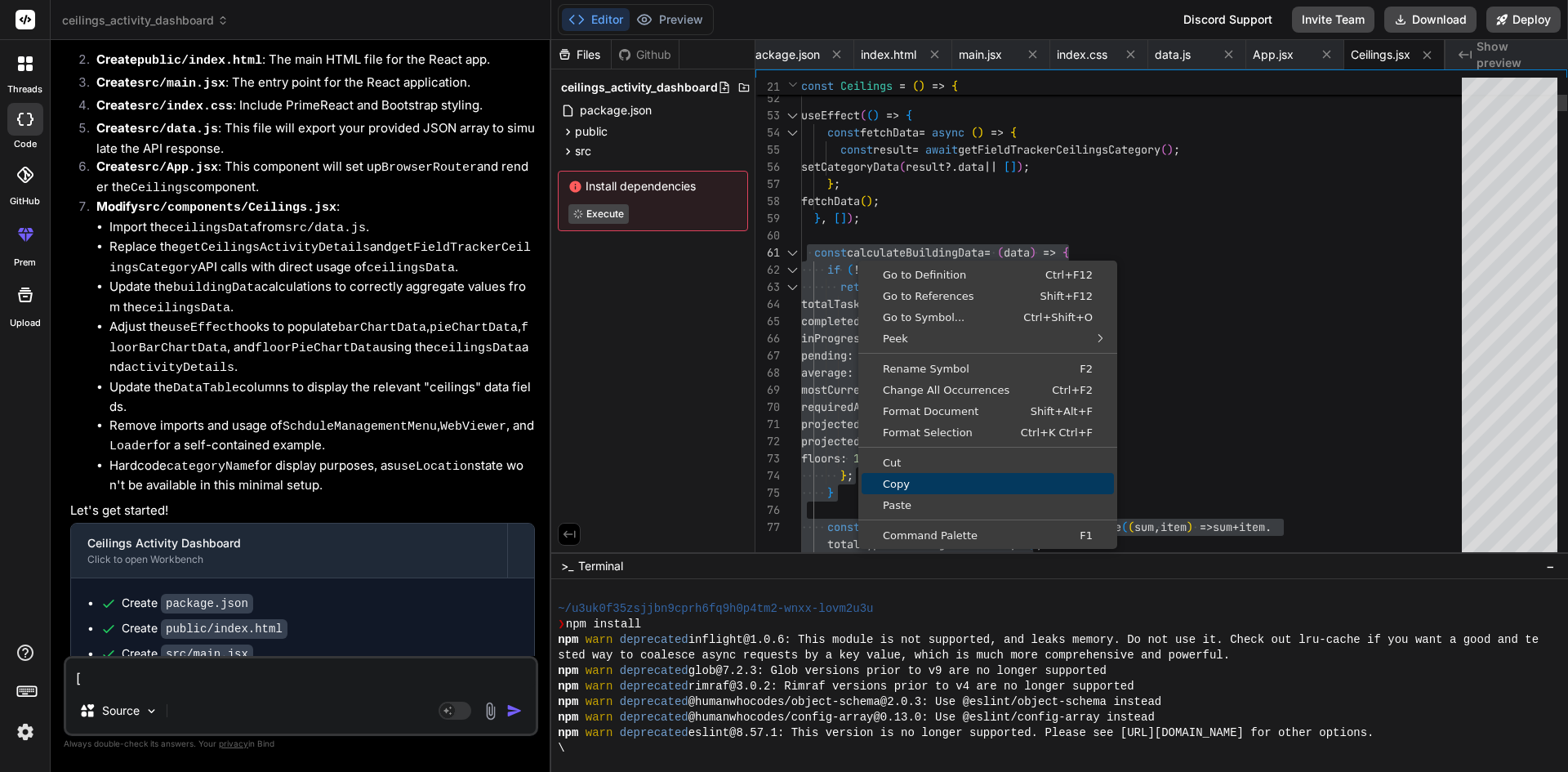
click at [912, 484] on span "Copy" at bounding box center [987, 484] width 252 height 10
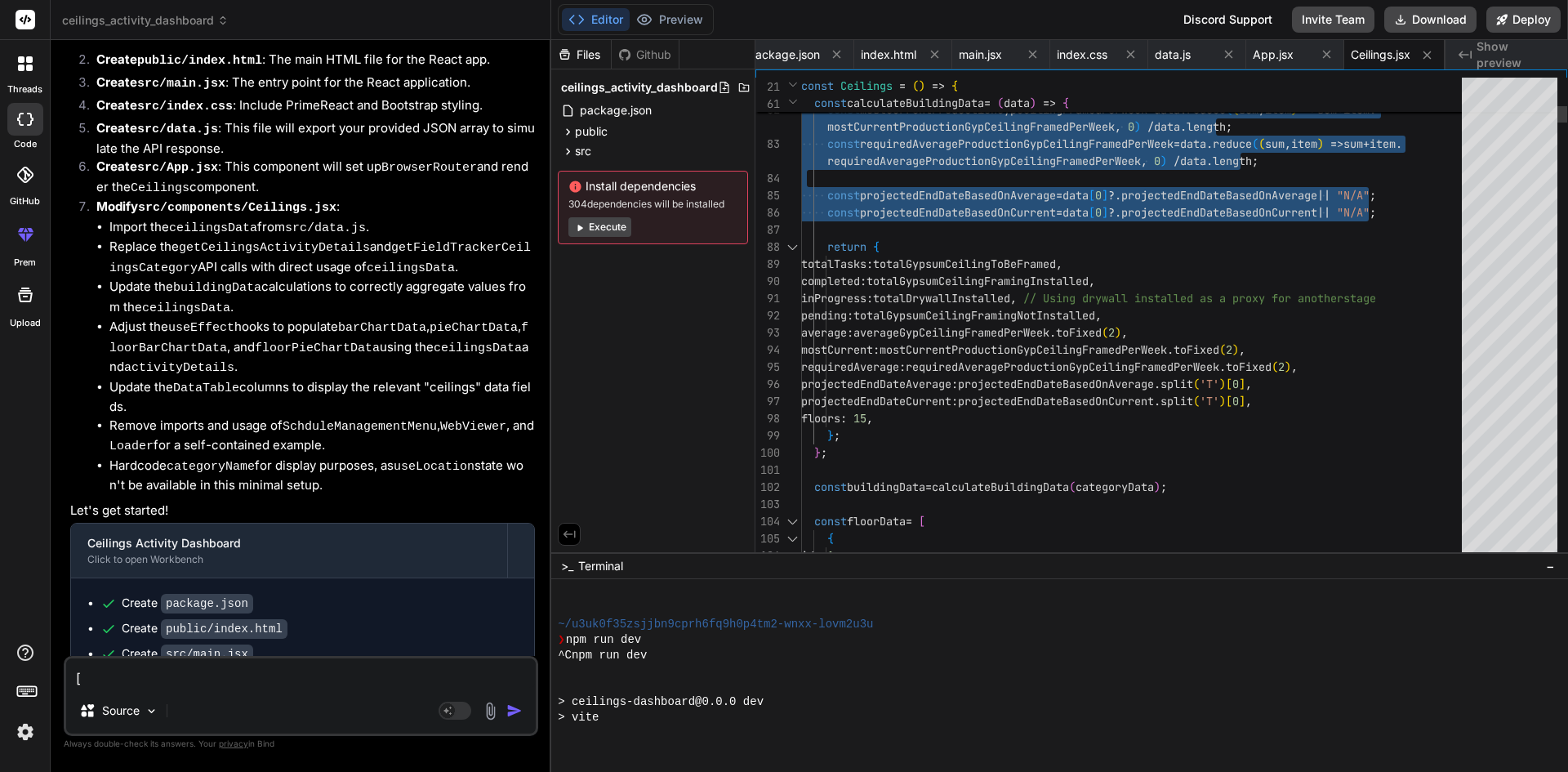
scroll to position [372, 0]
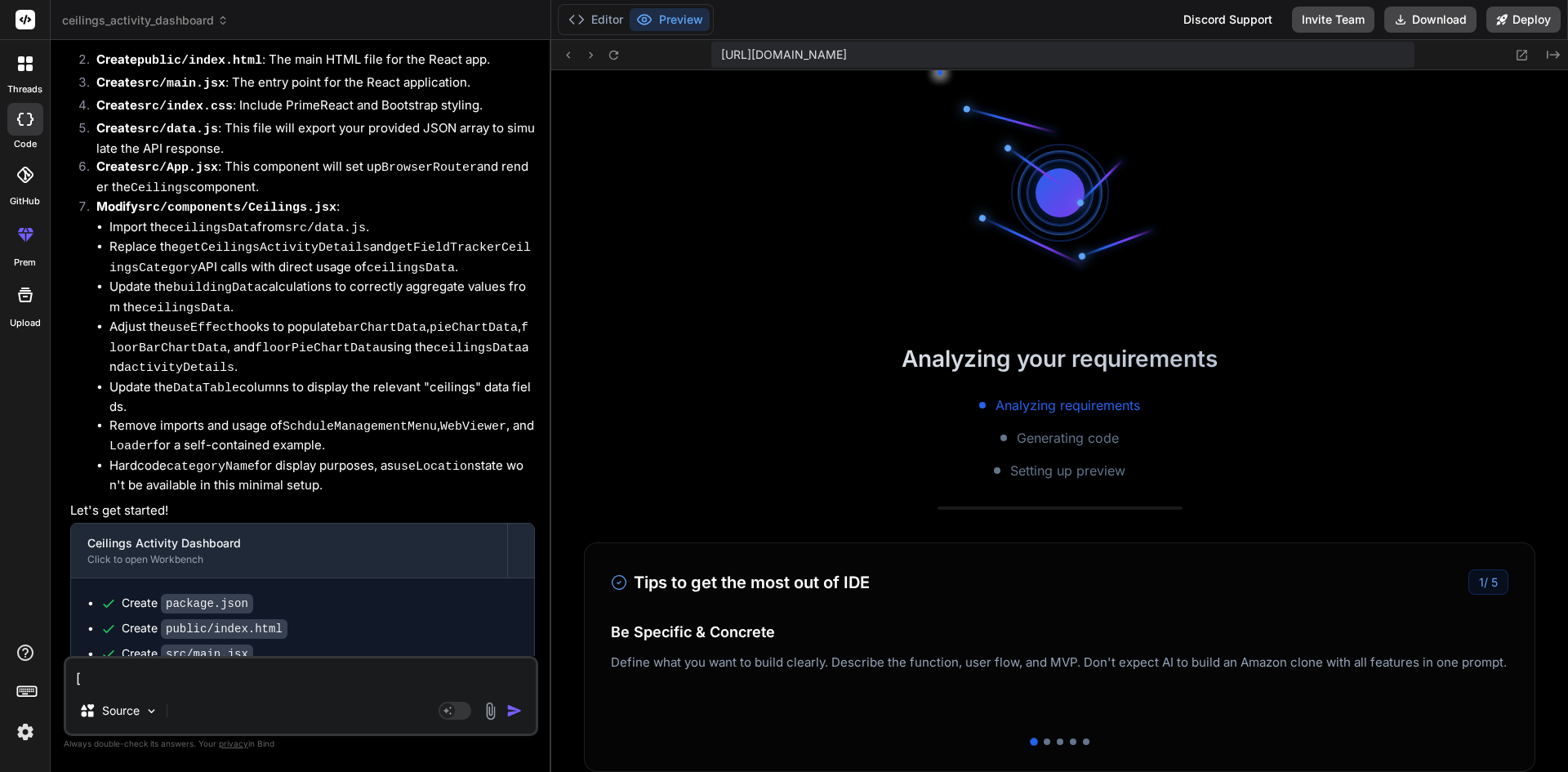
scroll to position [527, 0]
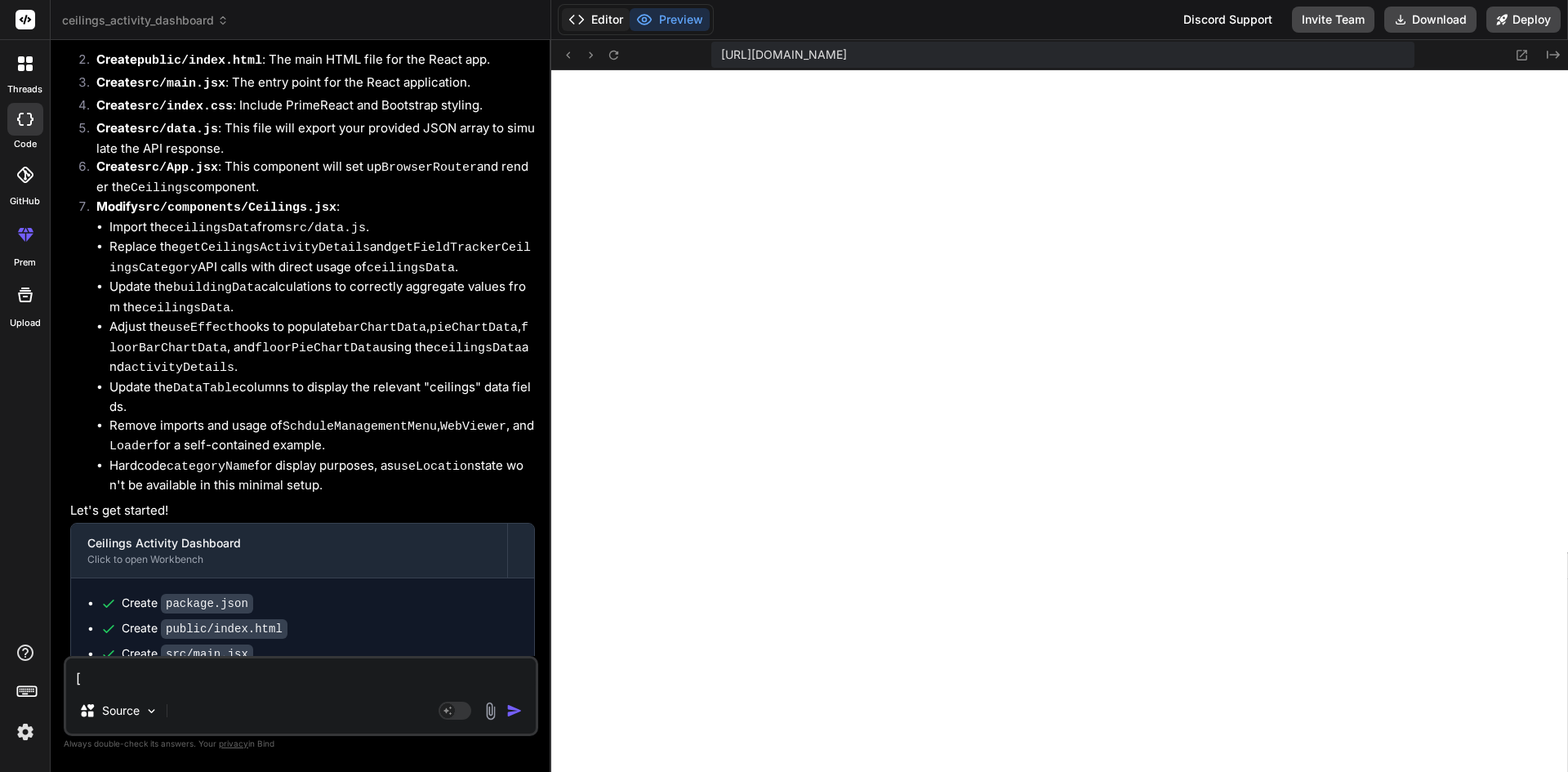
click at [592, 14] on button "Editor" at bounding box center [595, 20] width 68 height 23
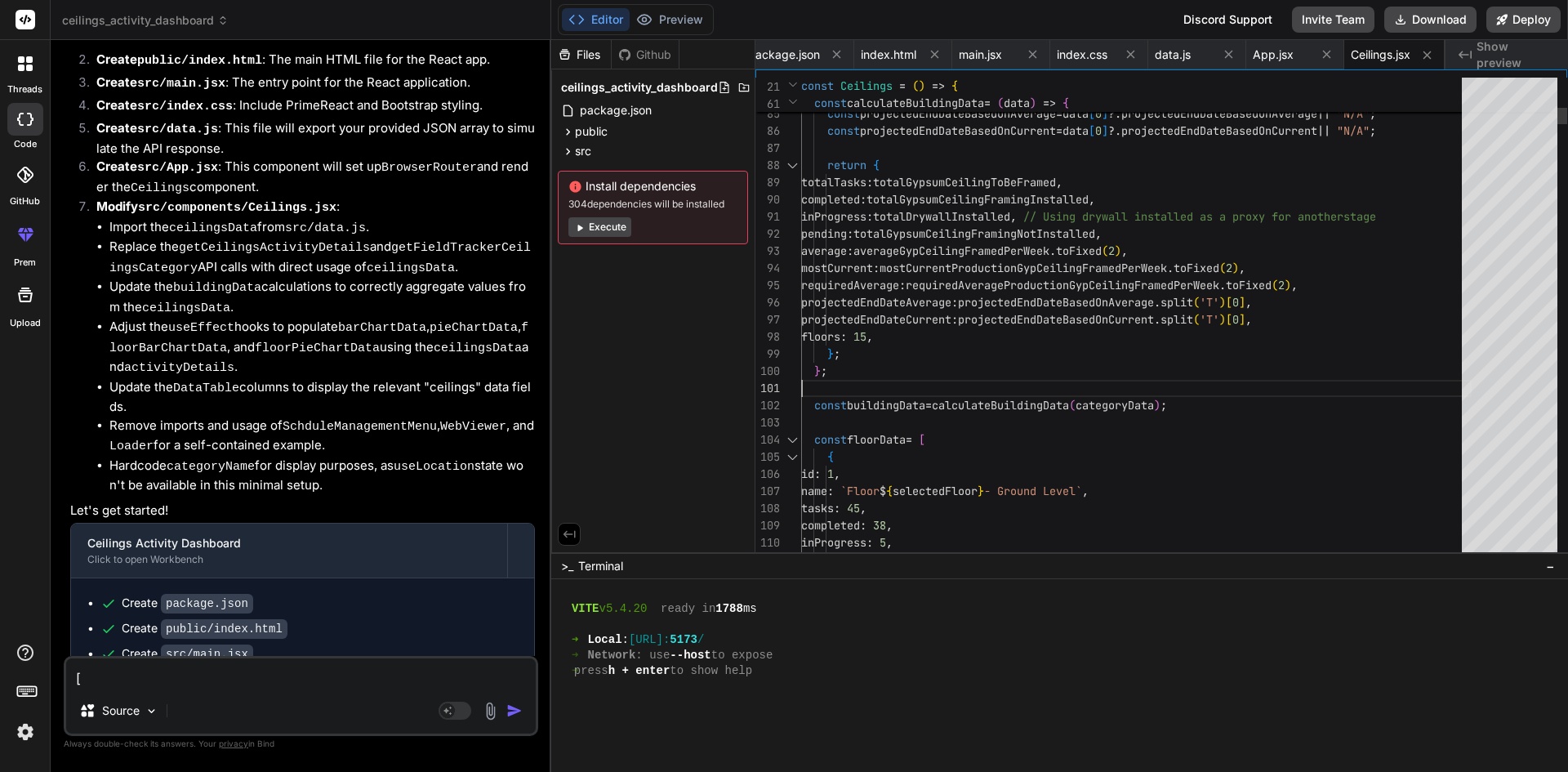
scroll to position [0, 0]
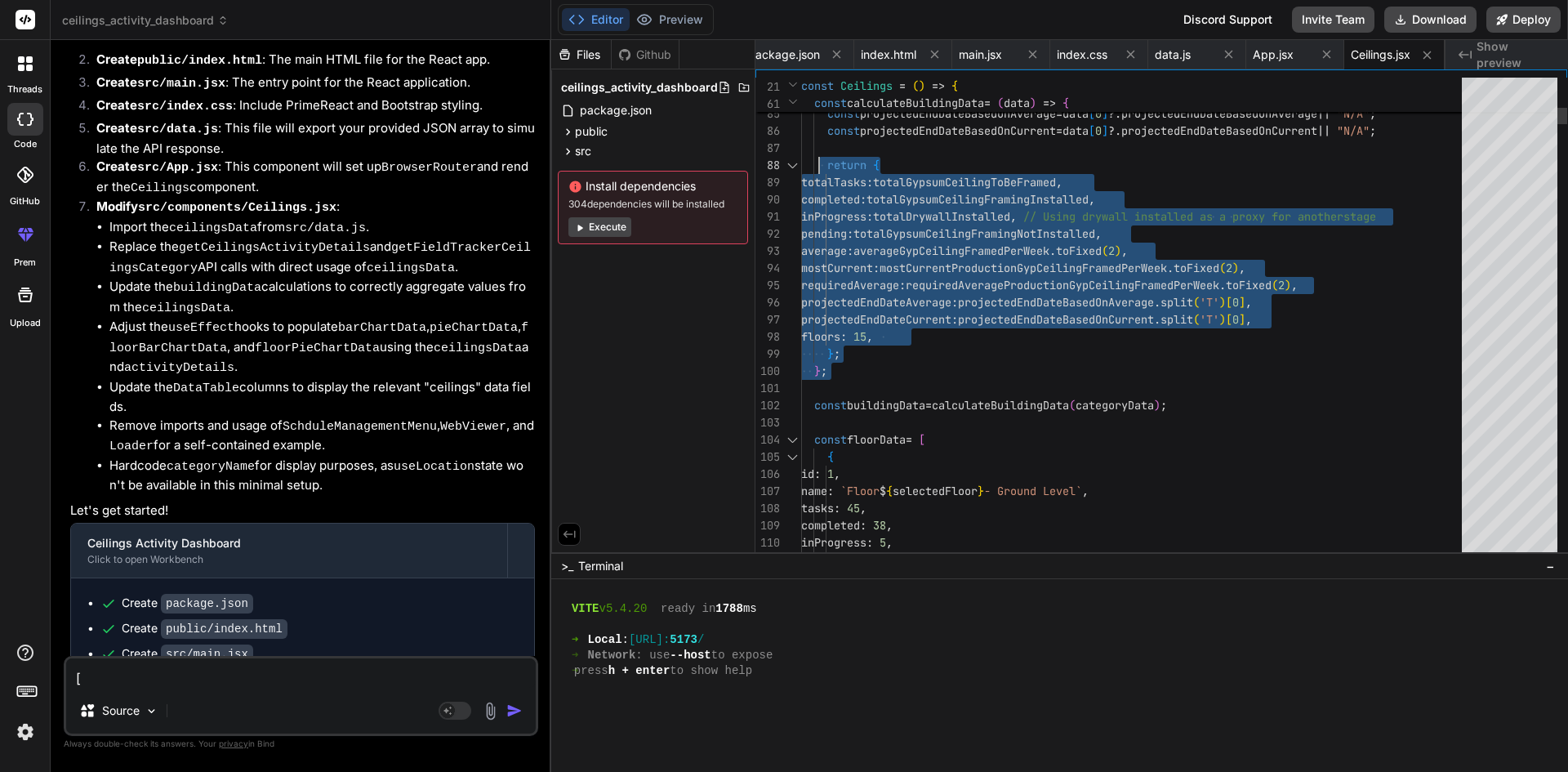
drag, startPoint x: 836, startPoint y: 372, endPoint x: 820, endPoint y: 162, distance: 210.6
drag, startPoint x: 1219, startPoint y: 412, endPoint x: 779, endPoint y: 154, distance: 510.1
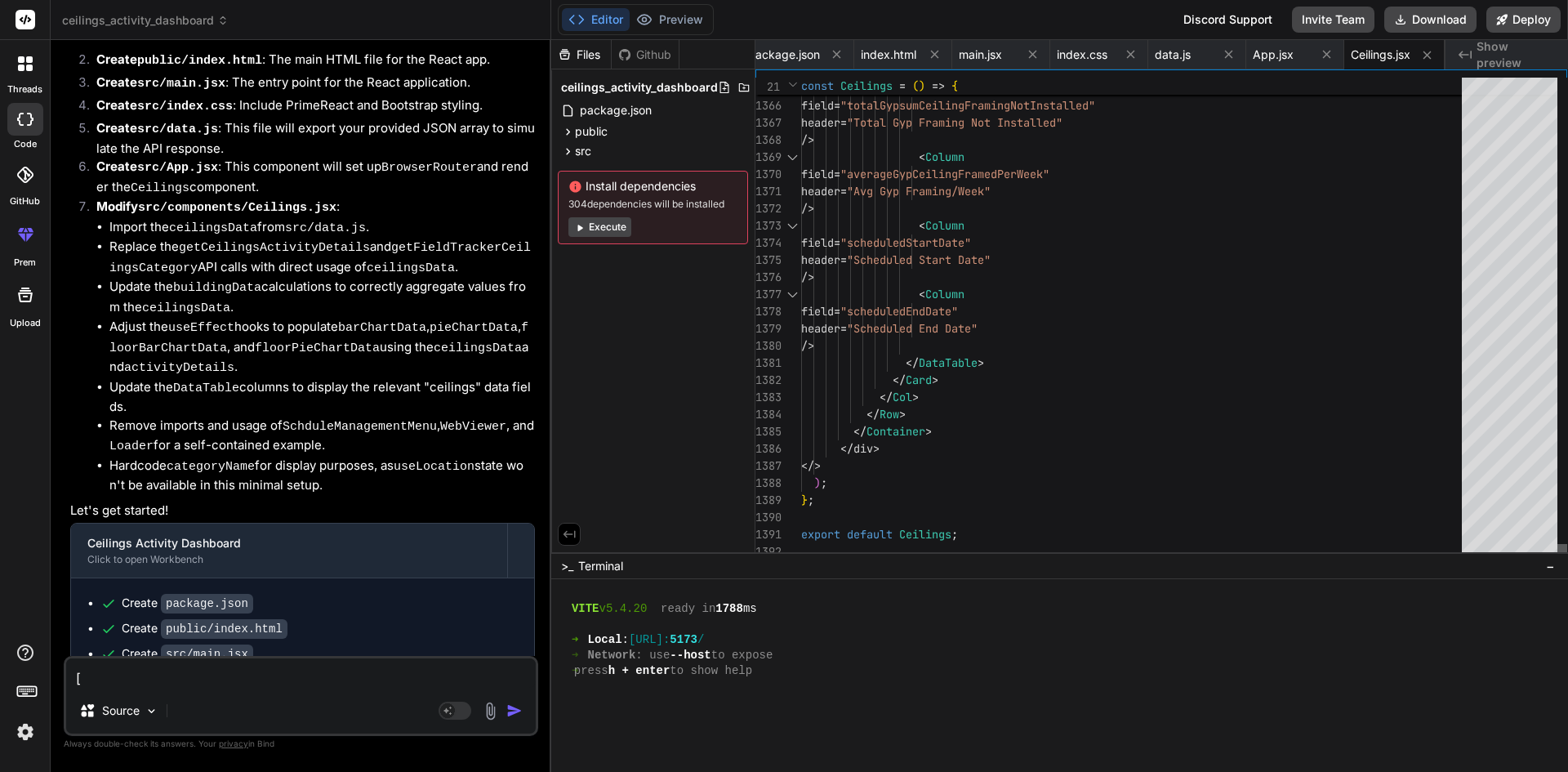
click at [1558, 560] on div at bounding box center [1562, 553] width 10 height 17
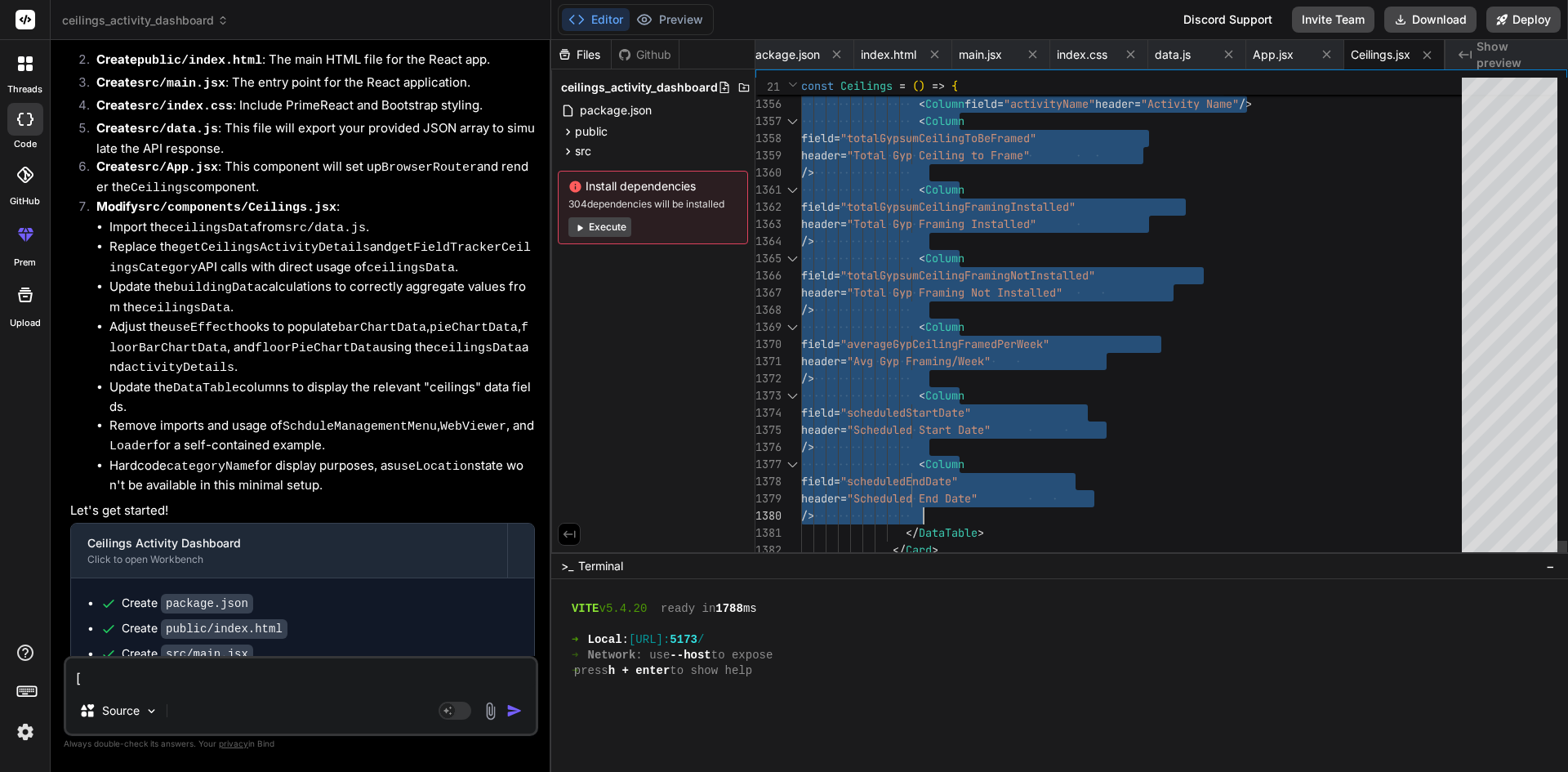
drag, startPoint x: 918, startPoint y: 325, endPoint x: 1184, endPoint y: 512, distance: 325.2
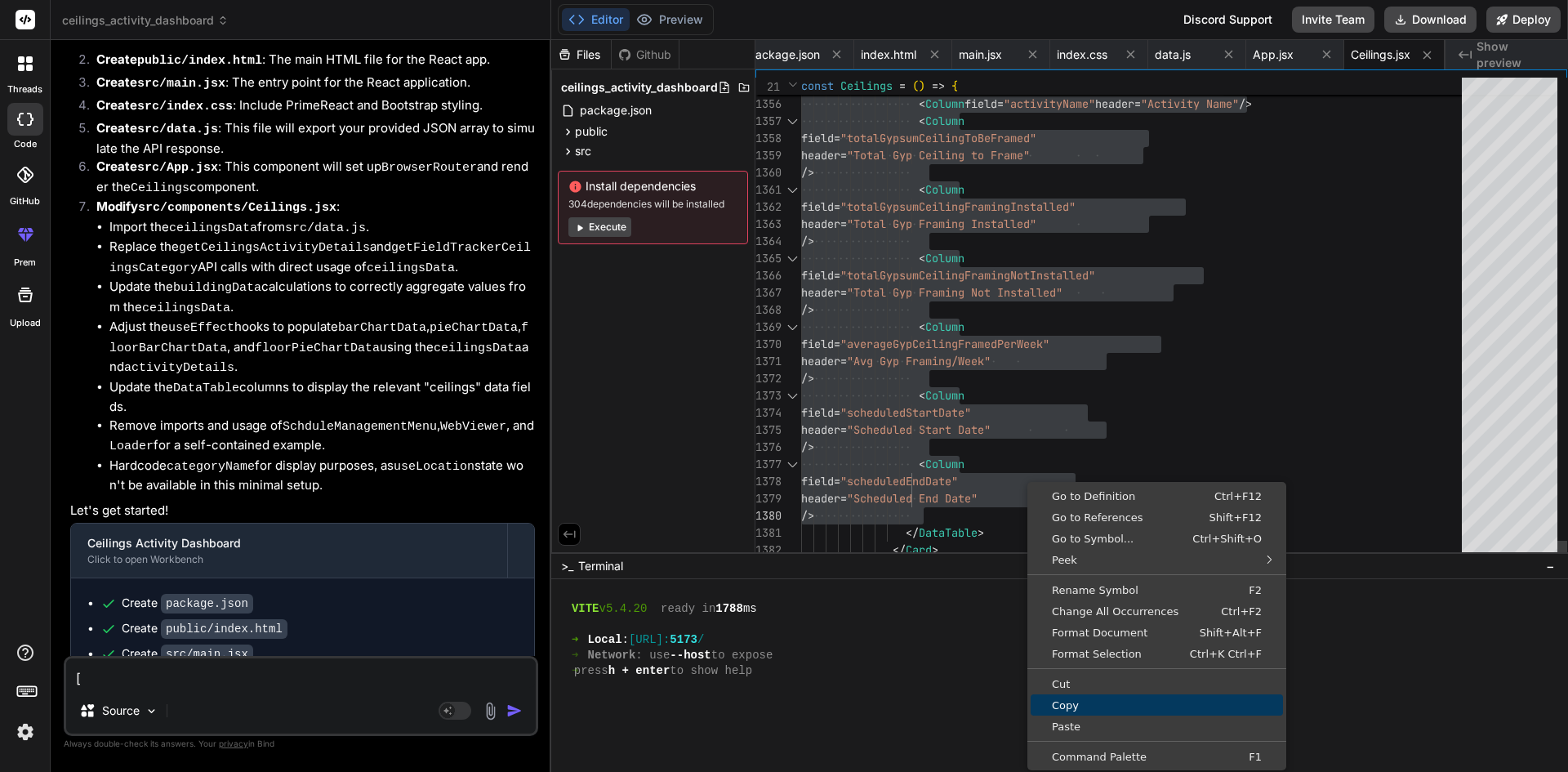
click at [1083, 703] on span "Copy" at bounding box center [1156, 705] width 252 height 10
